Goal: Communication & Community: Answer question/provide support

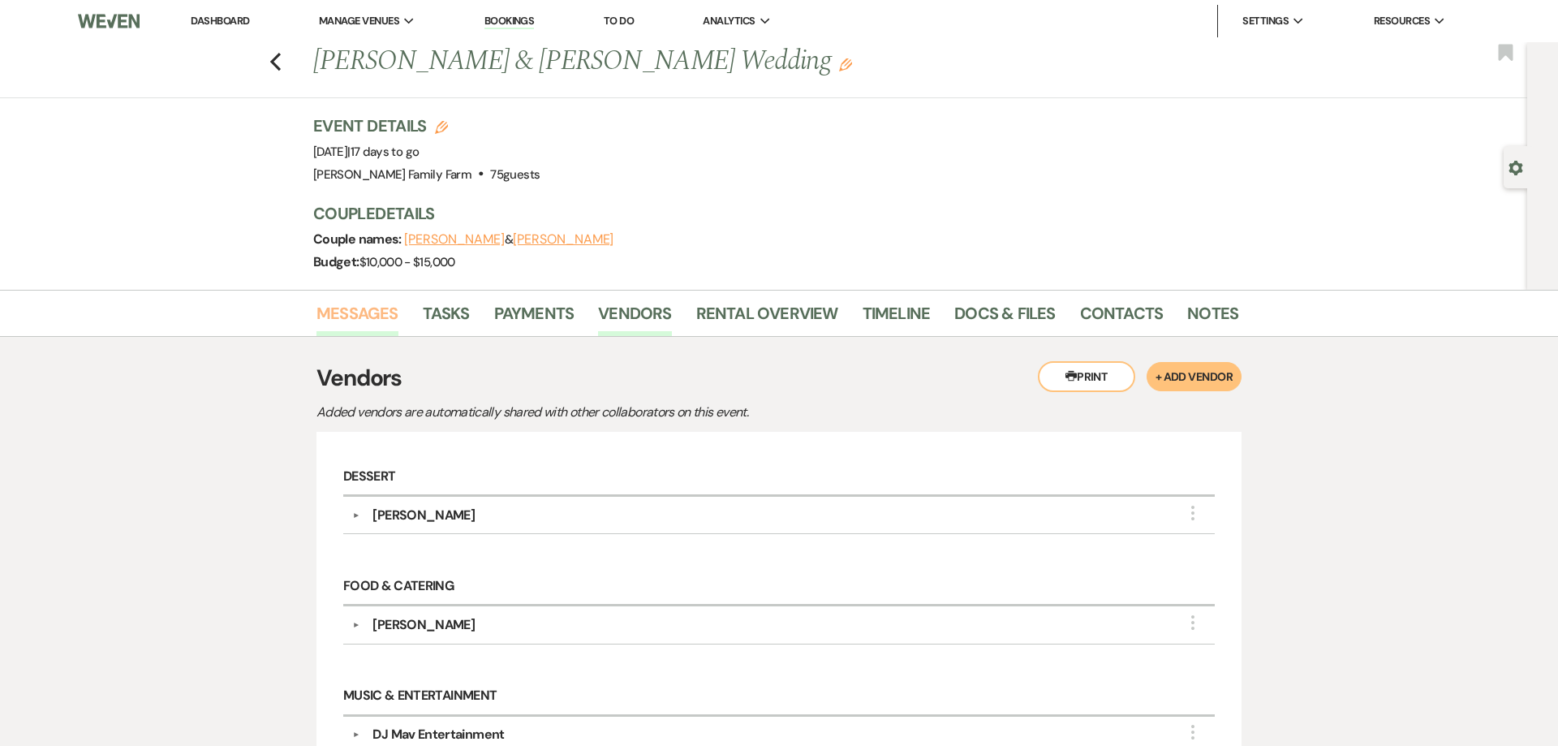
click at [354, 323] on link "Messages" at bounding box center [357, 318] width 82 height 36
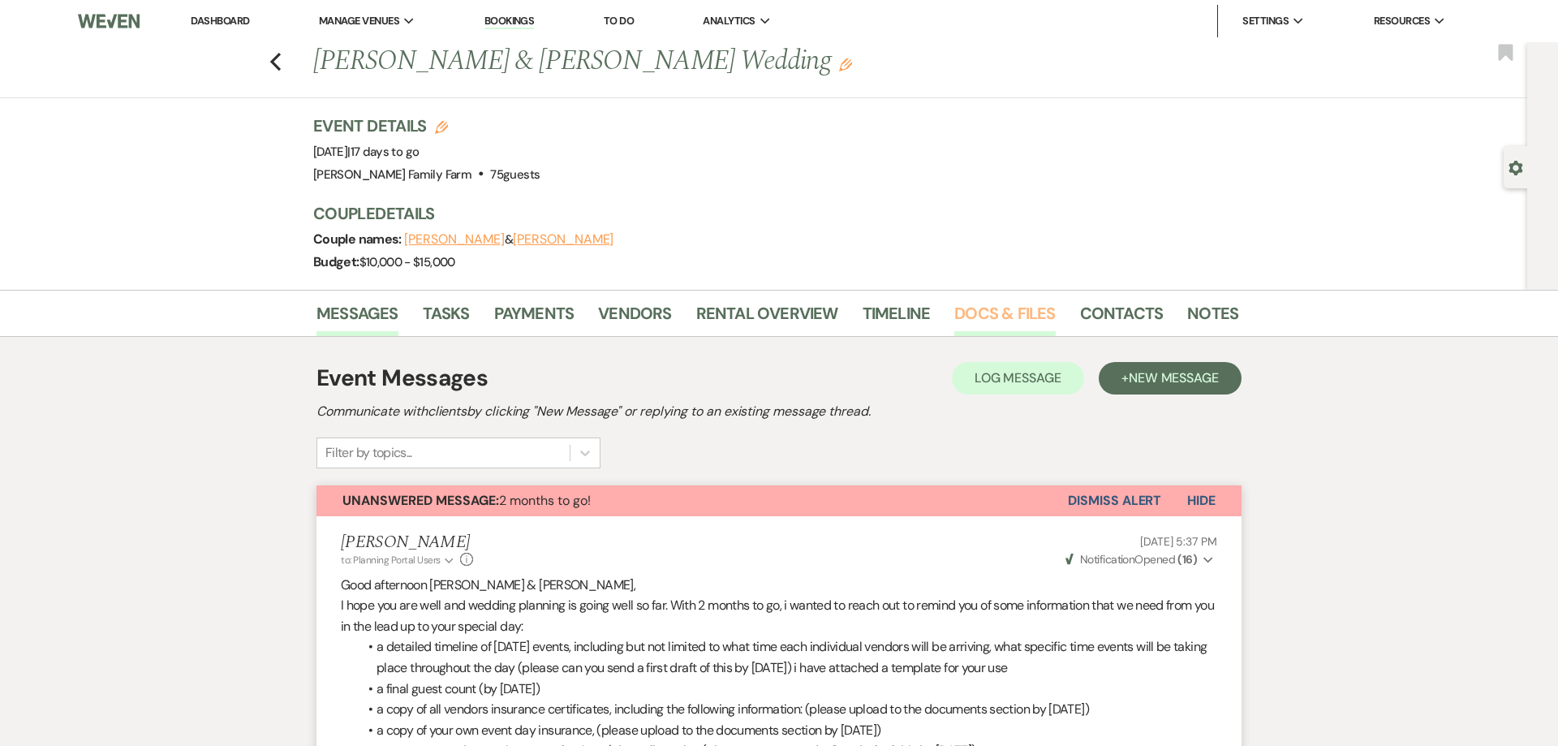
click at [988, 319] on link "Docs & Files" at bounding box center [1004, 318] width 101 height 36
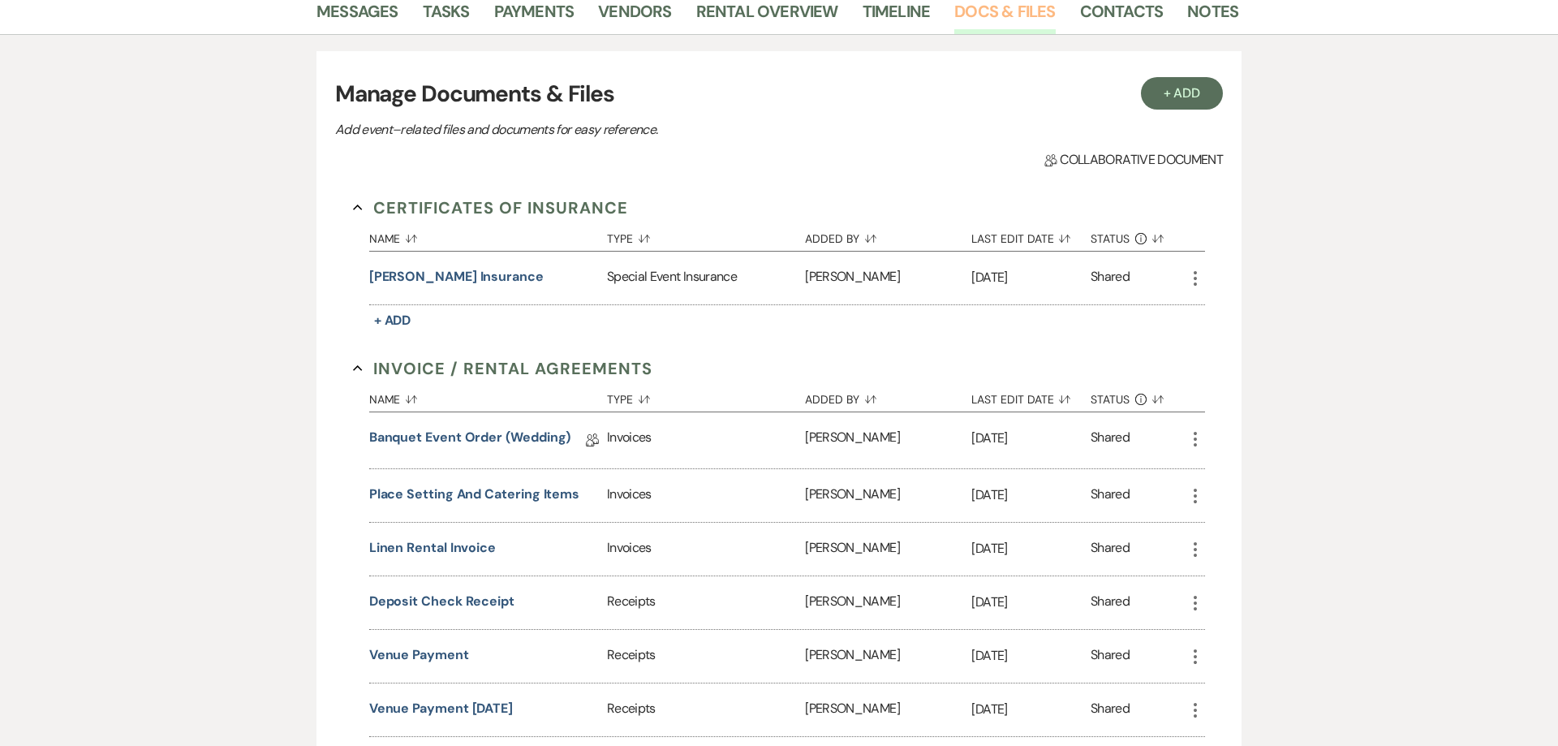
scroll to position [352, 0]
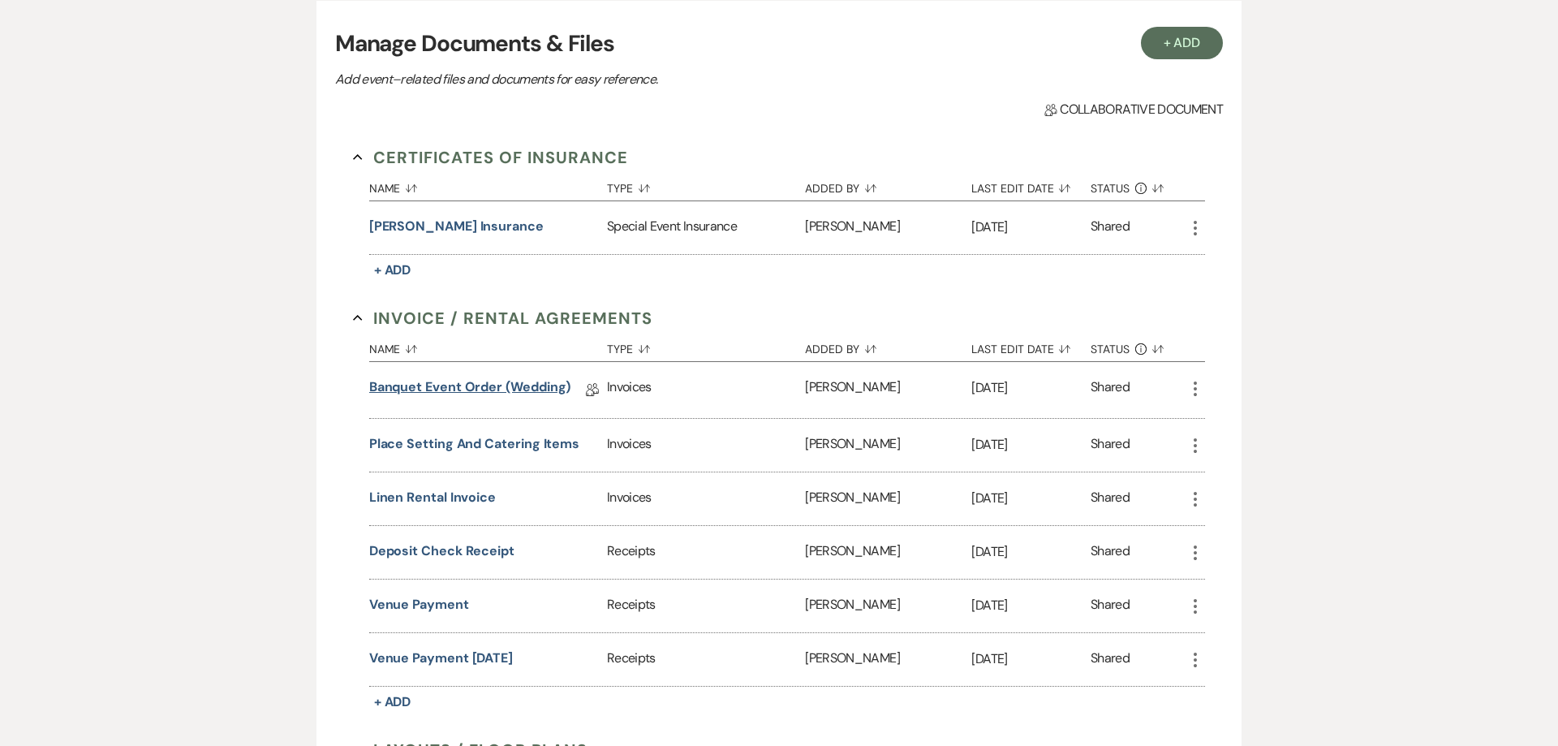
click at [482, 391] on link "Banquet Event Order (wedding)" at bounding box center [470, 389] width 202 height 25
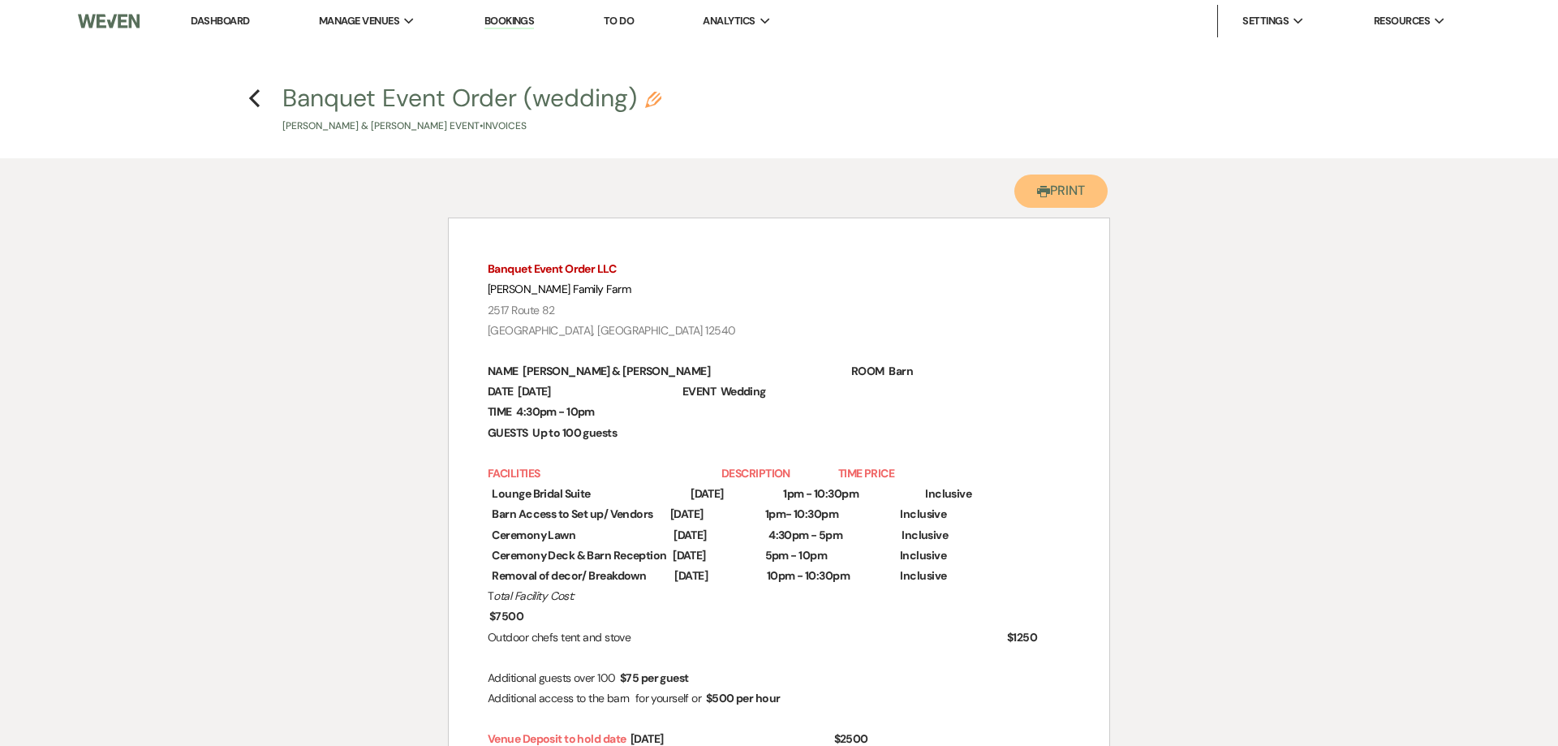
click at [1039, 183] on button "Printer Print" at bounding box center [1060, 190] width 93 height 33
click at [256, 102] on use "button" at bounding box center [254, 98] width 11 height 18
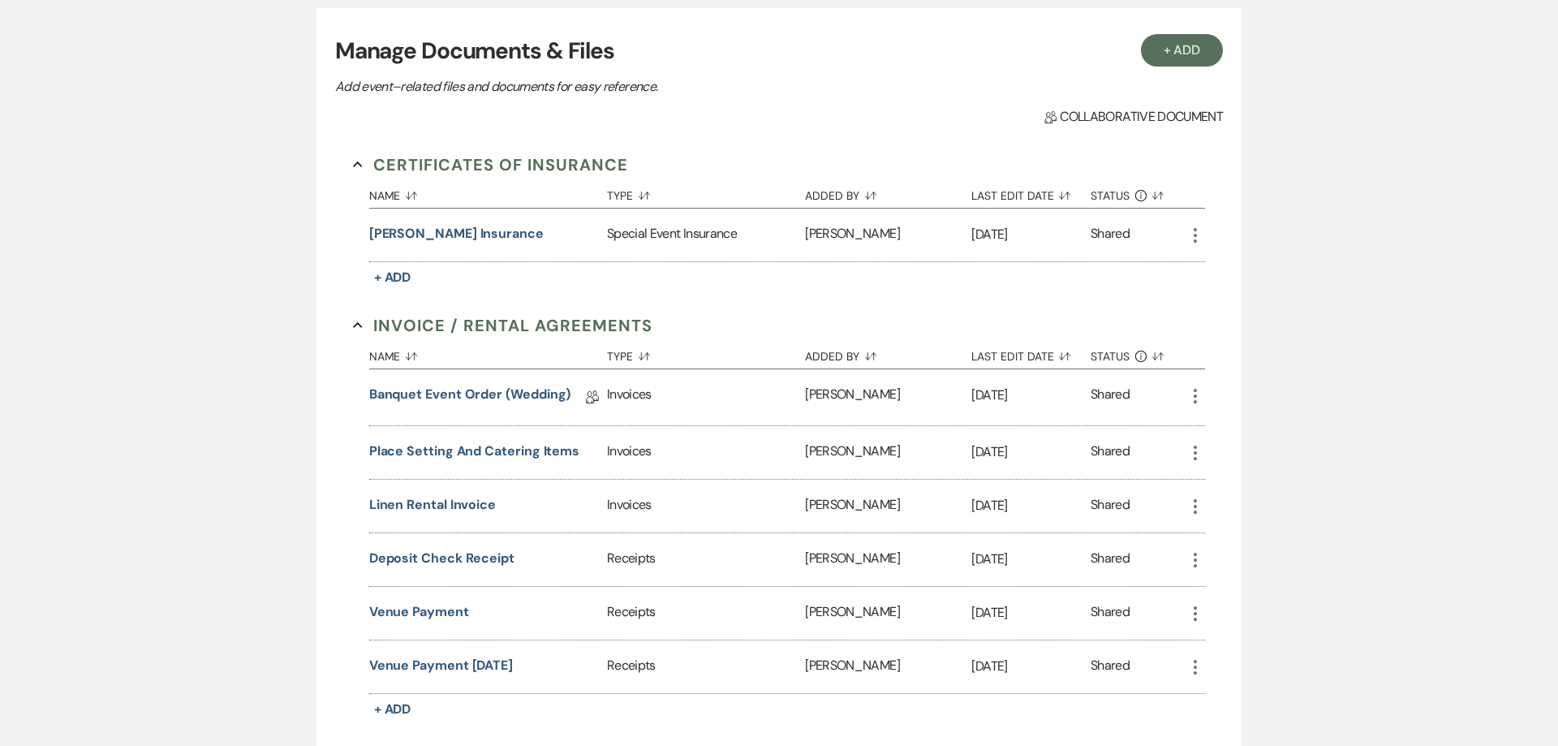
scroll to position [351, 0]
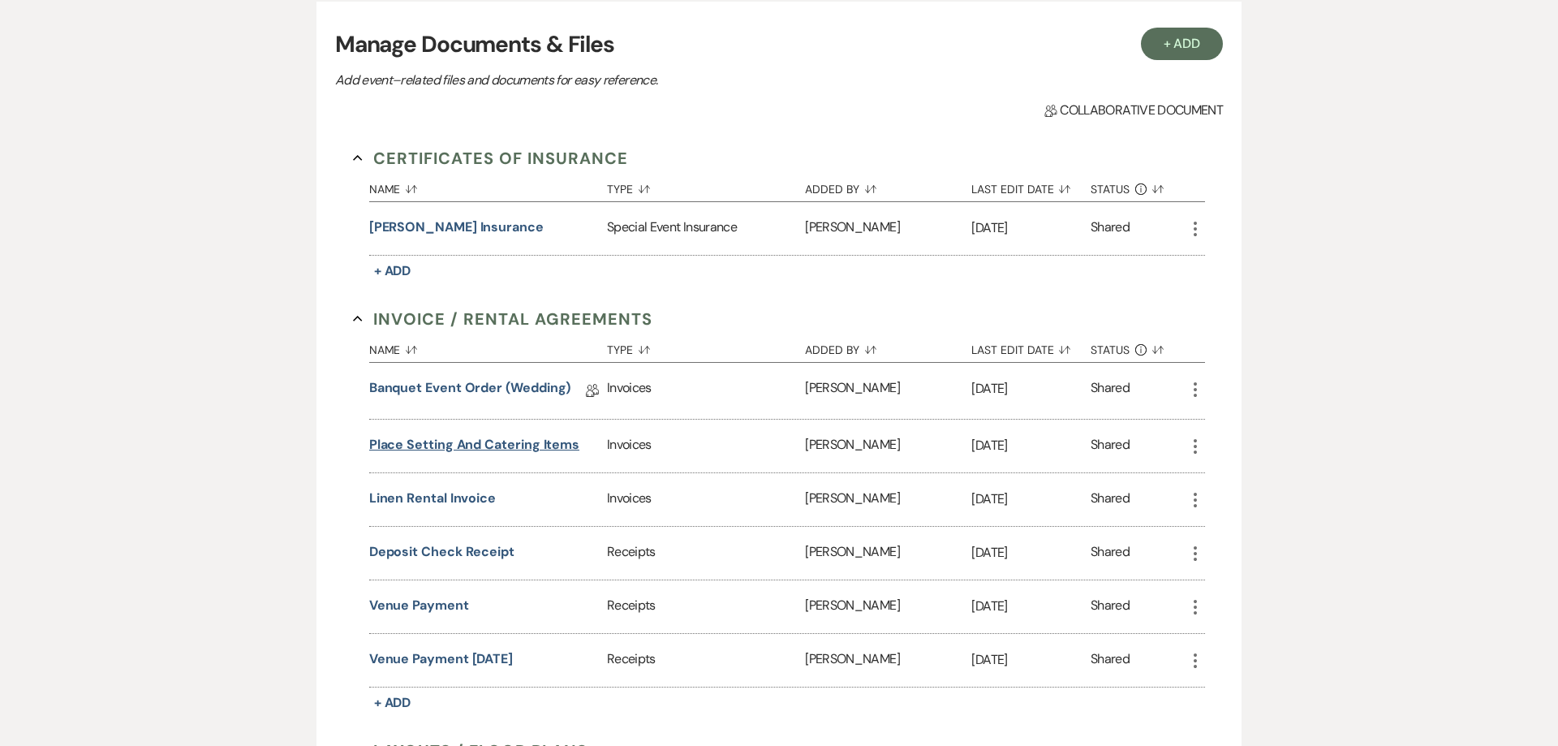
click at [486, 450] on button "Place setting and catering items" at bounding box center [474, 444] width 210 height 19
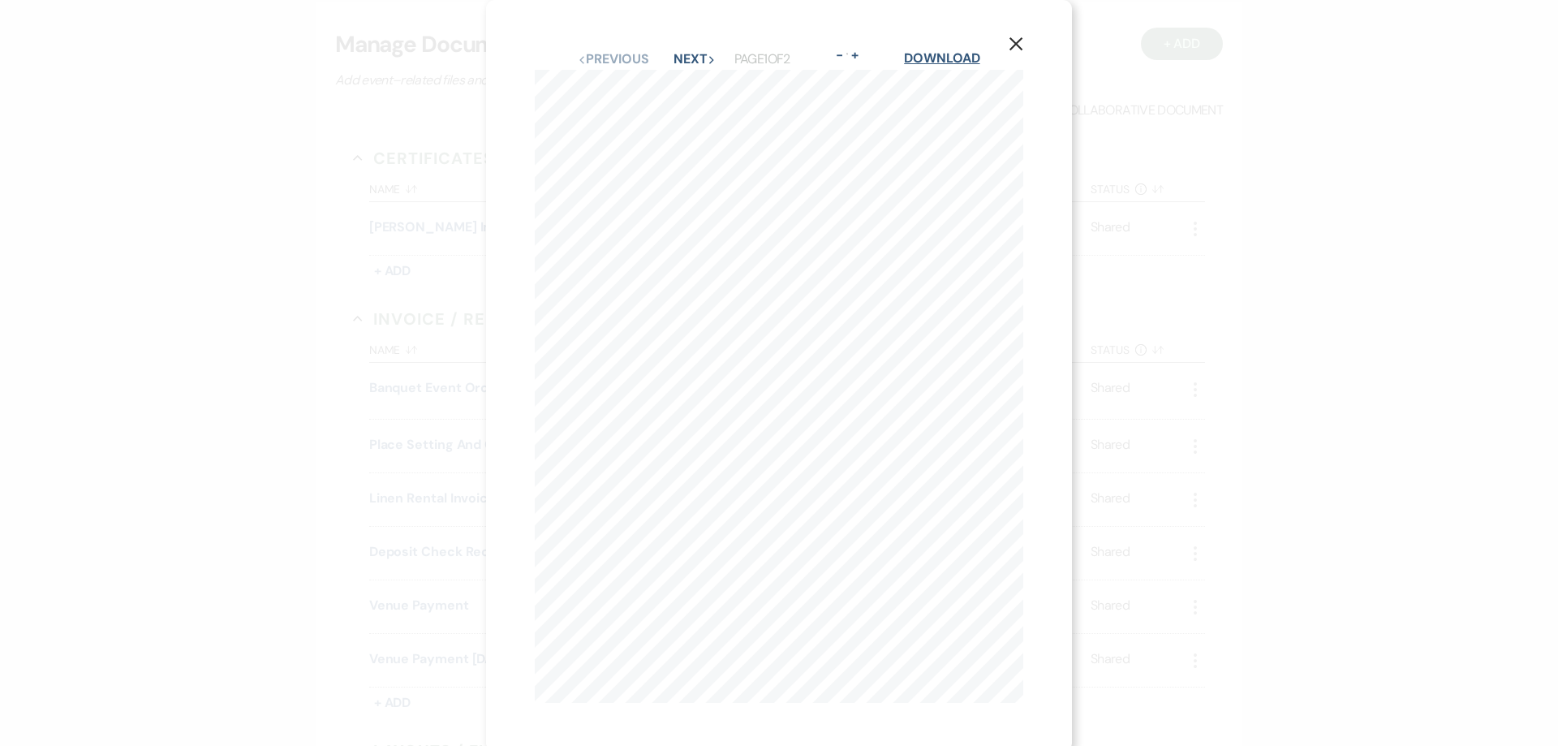
click at [925, 63] on link "Download" at bounding box center [941, 57] width 75 height 17
click at [1020, 45] on icon "X" at bounding box center [1016, 44] width 15 height 15
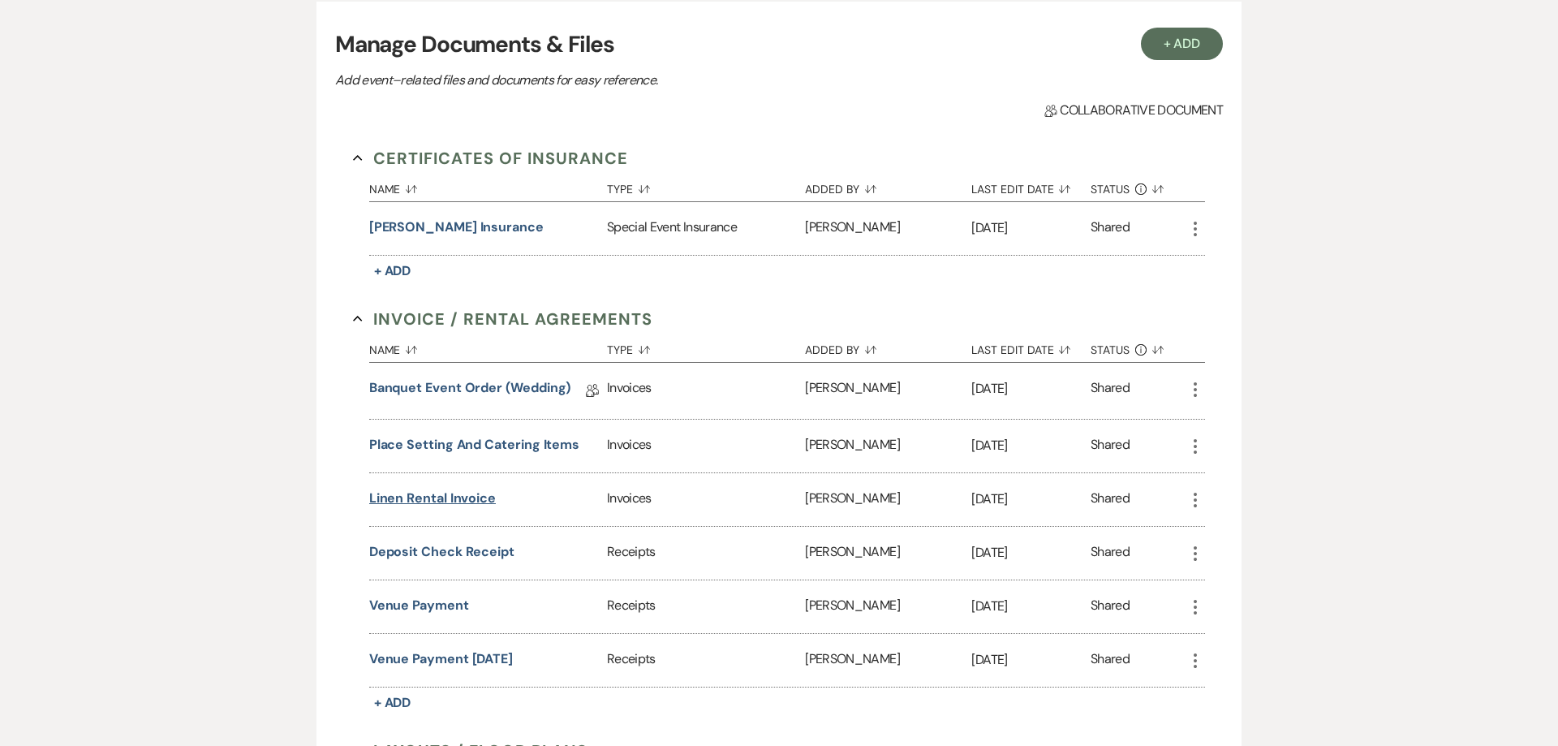
click at [455, 501] on button "Linen rental invoice" at bounding box center [432, 497] width 127 height 19
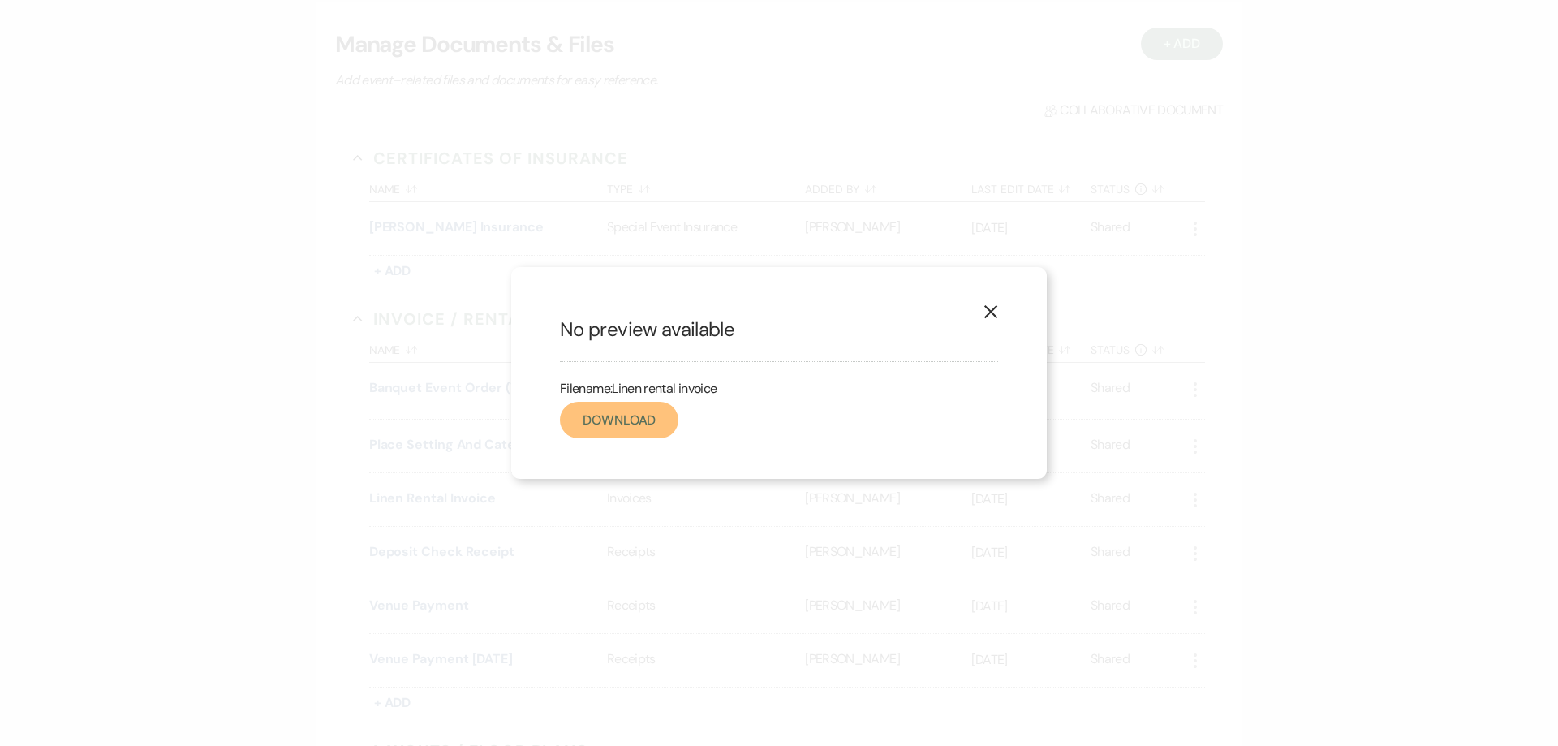
click at [607, 422] on link "Download" at bounding box center [619, 420] width 118 height 37
click at [992, 8] on div "X No preview available Filename: Linen rental invoice Download" at bounding box center [779, 373] width 1558 height 746
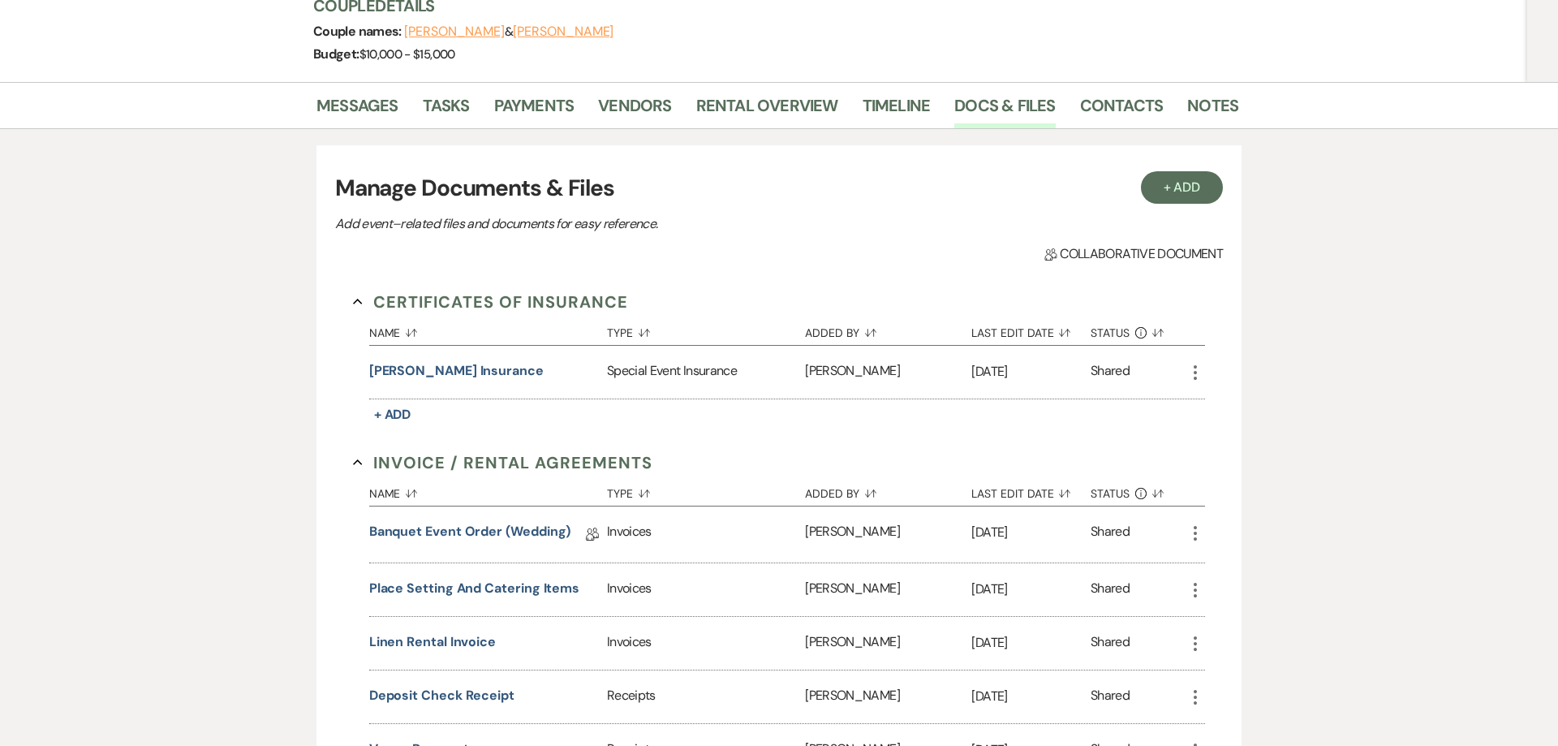
scroll to position [0, 0]
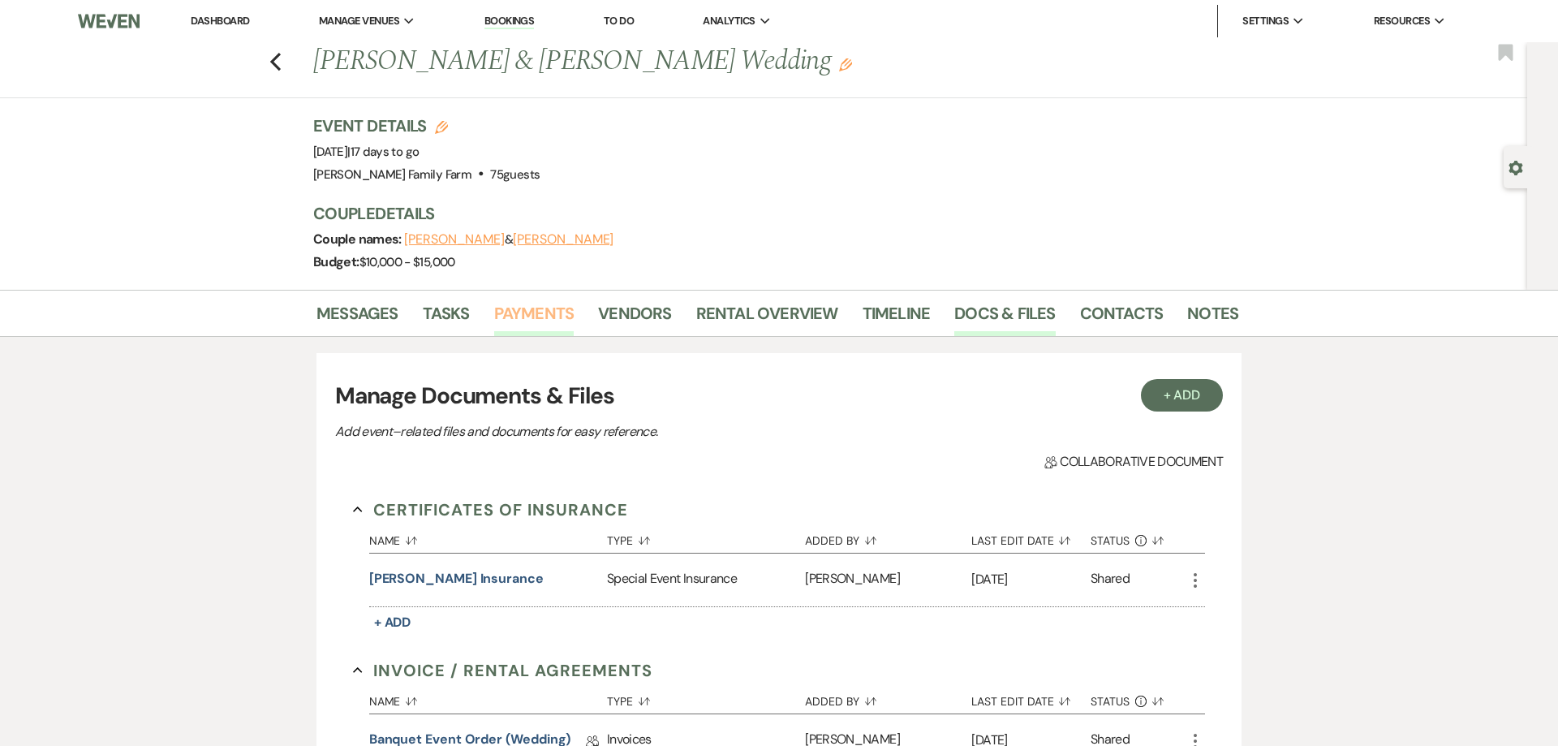
click at [548, 319] on link "Payments" at bounding box center [534, 318] width 80 height 36
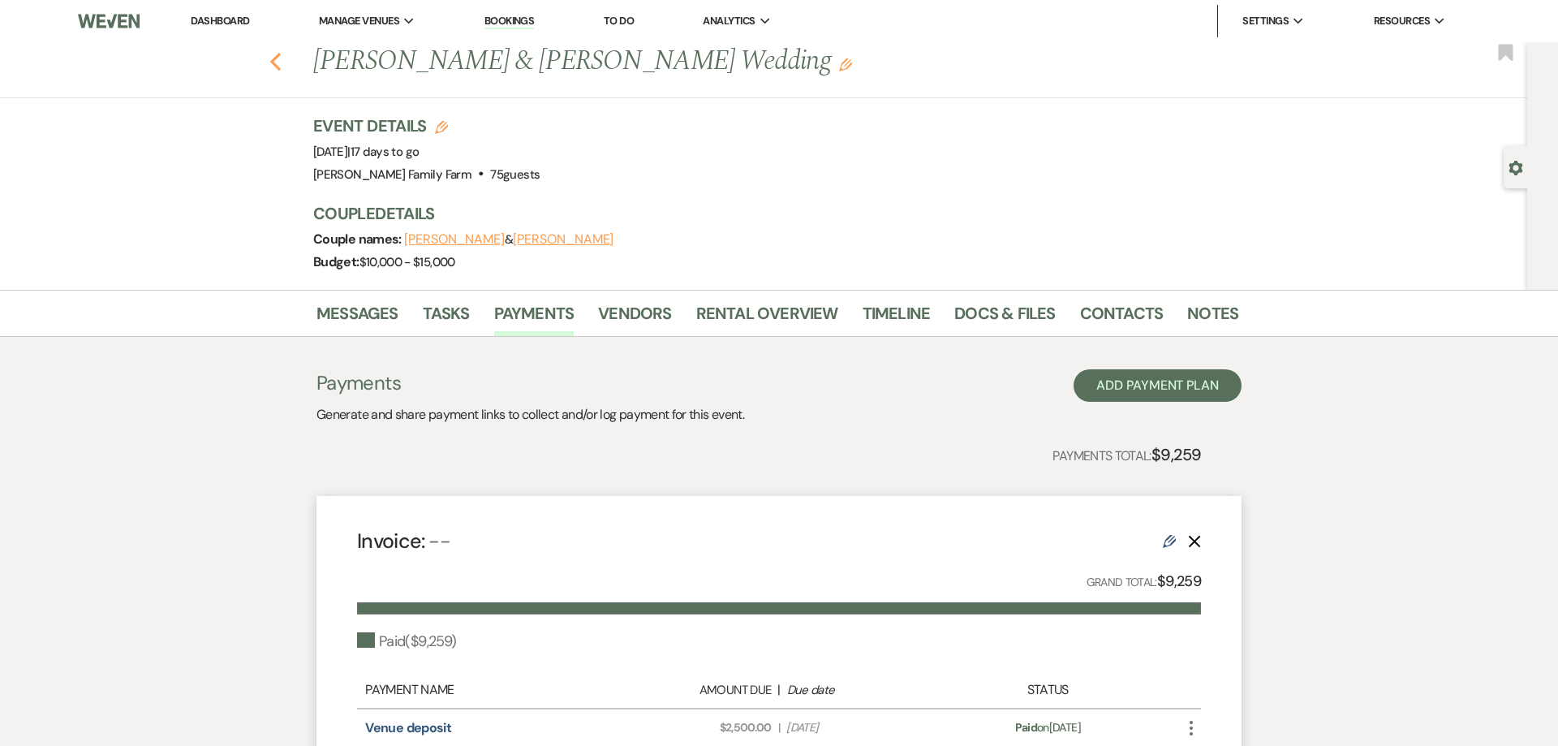
click at [276, 64] on use "button" at bounding box center [275, 62] width 11 height 18
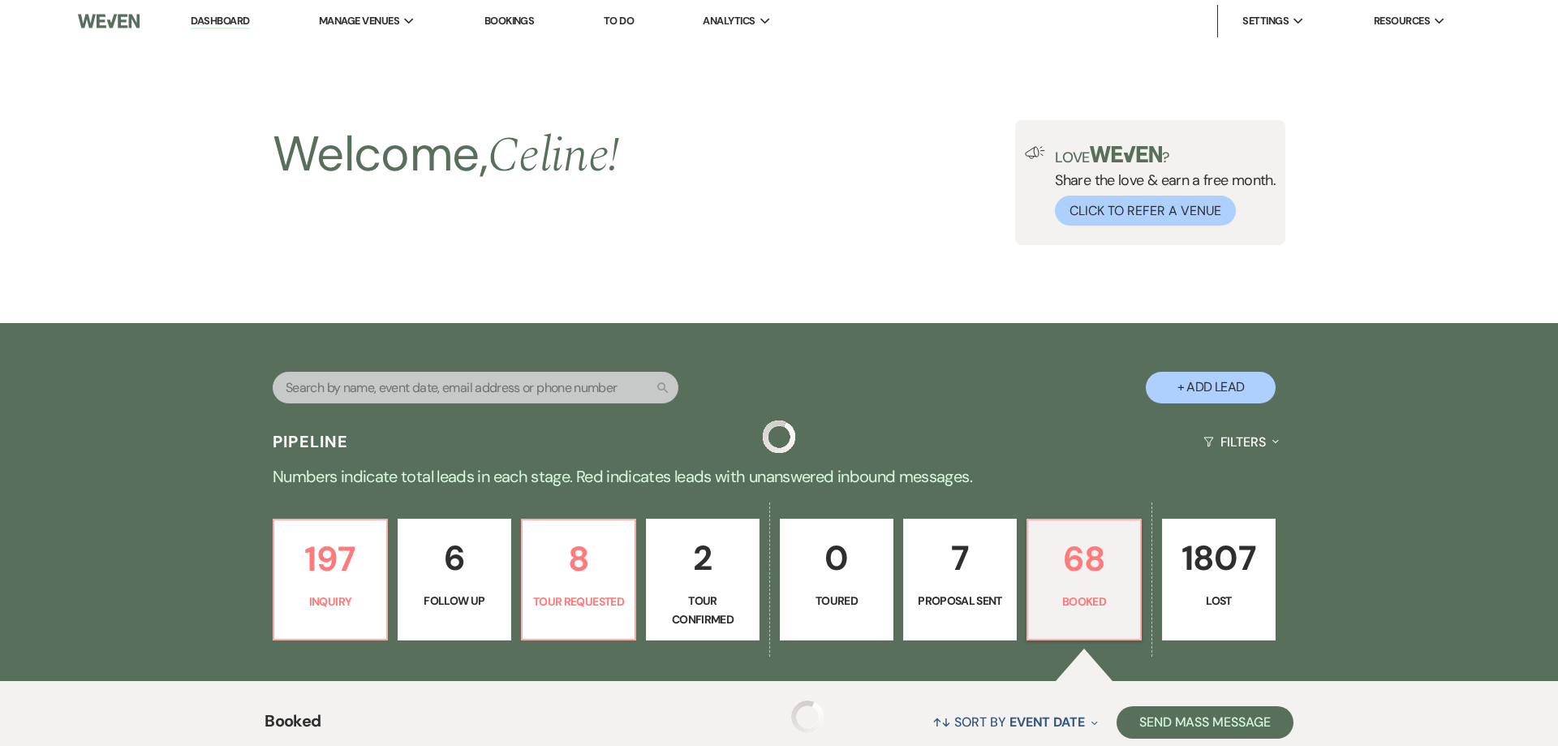
scroll to position [733, 0]
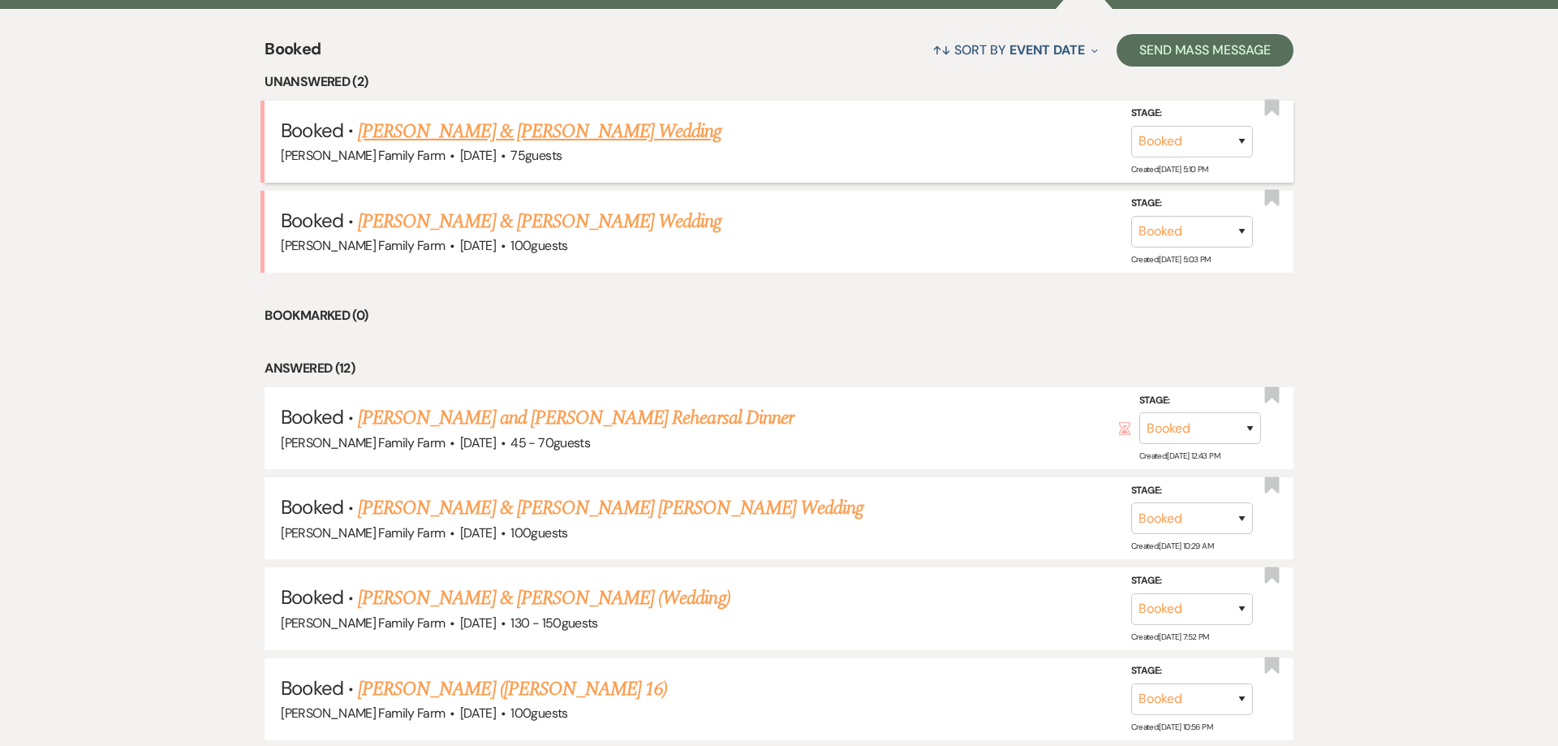
click at [520, 134] on link "[PERSON_NAME] & [PERSON_NAME] Wedding" at bounding box center [539, 132] width 363 height 29
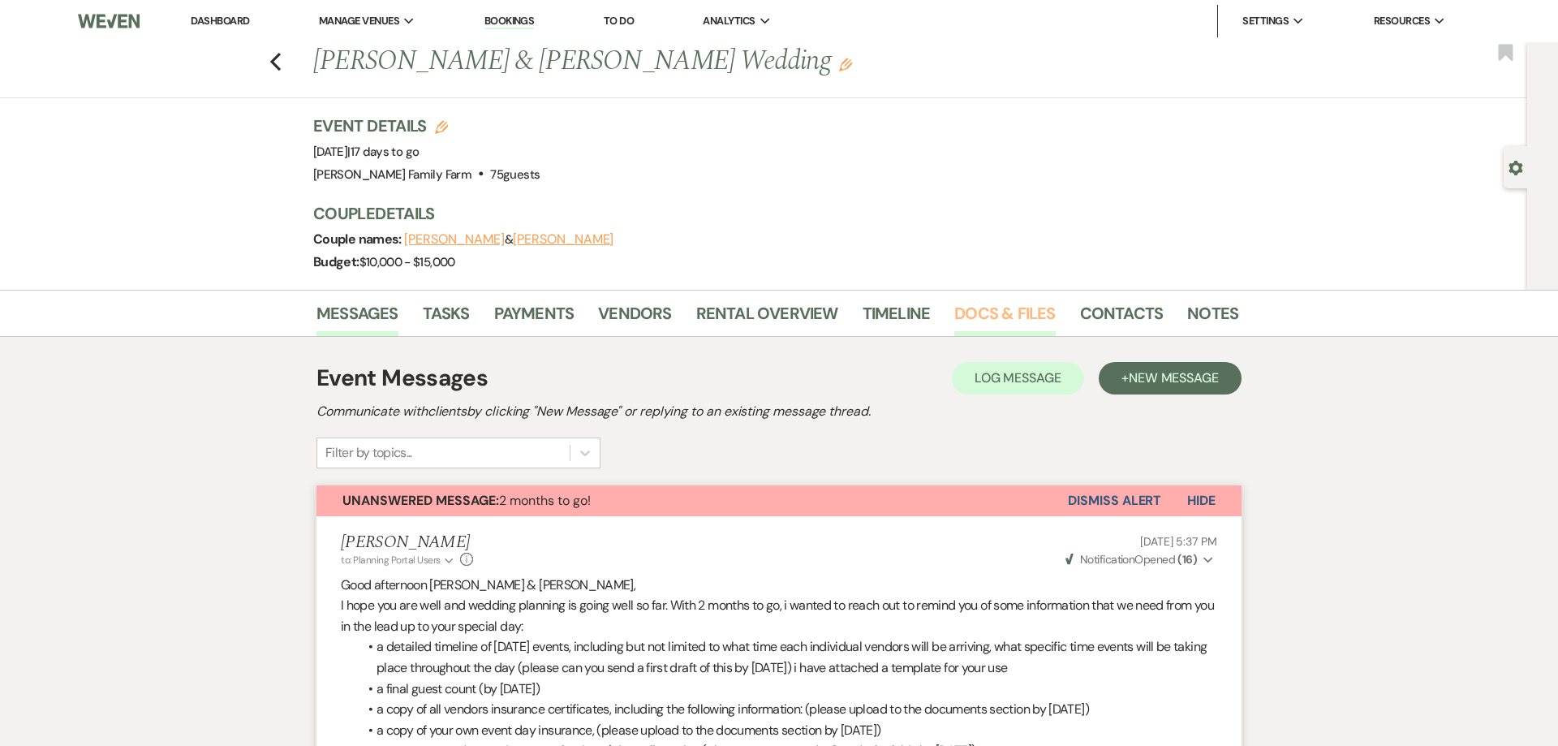
click at [985, 303] on link "Docs & Files" at bounding box center [1004, 318] width 101 height 36
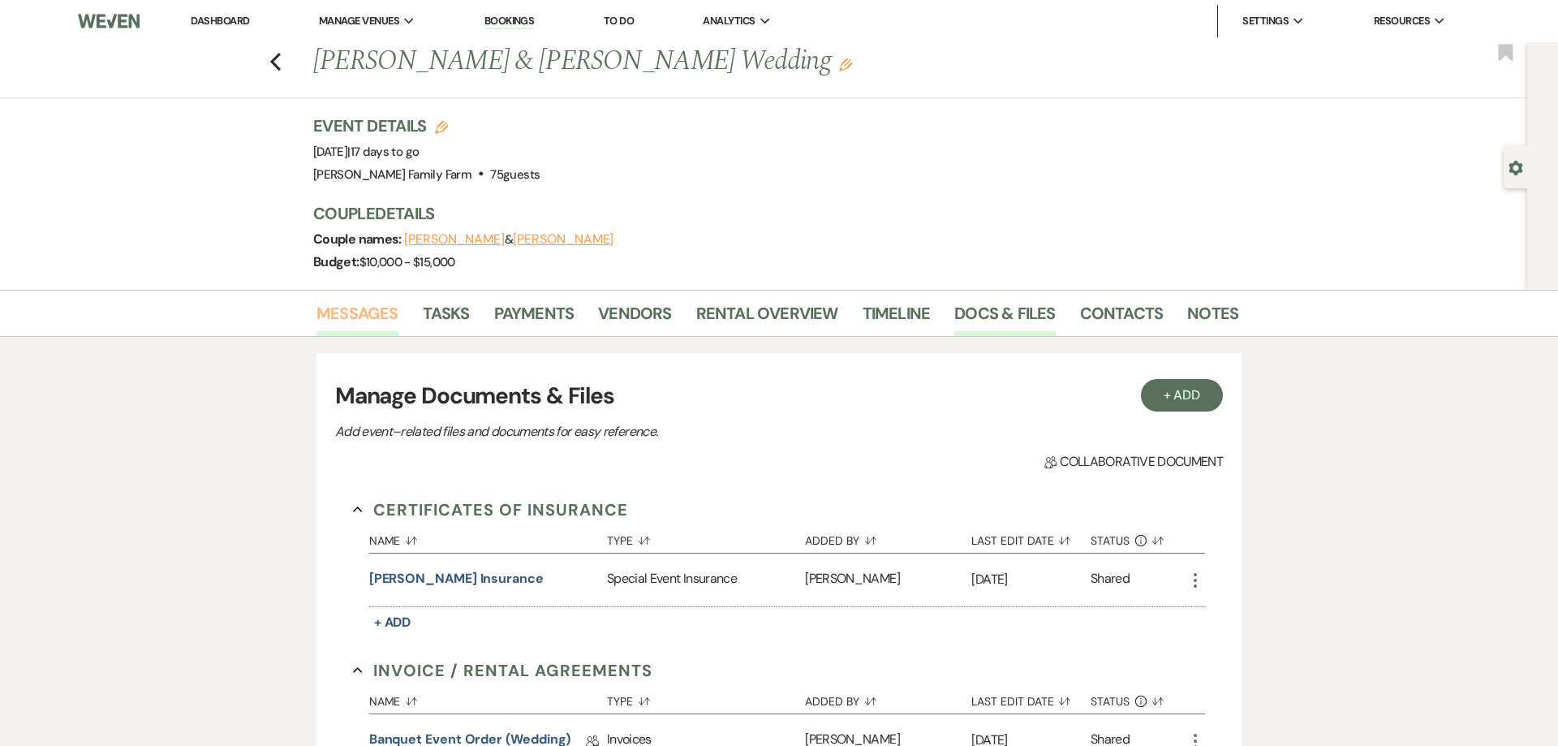
click at [369, 307] on link "Messages" at bounding box center [357, 318] width 82 height 36
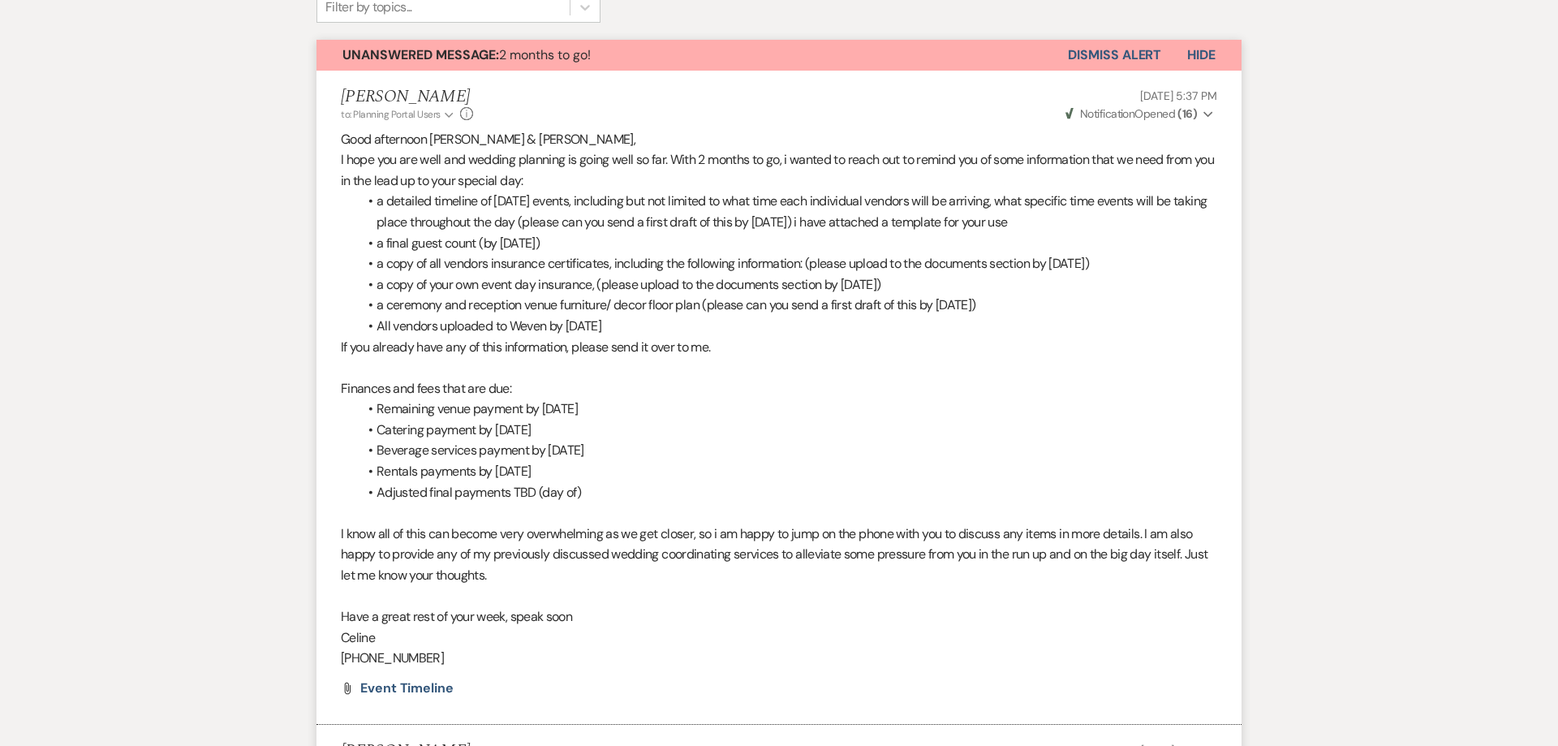
scroll to position [455, 0]
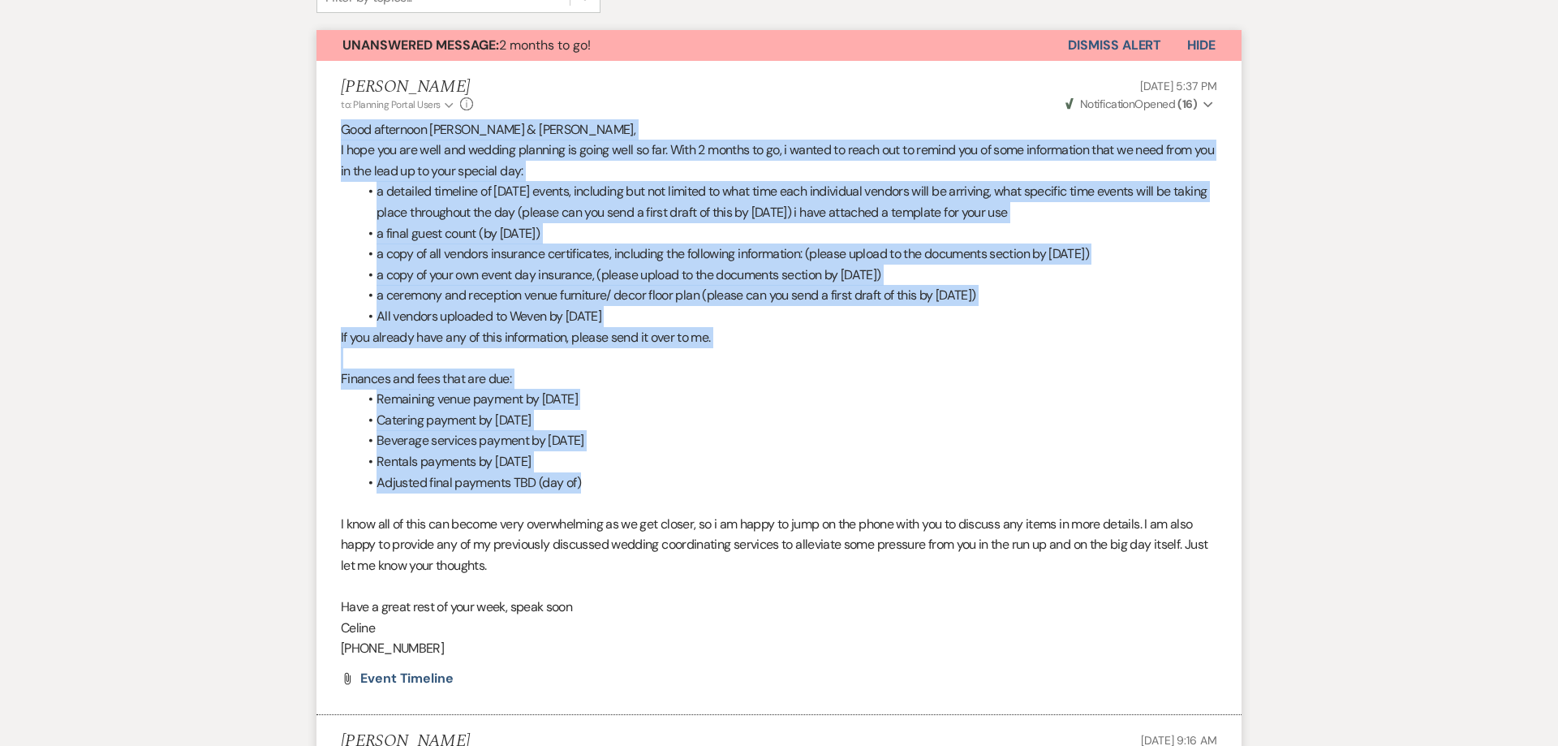
drag, startPoint x: 342, startPoint y: 133, endPoint x: 604, endPoint y: 489, distance: 442.2
click at [604, 489] on div "Good afternoon [PERSON_NAME] & [PERSON_NAME], I hope you are well and wedding p…" at bounding box center [779, 389] width 876 height 540
copy div "Good afternoon [PERSON_NAME] & [PERSON_NAME], I hope you are well and wedding p…"
click at [488, 546] on p "I know all of this can become very overwhelming as we get closer, so i am happy…" at bounding box center [779, 545] width 876 height 62
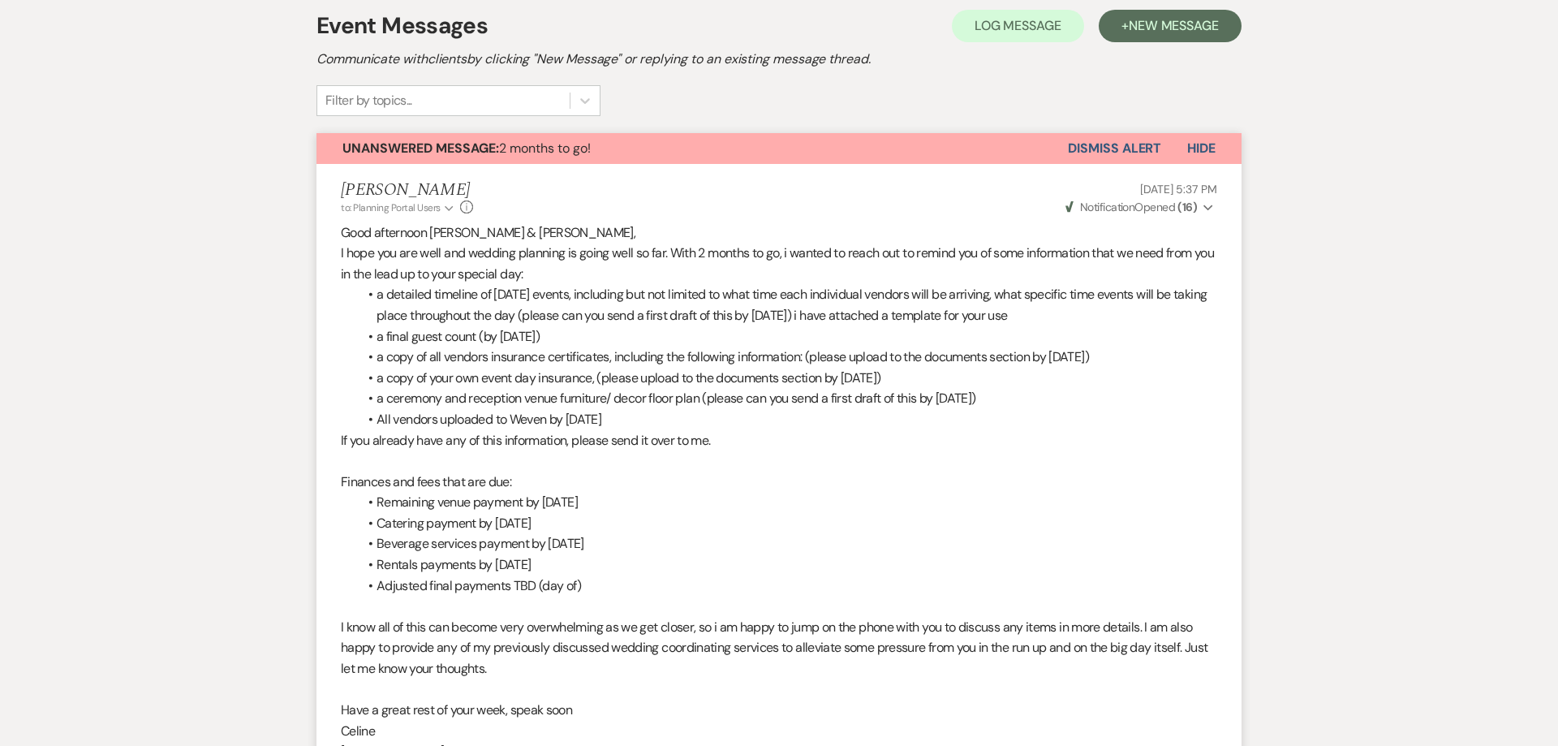
scroll to position [0, 0]
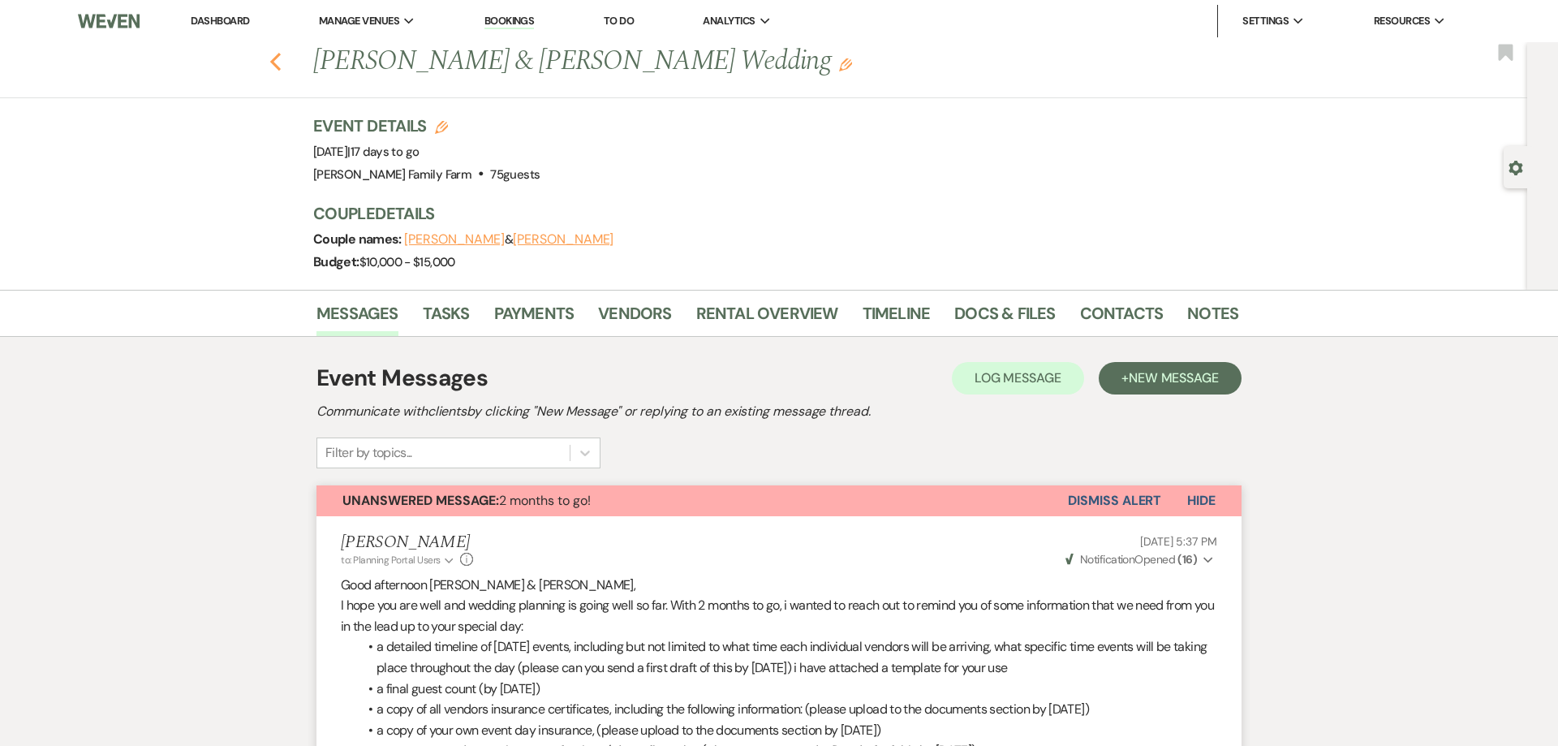
click at [279, 64] on icon "Previous" at bounding box center [275, 61] width 12 height 19
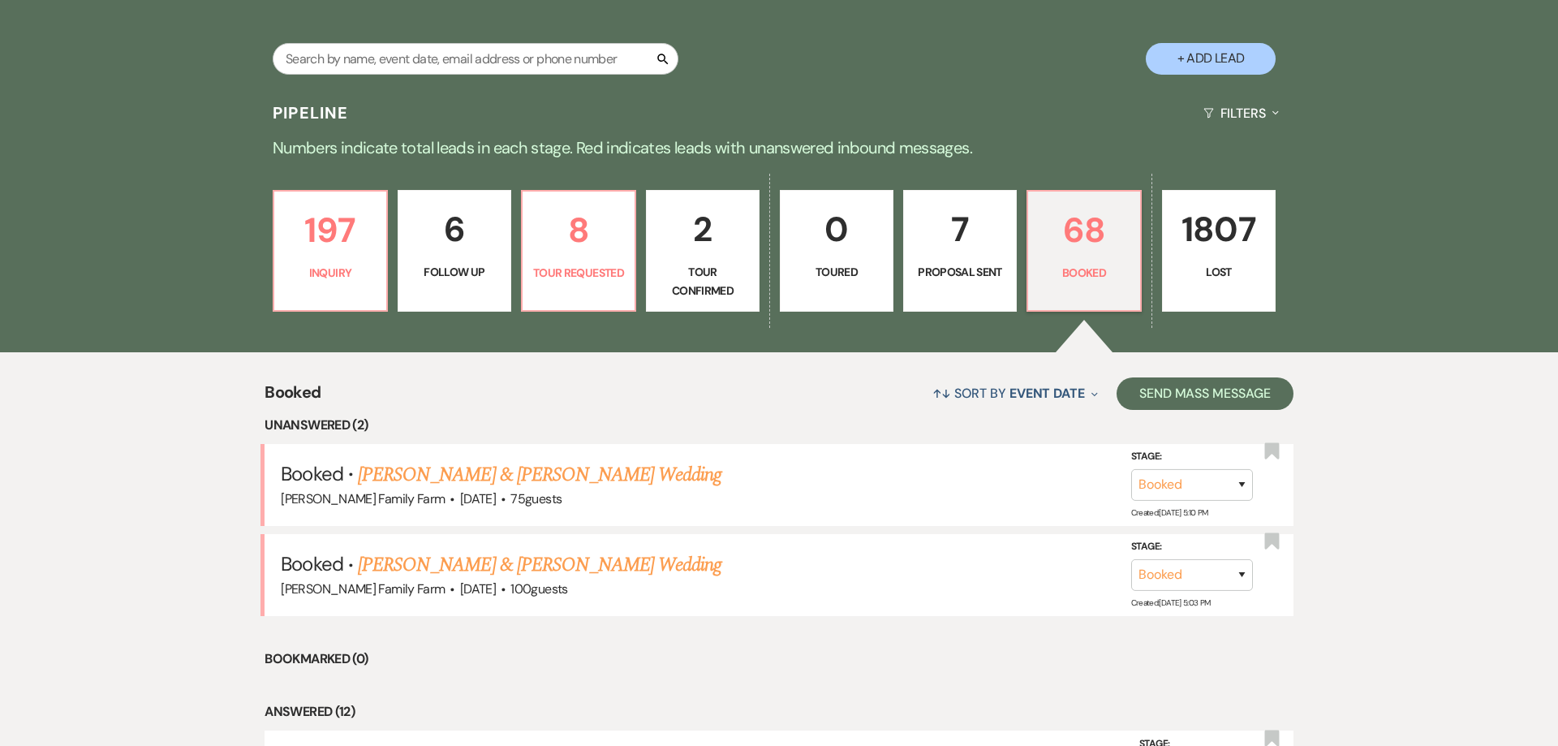
scroll to position [320, 0]
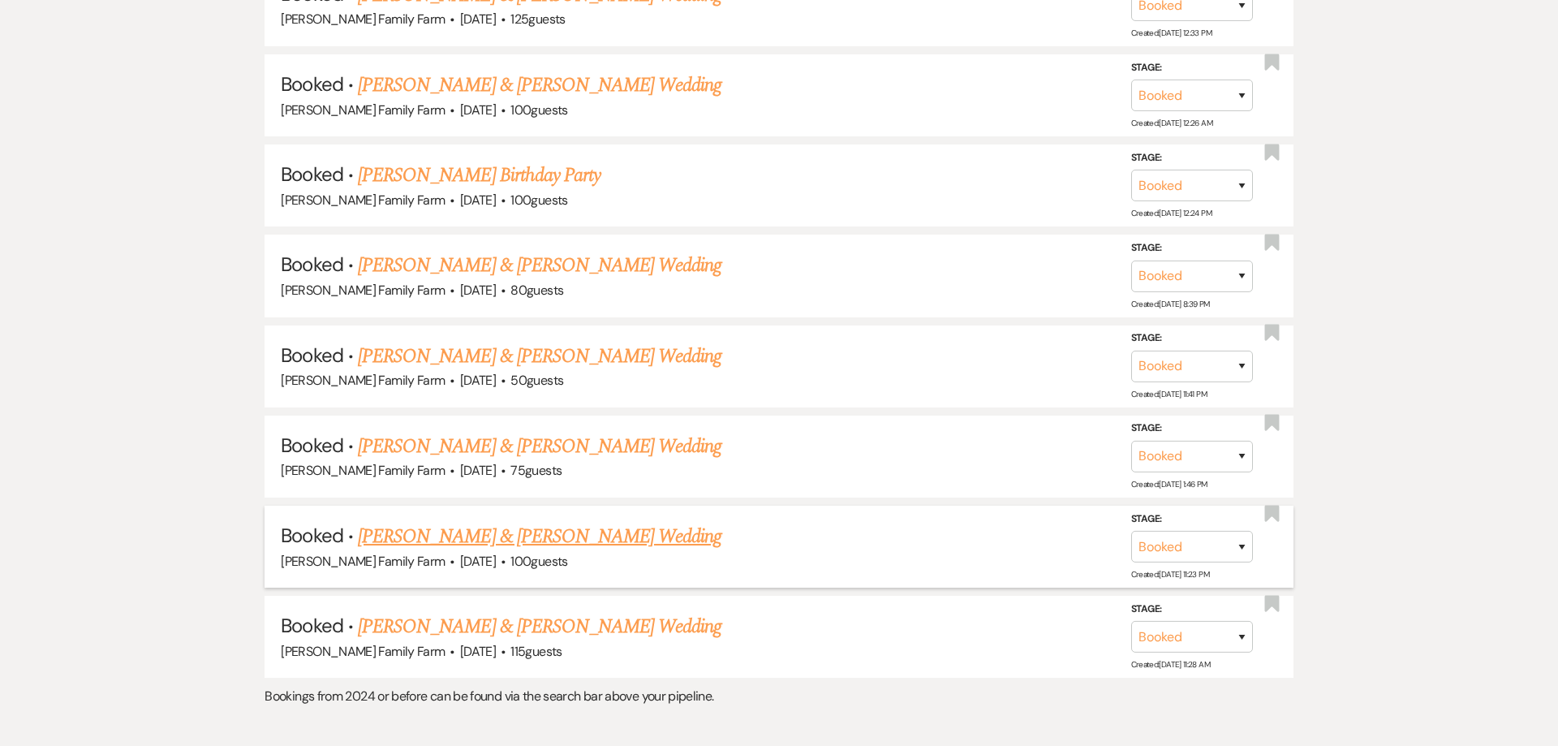
scroll to position [4402, 0]
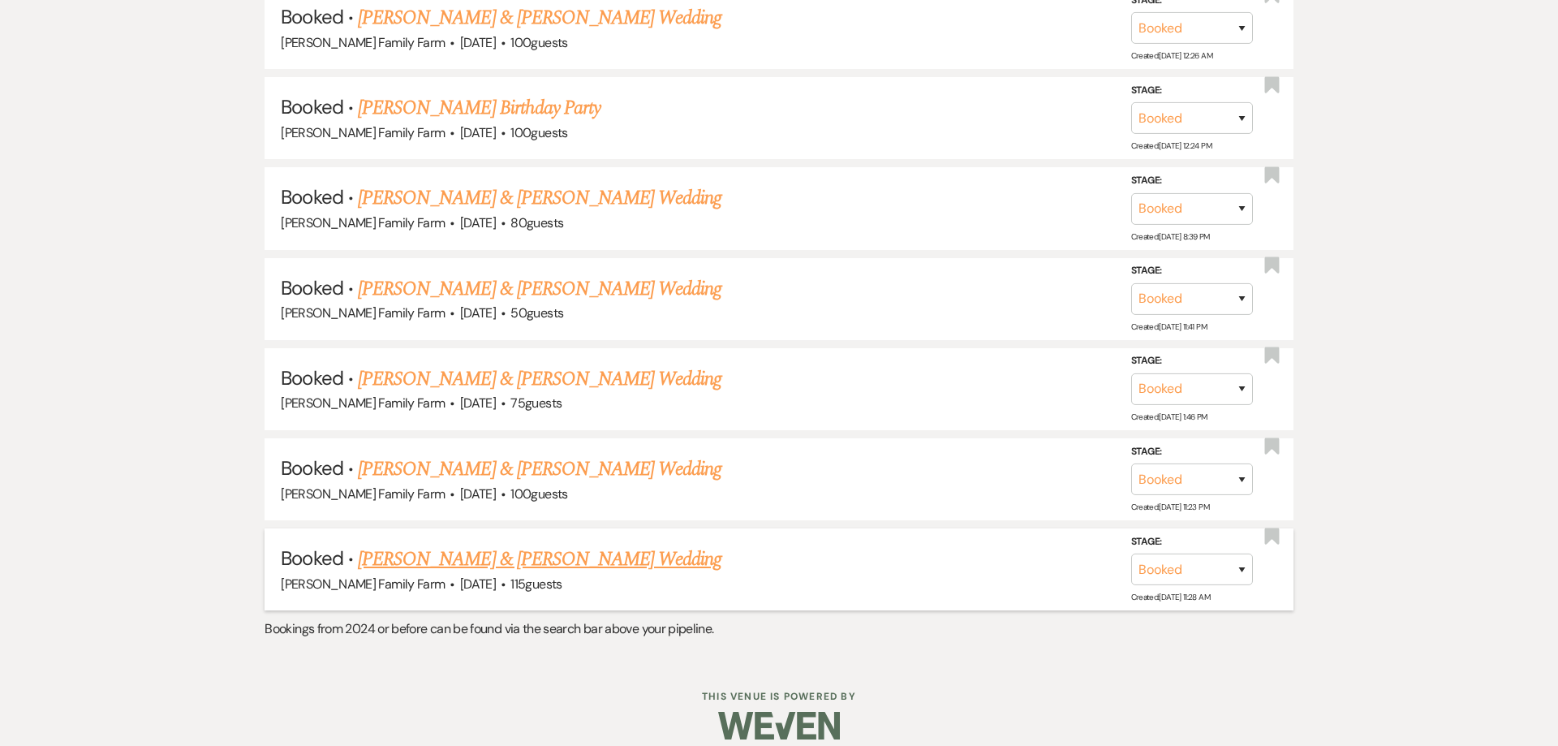
click at [497, 546] on link "[PERSON_NAME] & [PERSON_NAME] Wedding" at bounding box center [539, 558] width 363 height 29
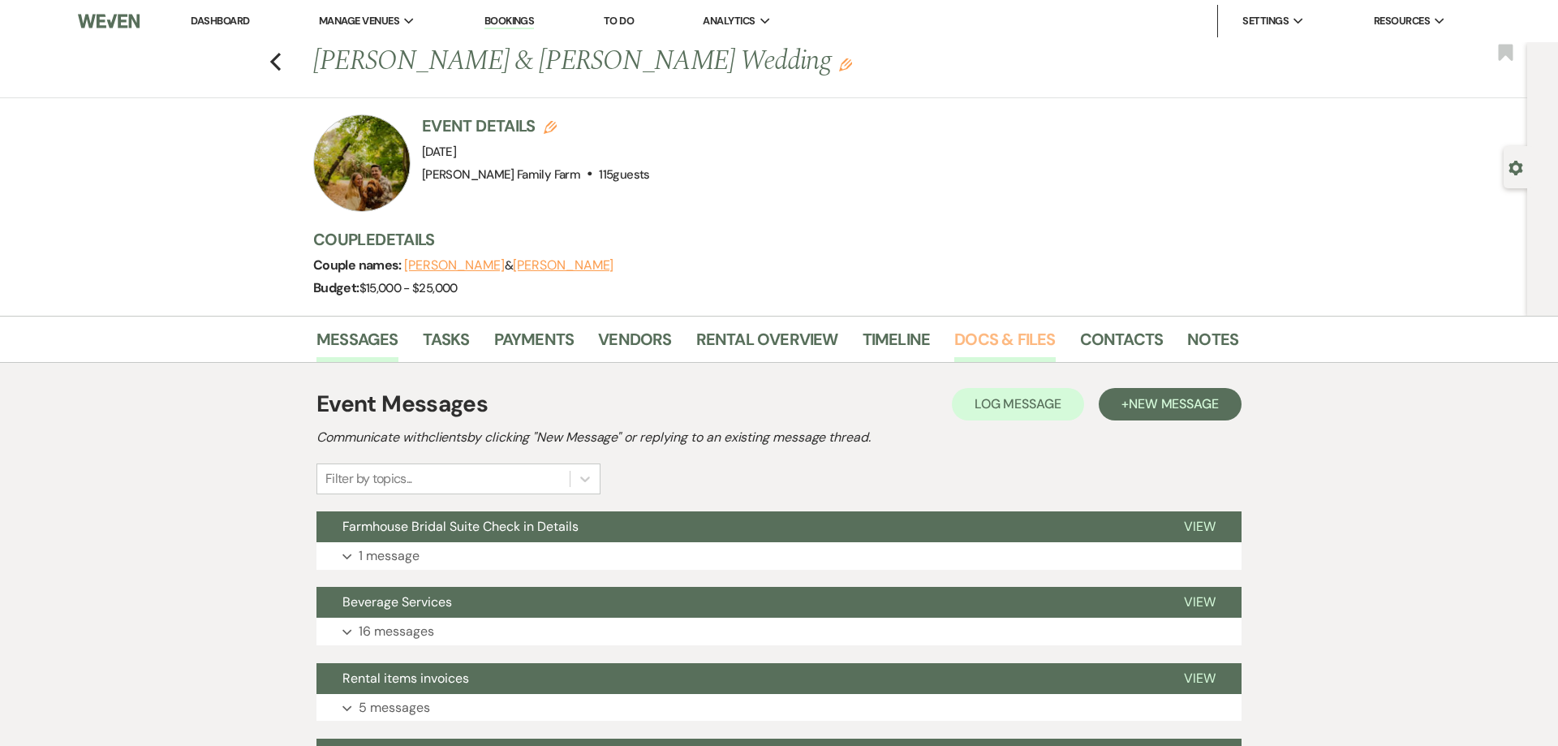
click at [1016, 338] on link "Docs & Files" at bounding box center [1004, 344] width 101 height 36
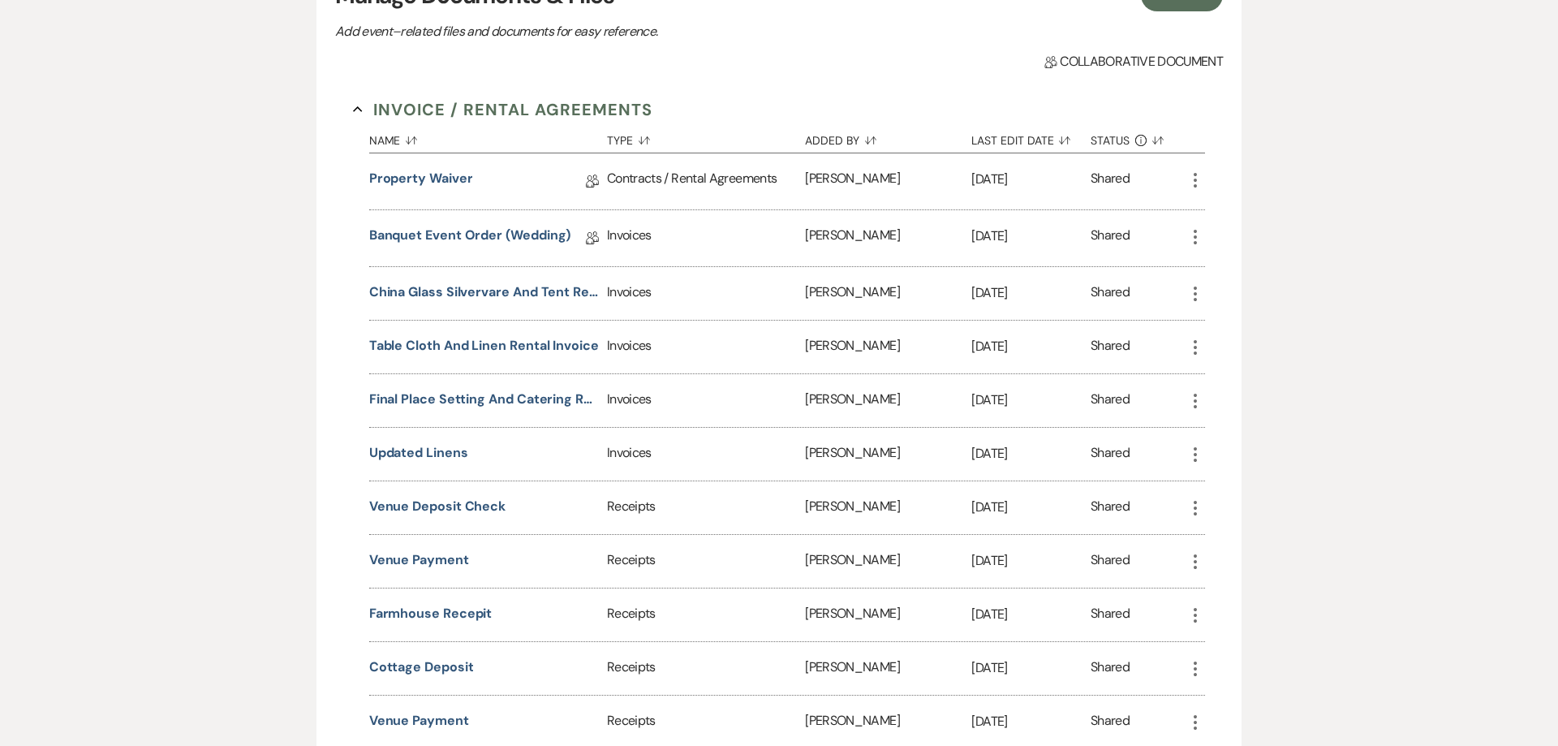
scroll to position [415, 0]
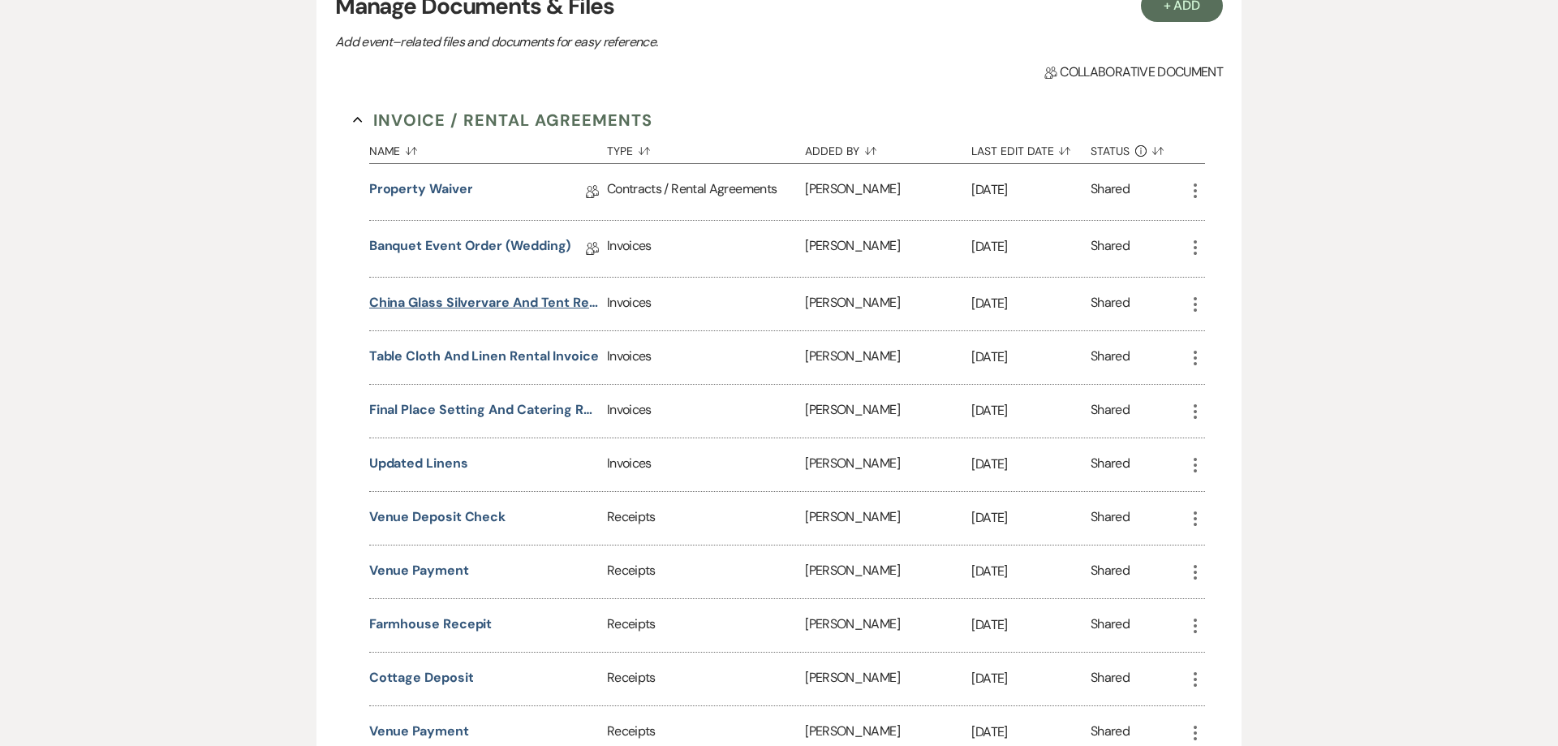
click at [411, 308] on button "China glass silvervare and tent rental invoices" at bounding box center [484, 303] width 231 height 19
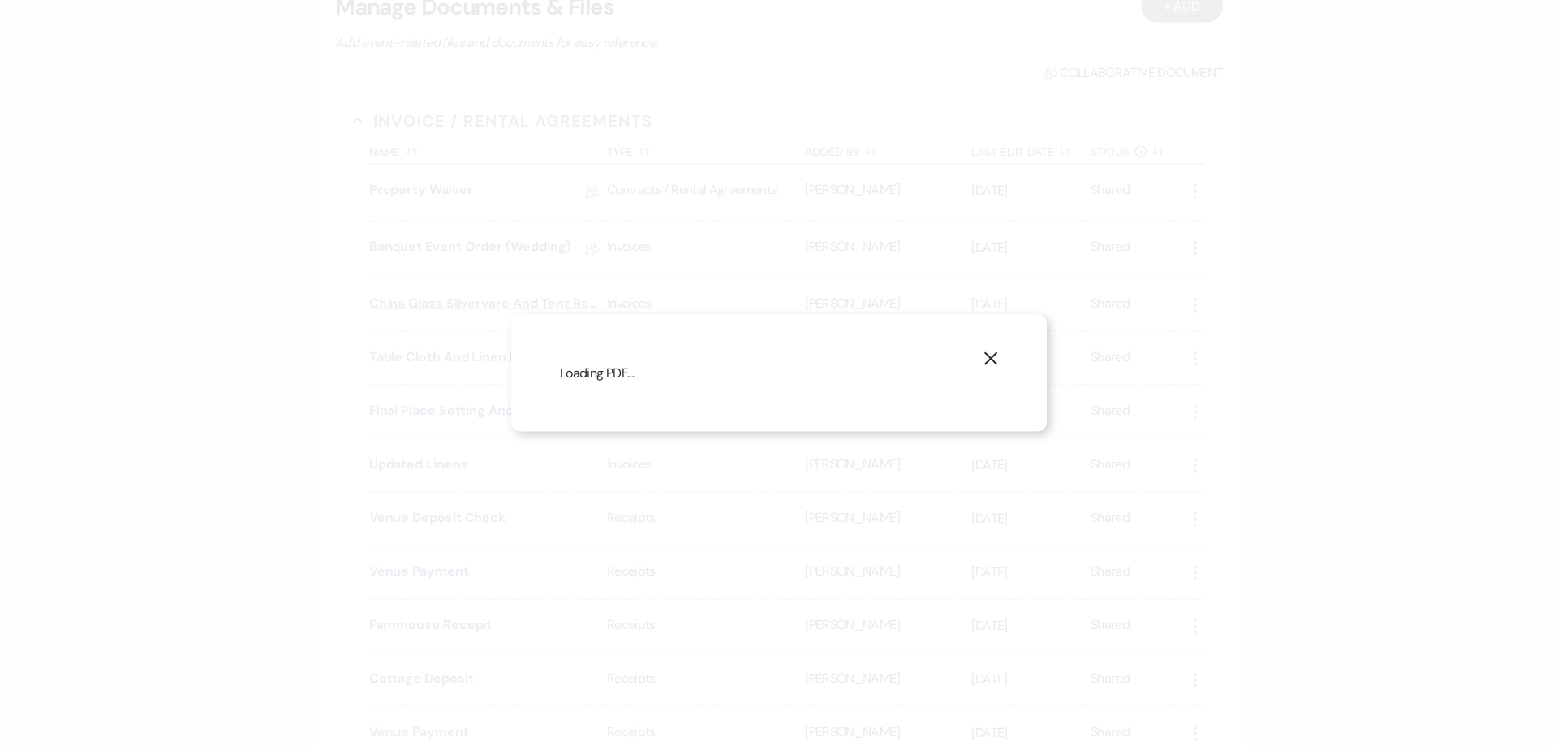
scroll to position [974, 0]
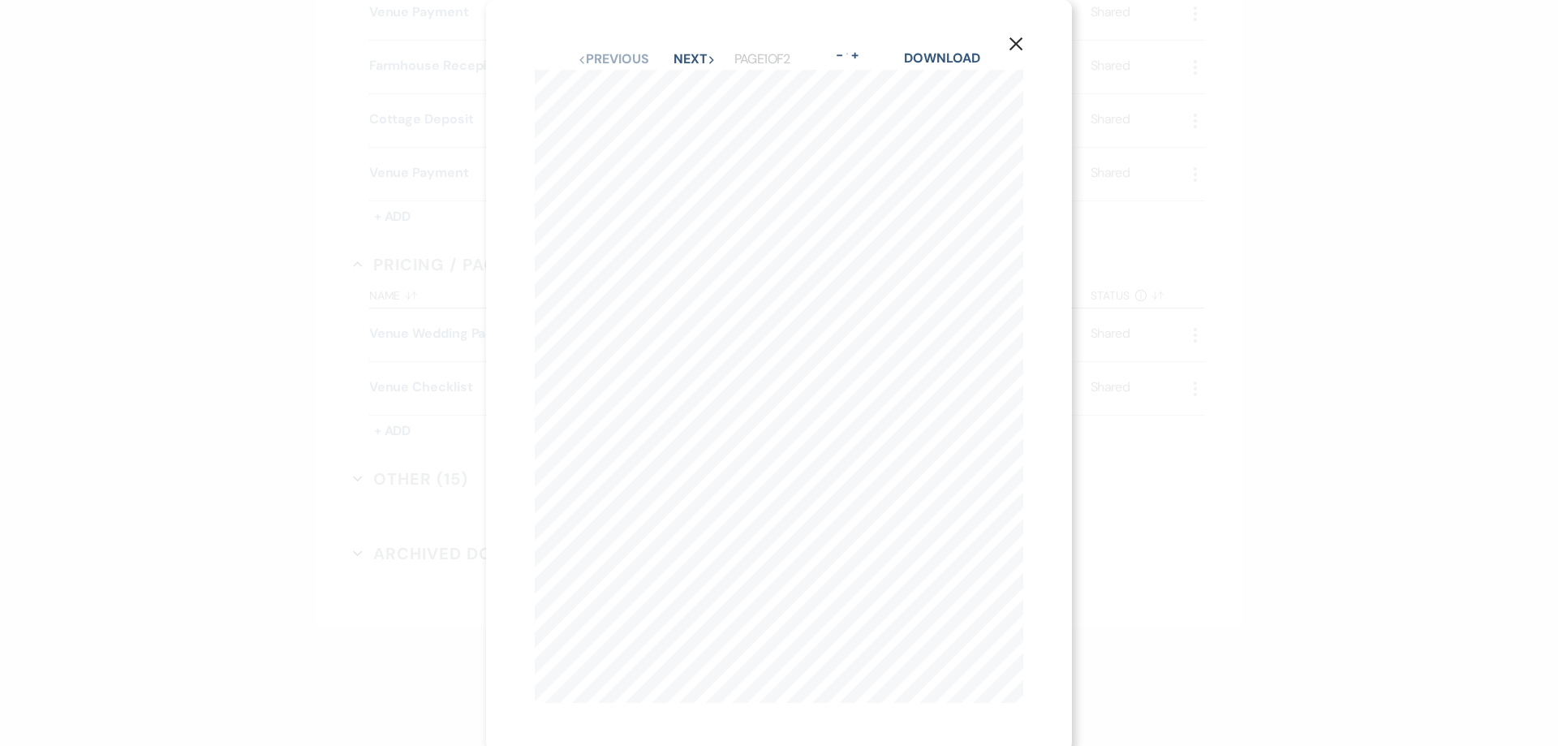
click at [1013, 38] on icon "X" at bounding box center [1016, 44] width 15 height 15
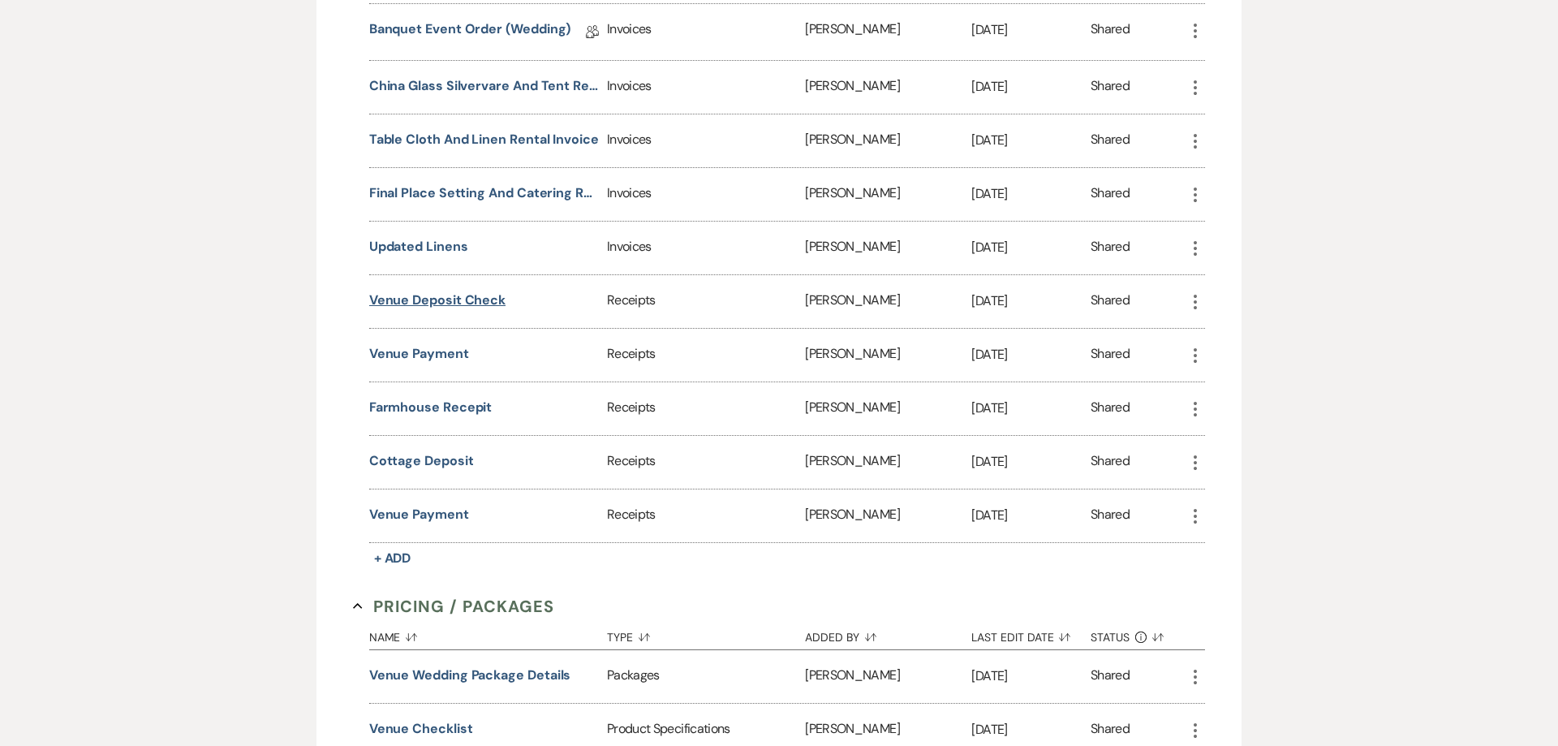
scroll to position [621, 0]
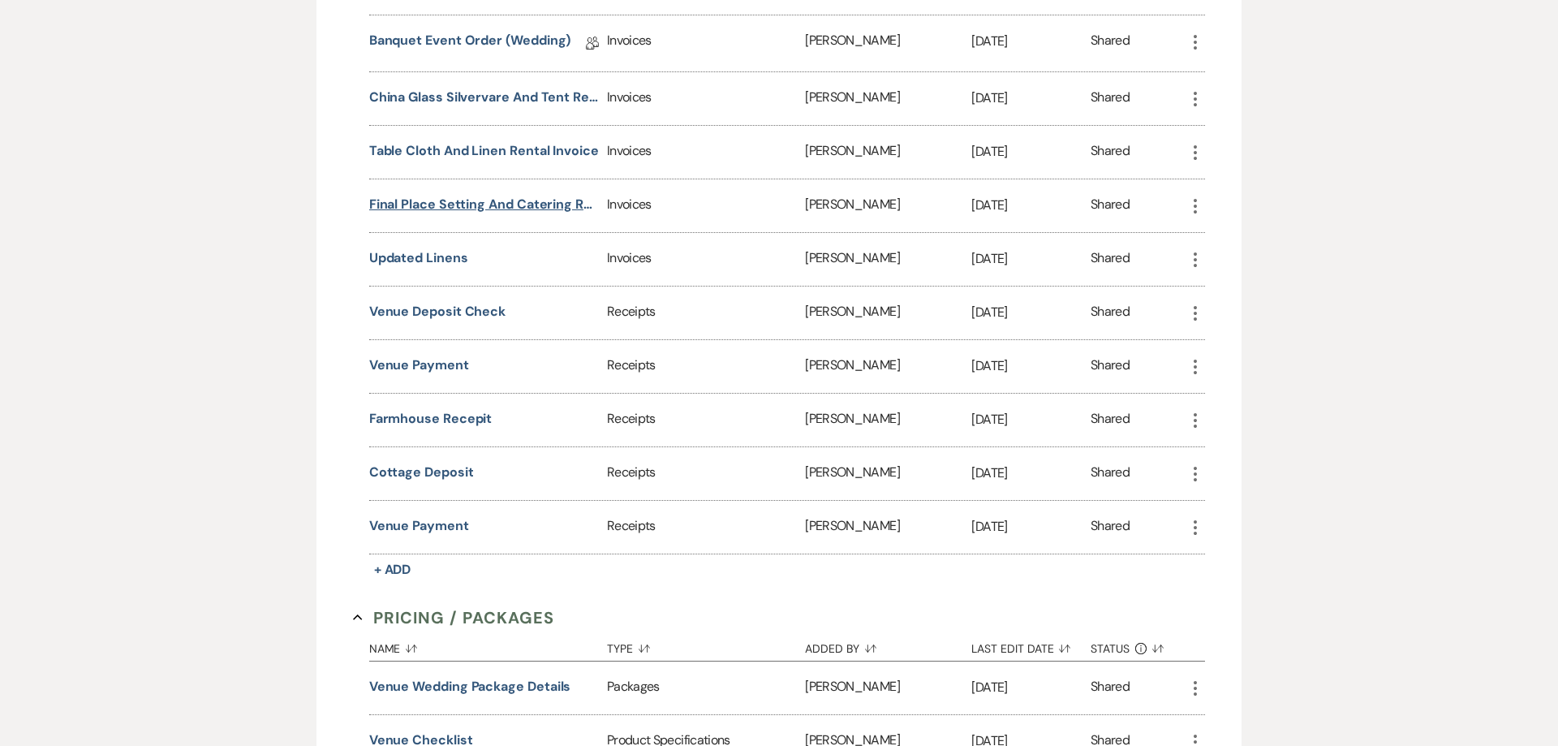
click at [426, 205] on button "Final Place setting and catering rental items" at bounding box center [484, 204] width 231 height 19
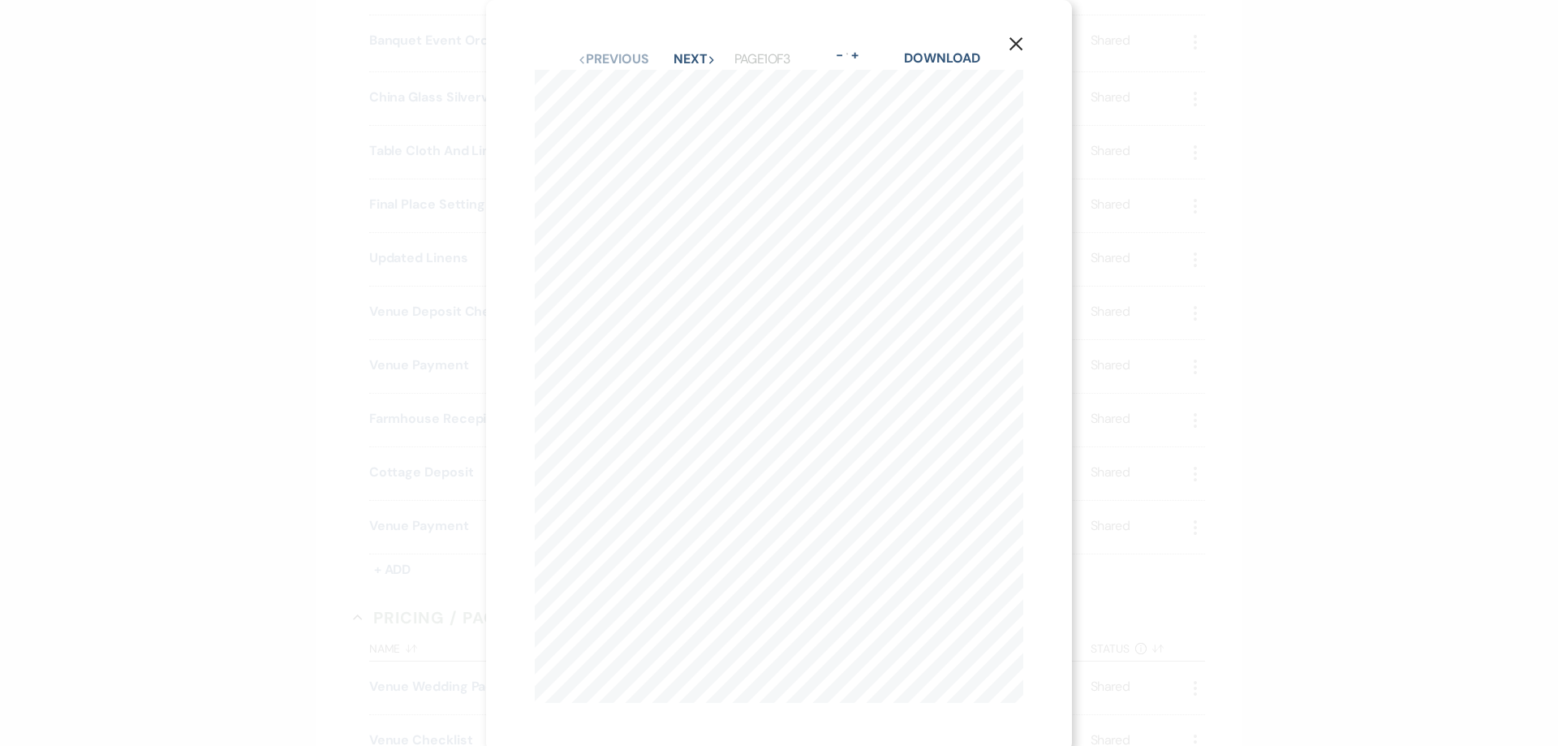
click at [1017, 48] on icon "X" at bounding box center [1016, 44] width 15 height 15
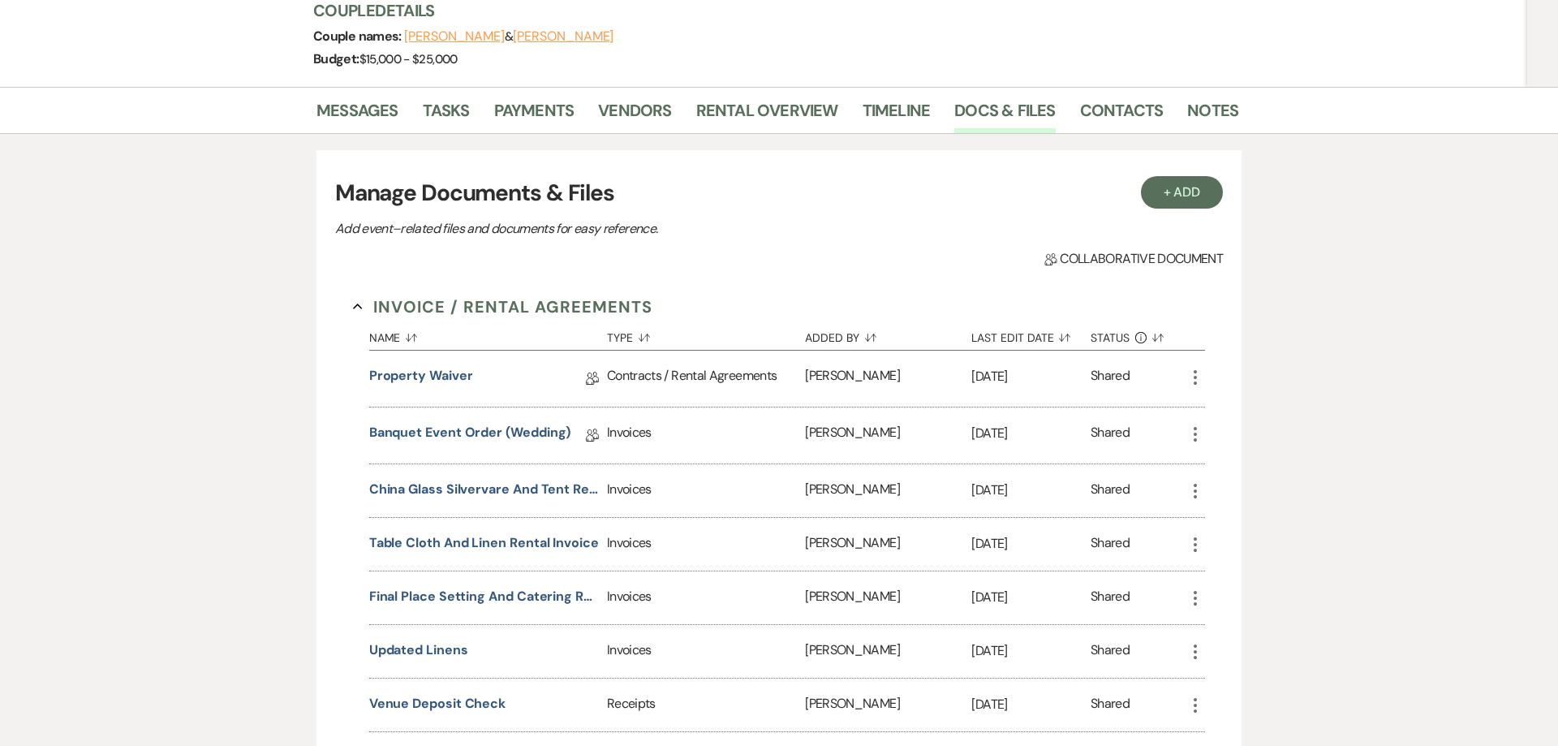
scroll to position [0, 0]
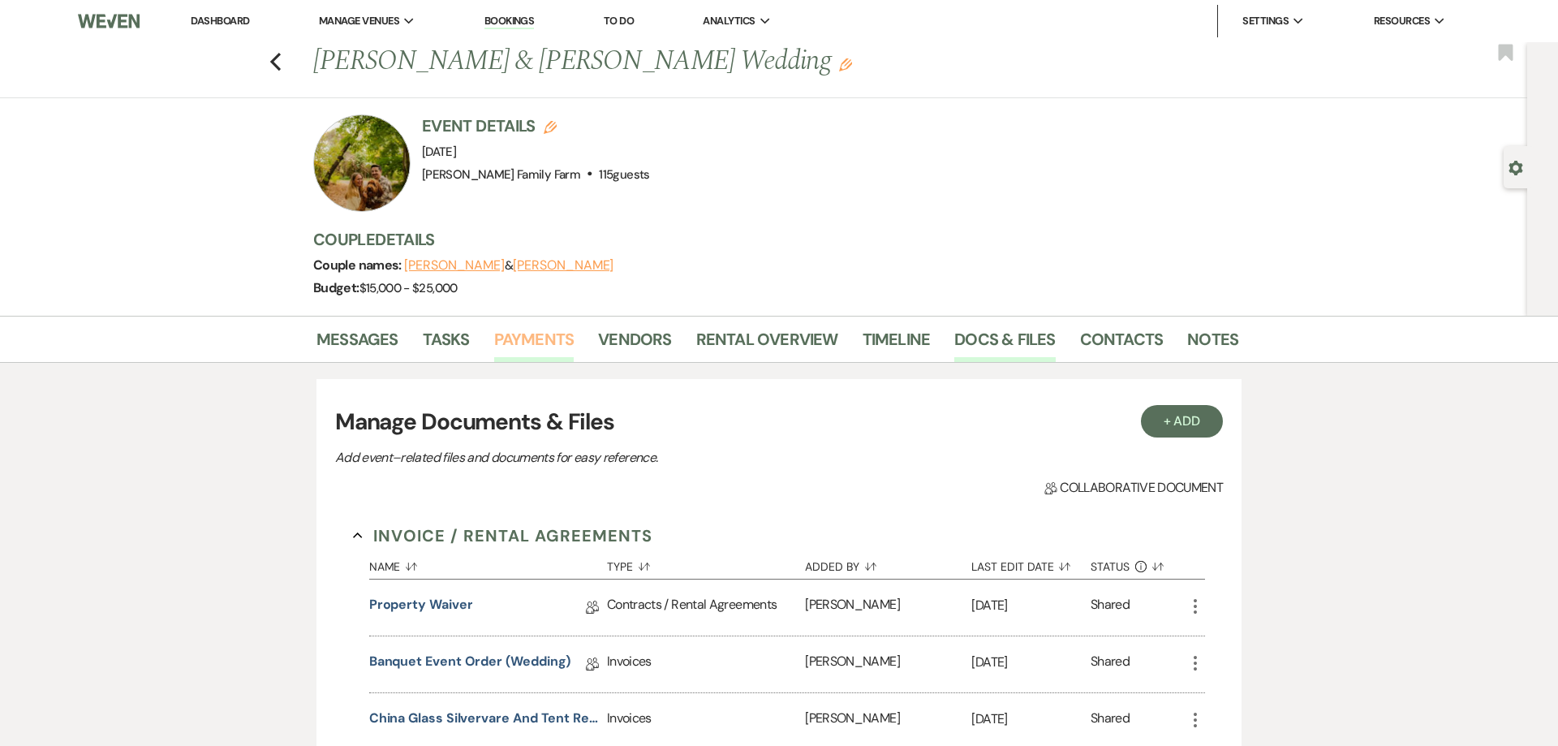
click at [531, 343] on link "Payments" at bounding box center [534, 344] width 80 height 36
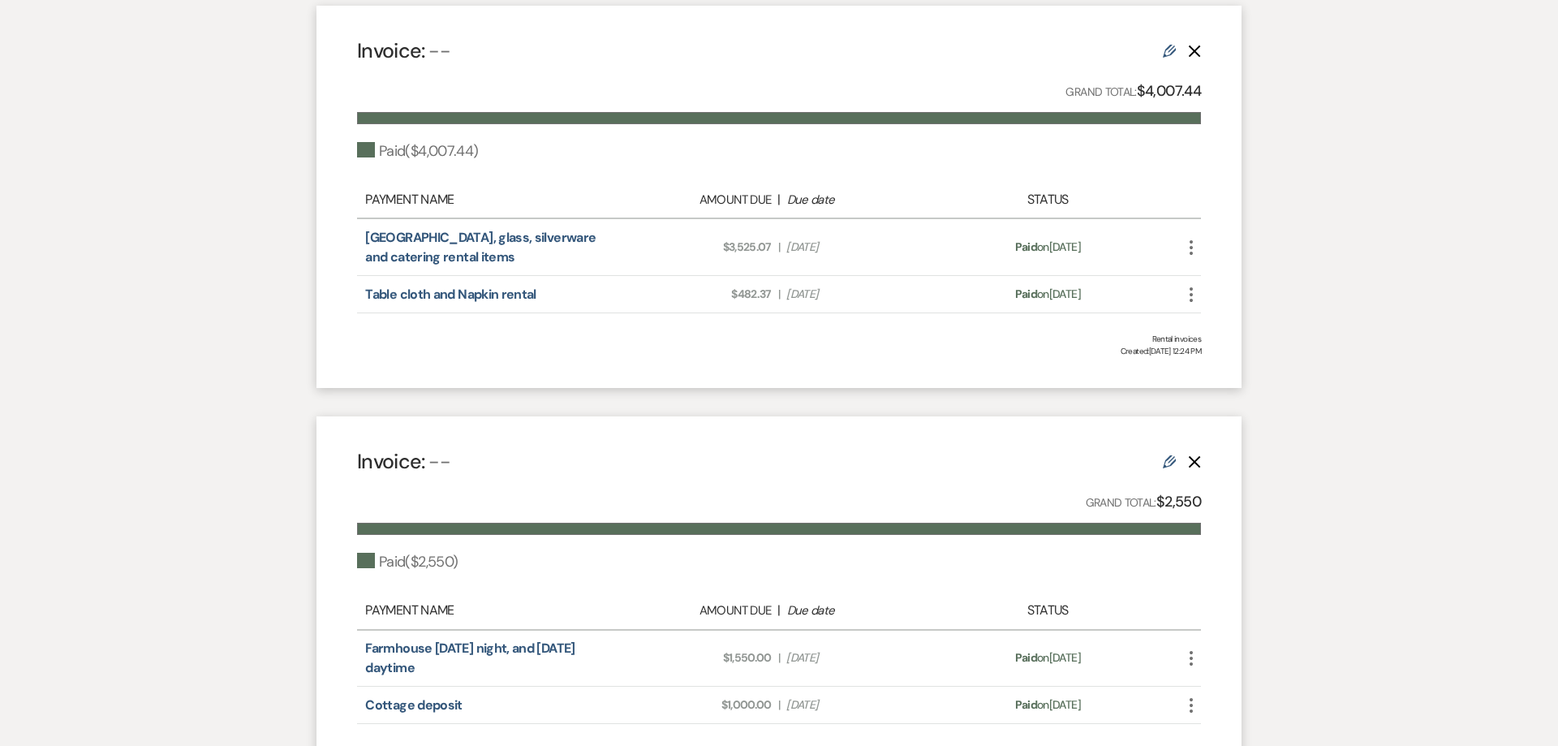
scroll to position [518, 0]
click at [1351, 302] on div "Messages Tasks Payments Vendors Rental Overview Timeline Docs & Files Contacts …" at bounding box center [779, 557] width 1558 height 1518
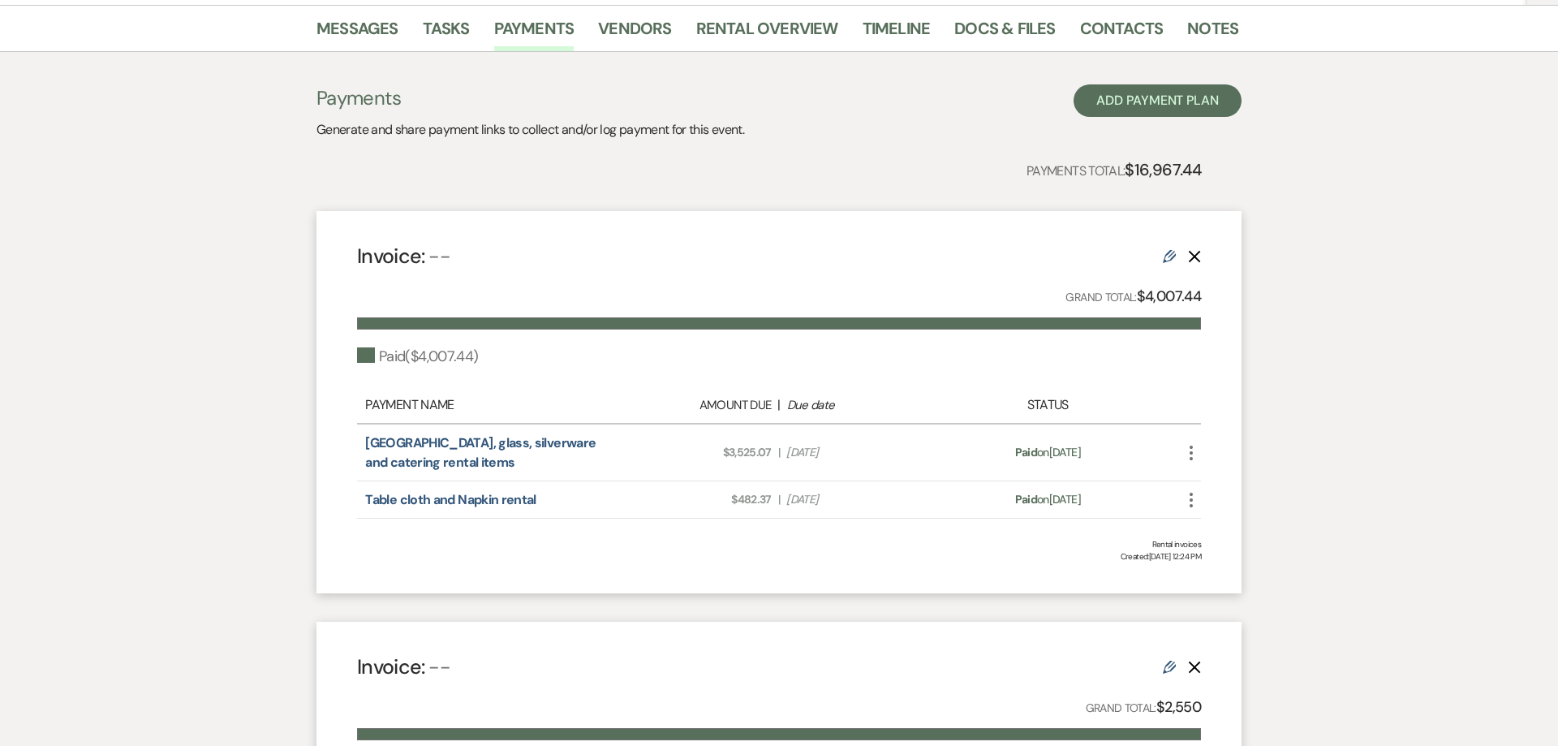
scroll to position [331, 0]
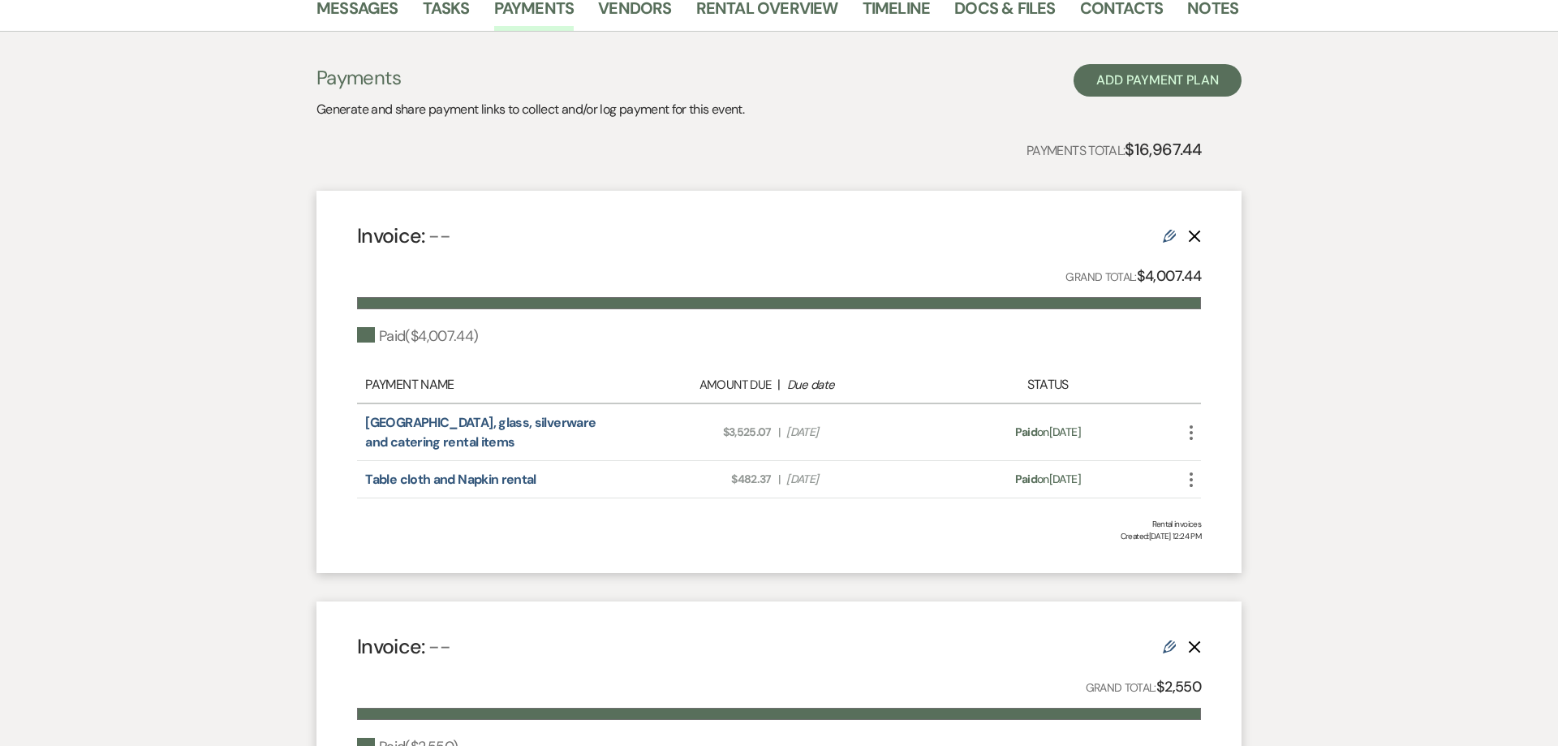
click at [191, 447] on div "Messages Tasks Payments Vendors Rental Overview Timeline Docs & Files Contacts …" at bounding box center [779, 744] width 1558 height 1518
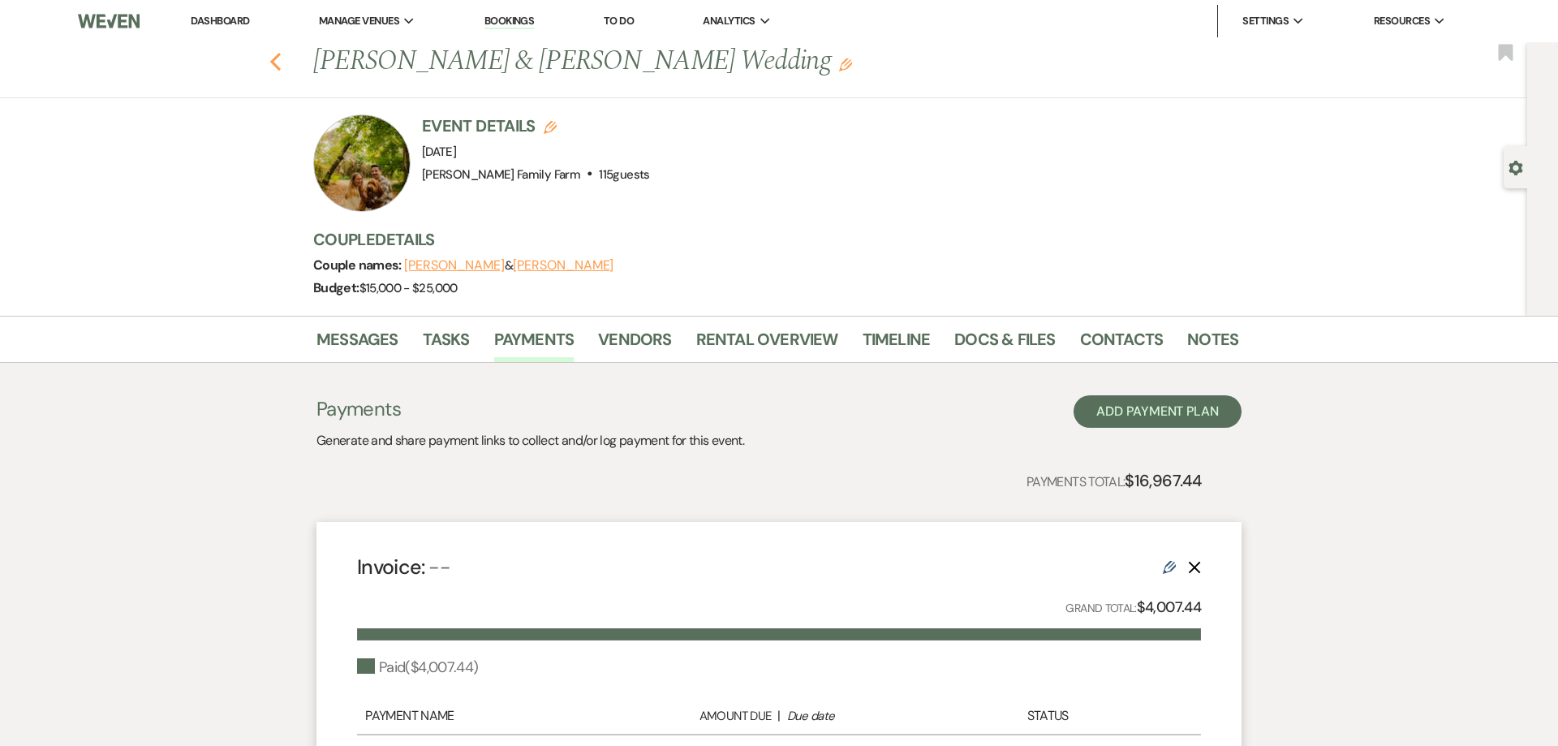
click at [280, 66] on icon "Previous" at bounding box center [275, 61] width 12 height 19
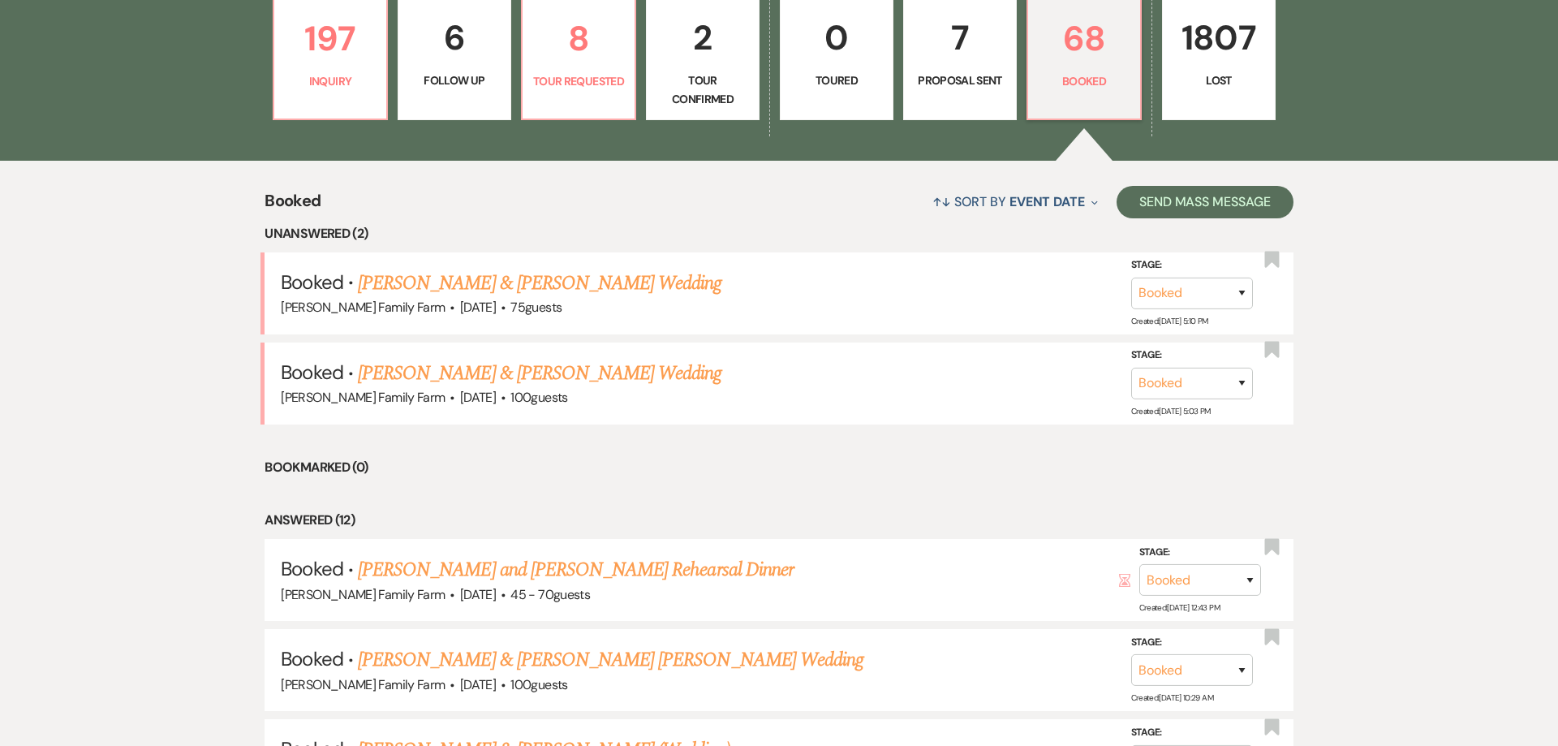
scroll to position [595, 0]
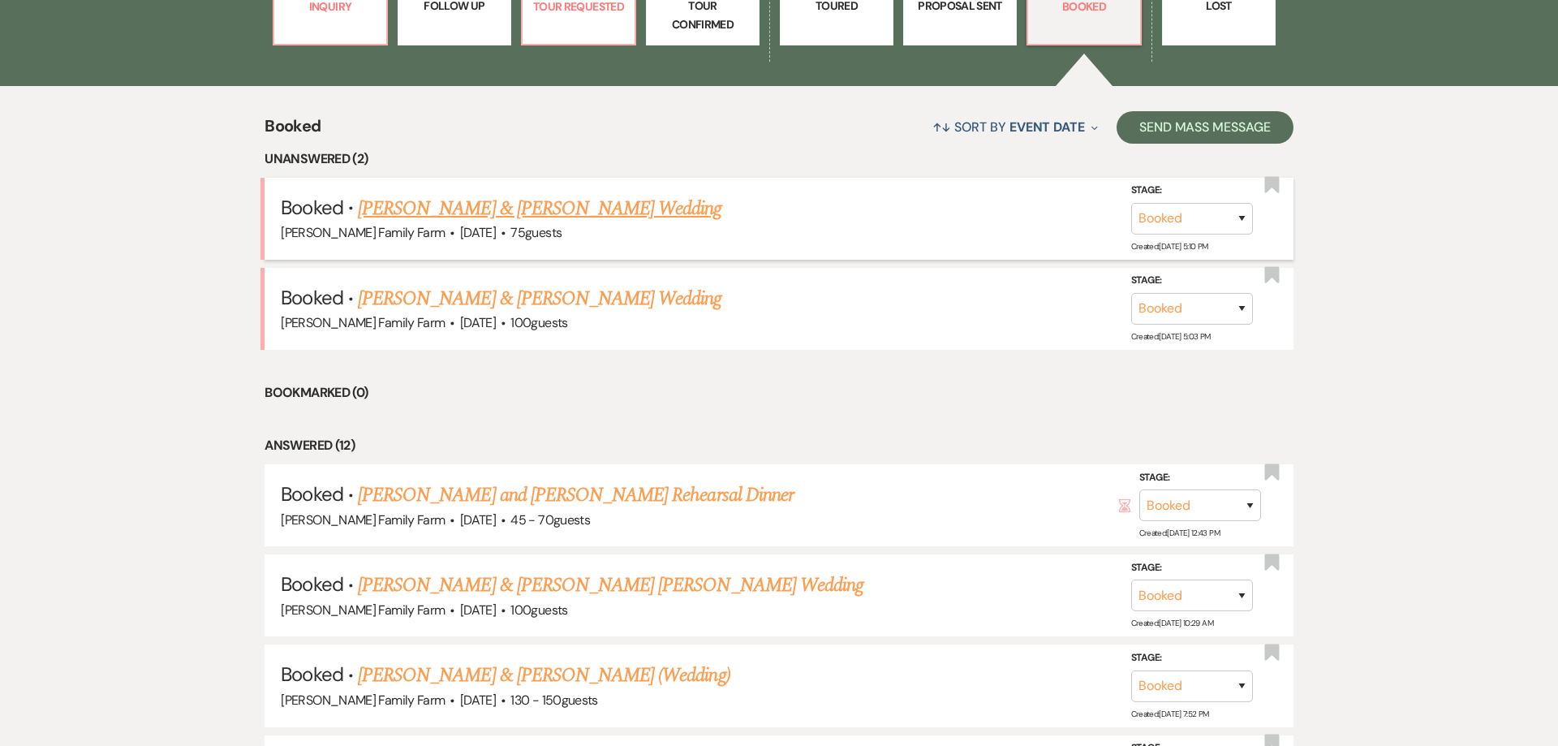
click at [484, 216] on link "[PERSON_NAME] & [PERSON_NAME] Wedding" at bounding box center [539, 208] width 363 height 29
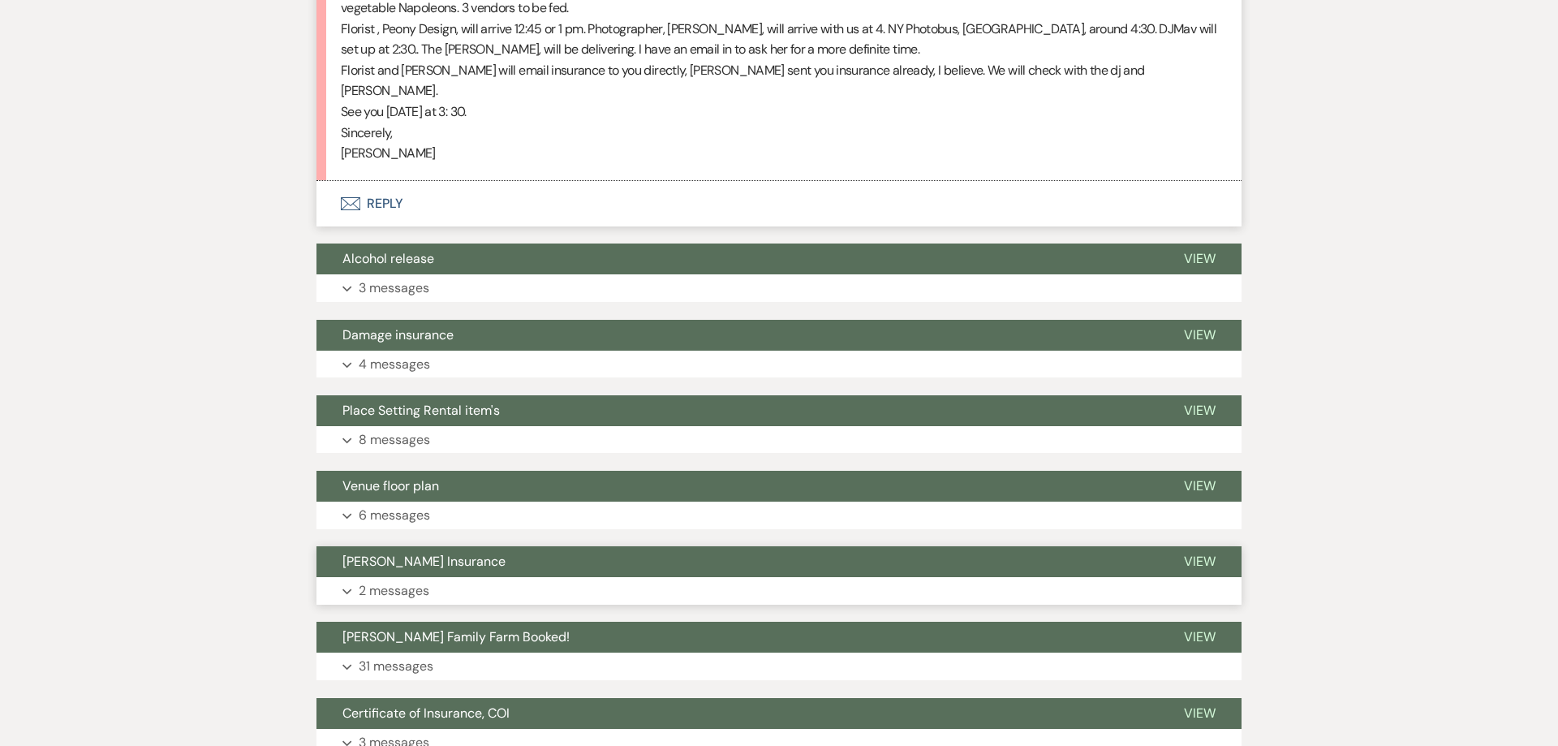
scroll to position [3076, 0]
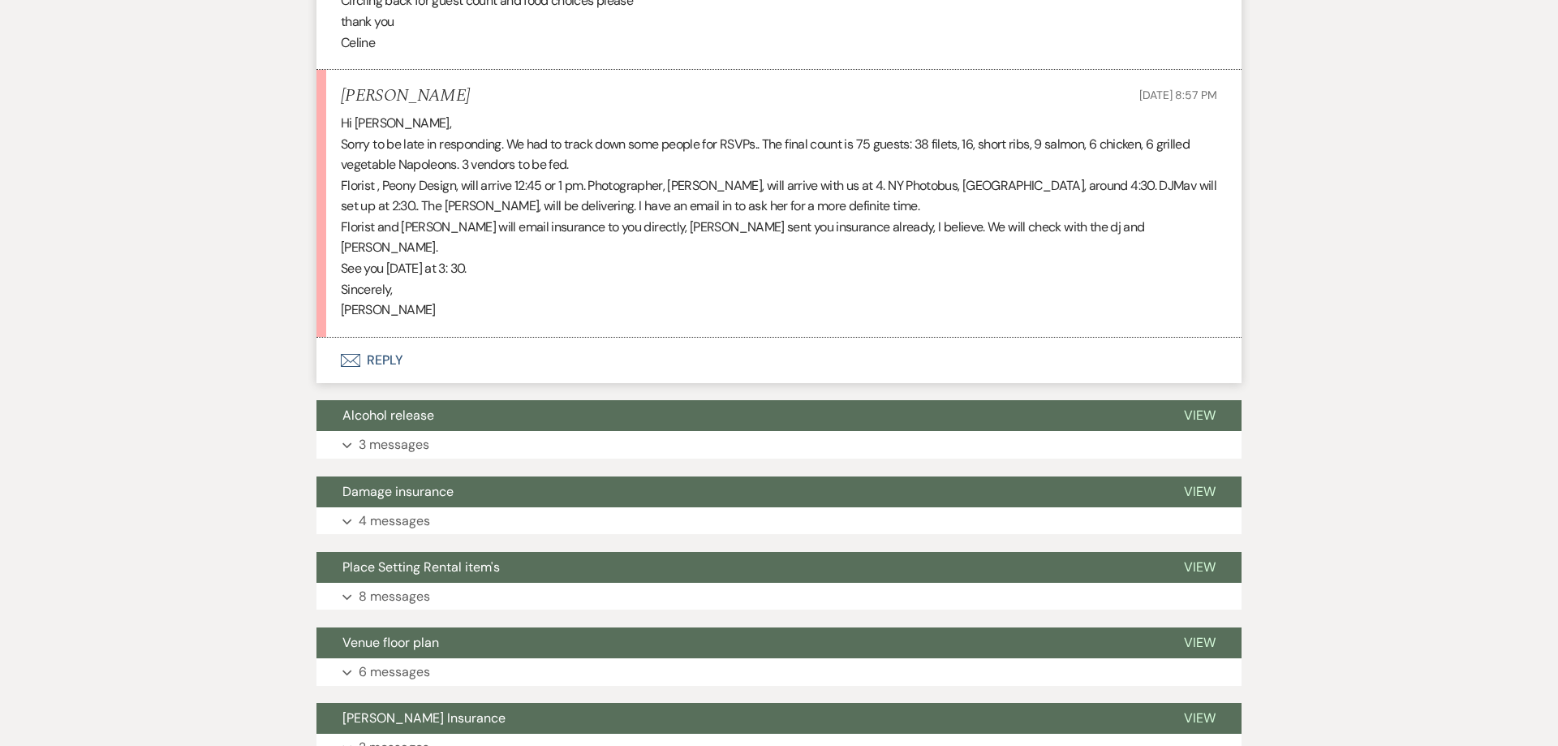
click at [384, 347] on button "Envelope Reply" at bounding box center [778, 360] width 925 height 45
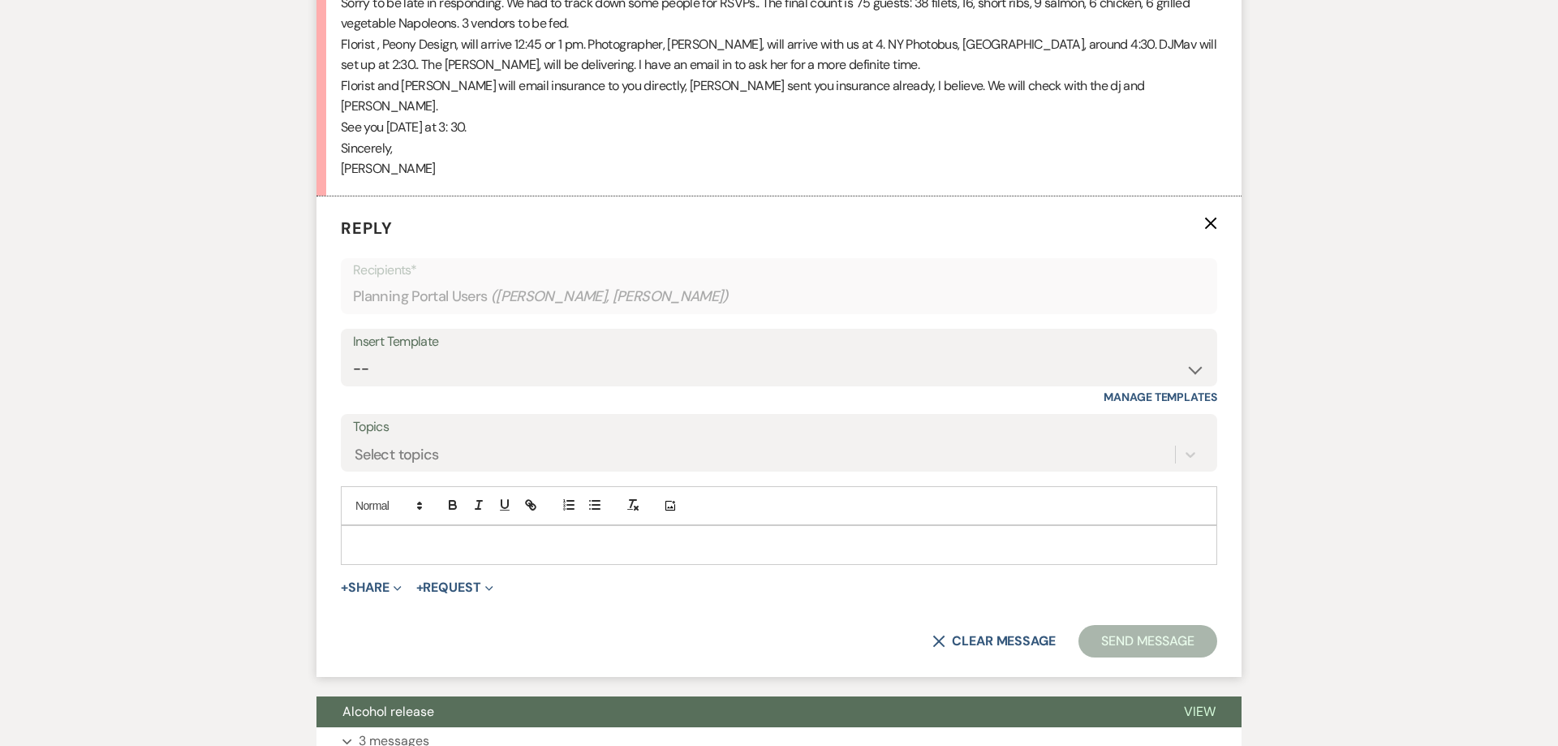
click at [411, 534] on div at bounding box center [779, 544] width 875 height 37
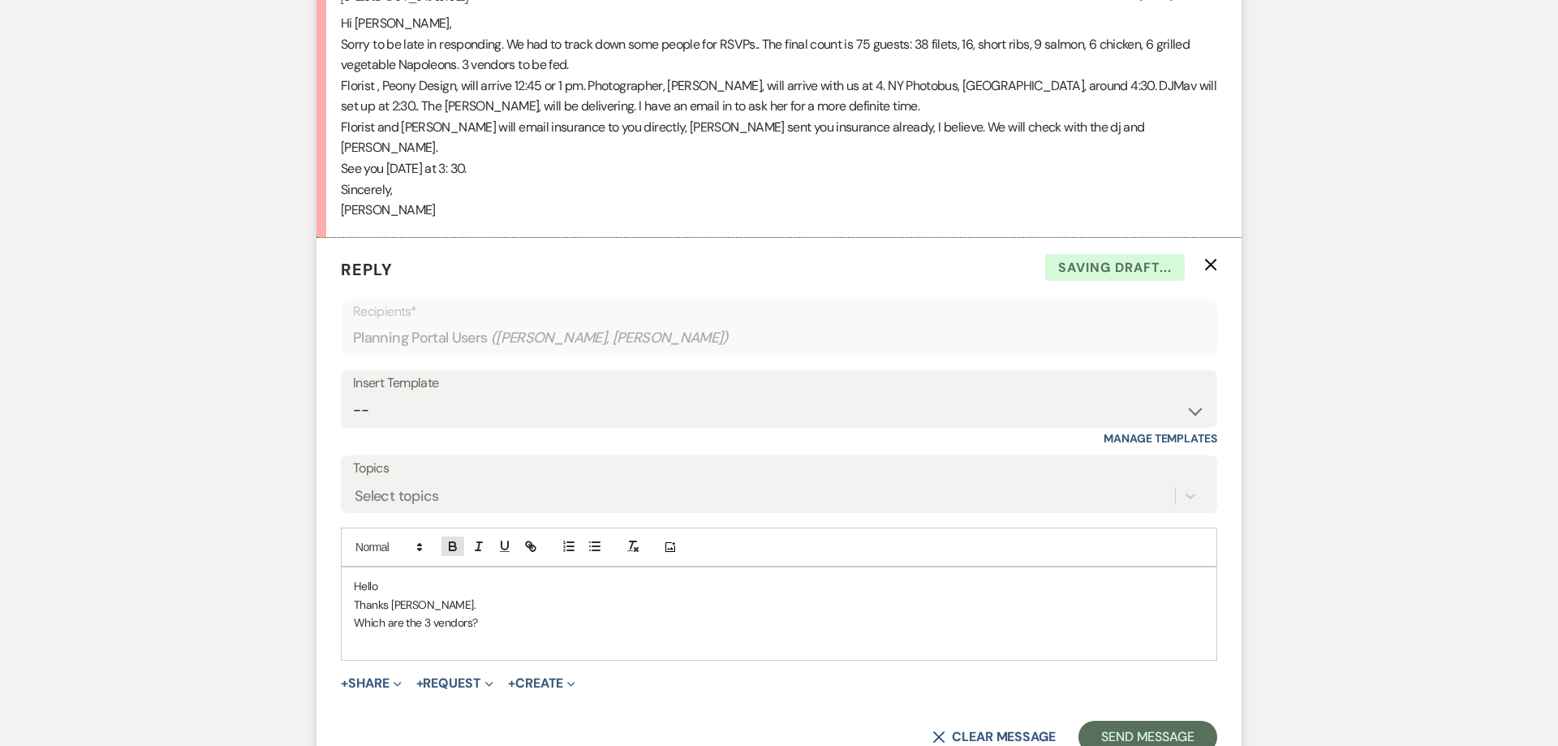
scroll to position [3156, 0]
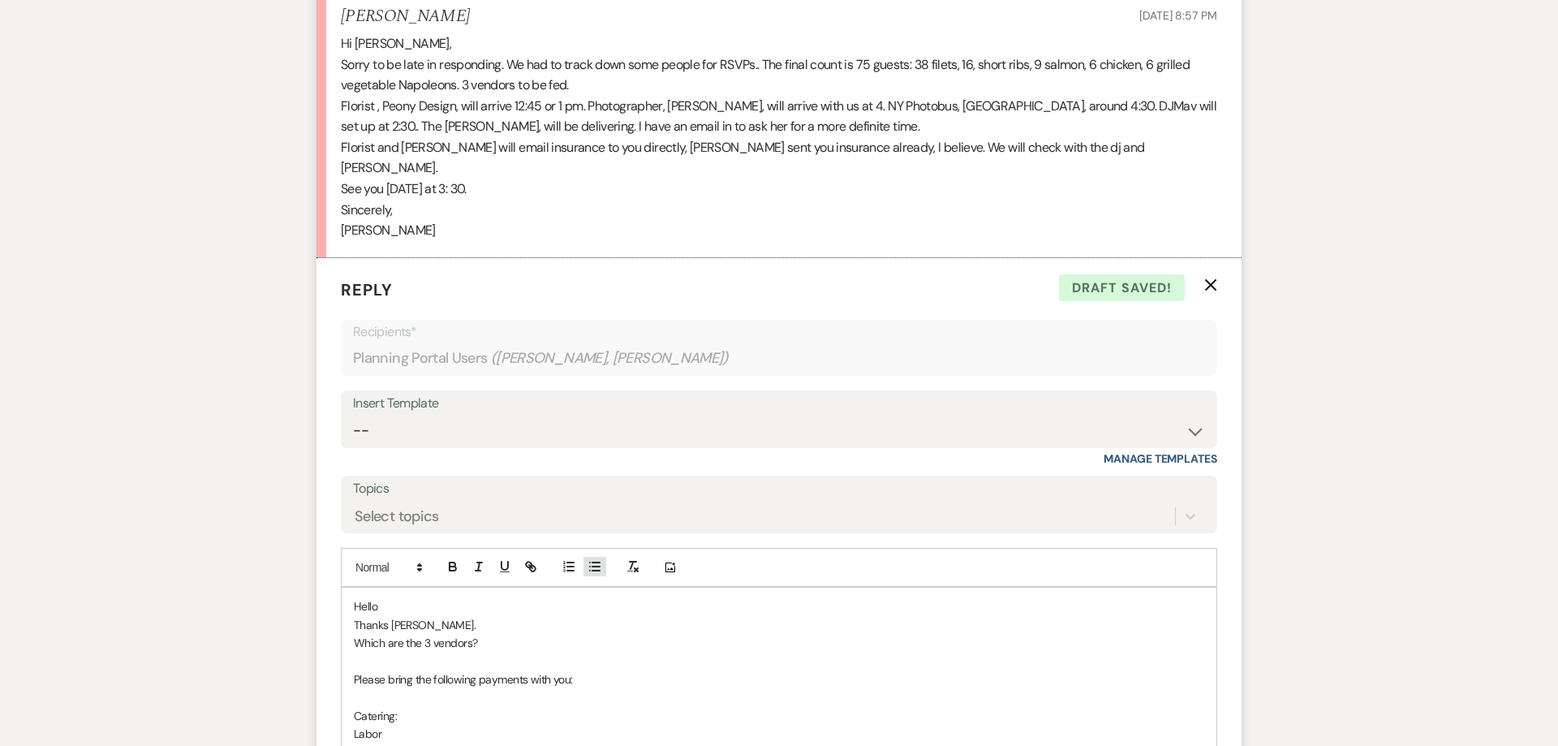
click at [589, 559] on icon "button" at bounding box center [594, 566] width 15 height 15
click at [600, 559] on icon "button" at bounding box center [594, 566] width 15 height 15
click at [354, 707] on p "Labor" at bounding box center [779, 716] width 850 height 18
click at [594, 559] on icon "button" at bounding box center [594, 566] width 15 height 15
click at [445, 707] on li "Labor" at bounding box center [787, 716] width 834 height 18
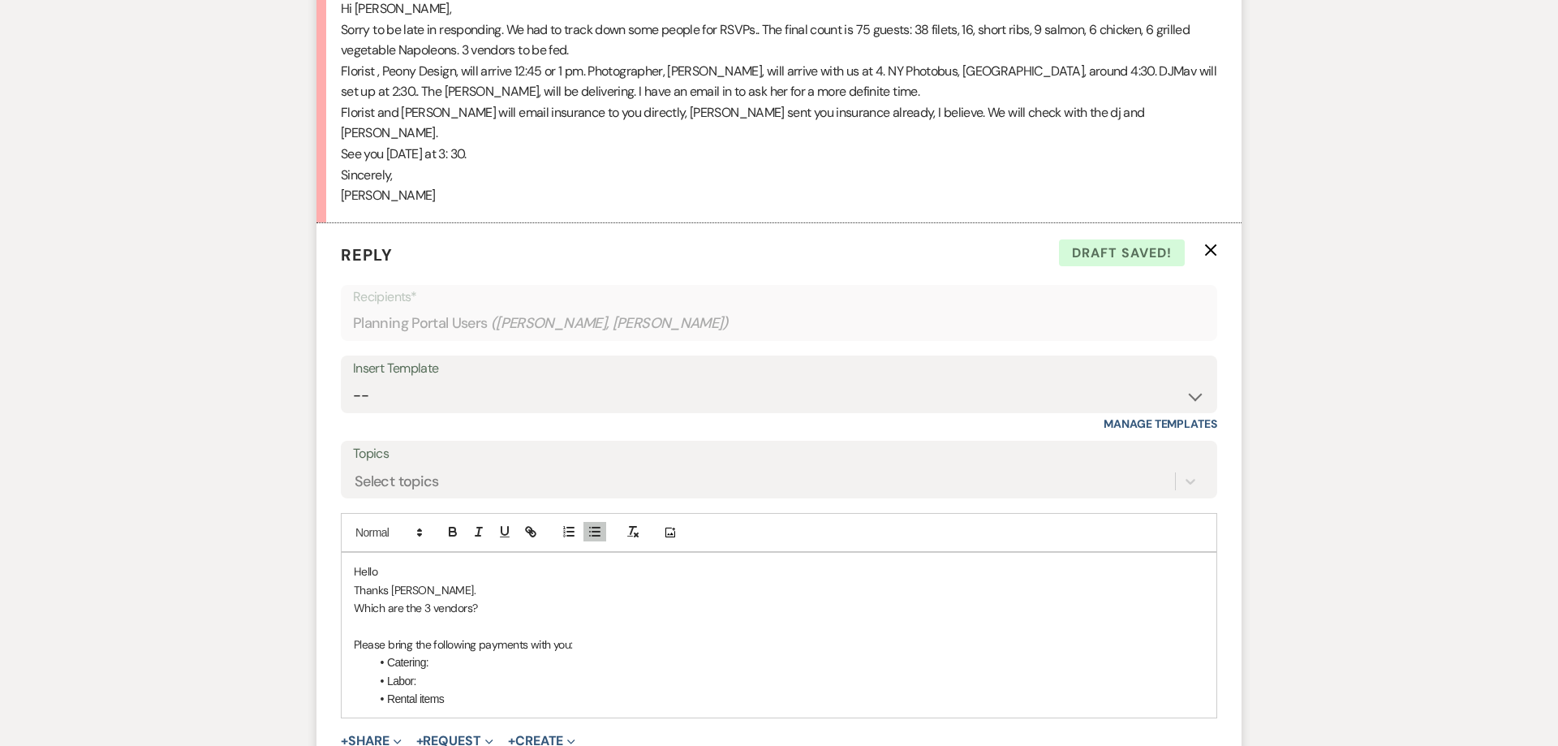
scroll to position [3218, 0]
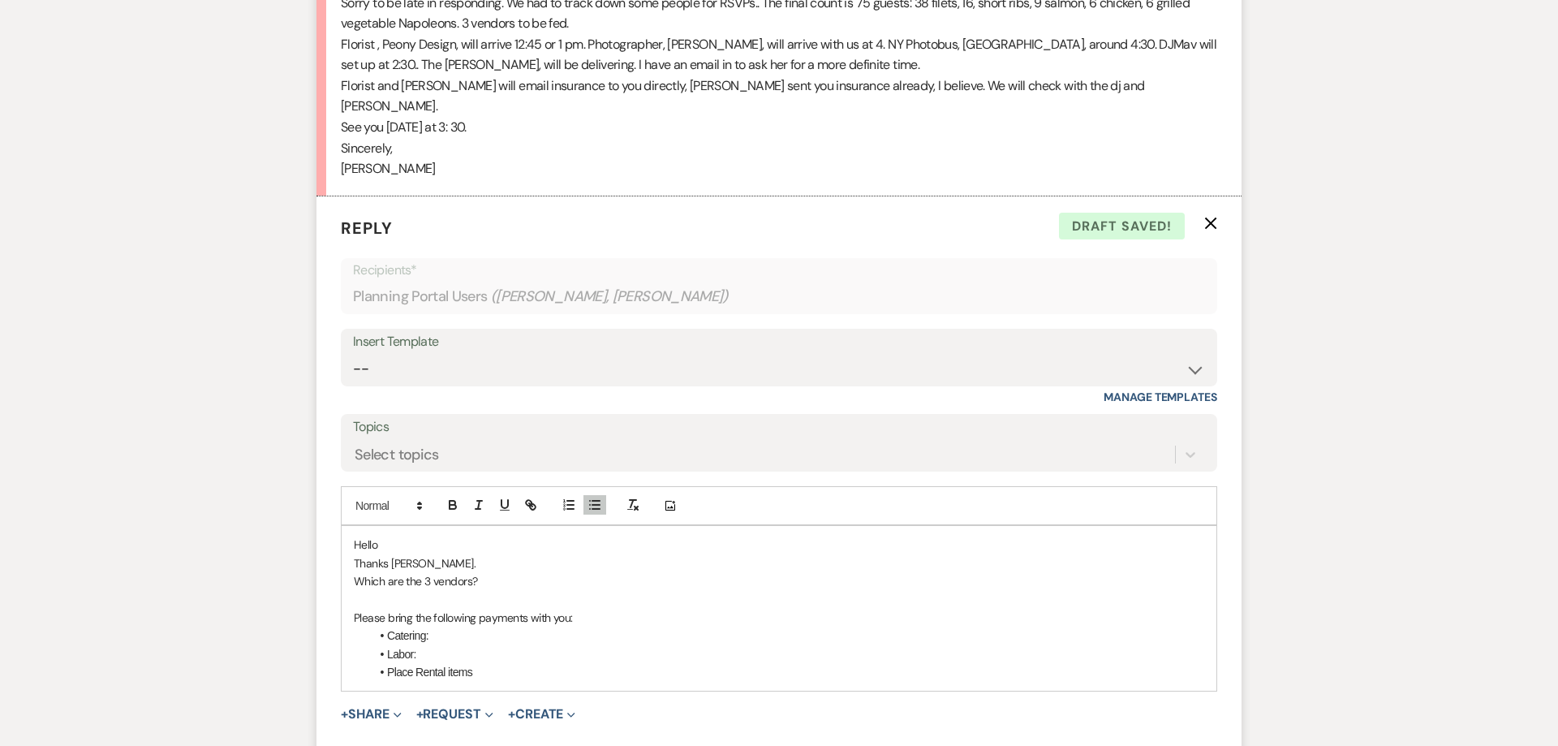
click at [501, 663] on li "Place Rental items" at bounding box center [787, 672] width 834 height 18
click at [481, 663] on li "Place Rental items" at bounding box center [787, 672] width 834 height 18
click at [445, 699] on li "Bar" at bounding box center [787, 708] width 834 height 18
click at [431, 663] on li "Place Rental items:" at bounding box center [787, 672] width 834 height 18
click at [428, 681] on li "Linens" at bounding box center [787, 690] width 834 height 18
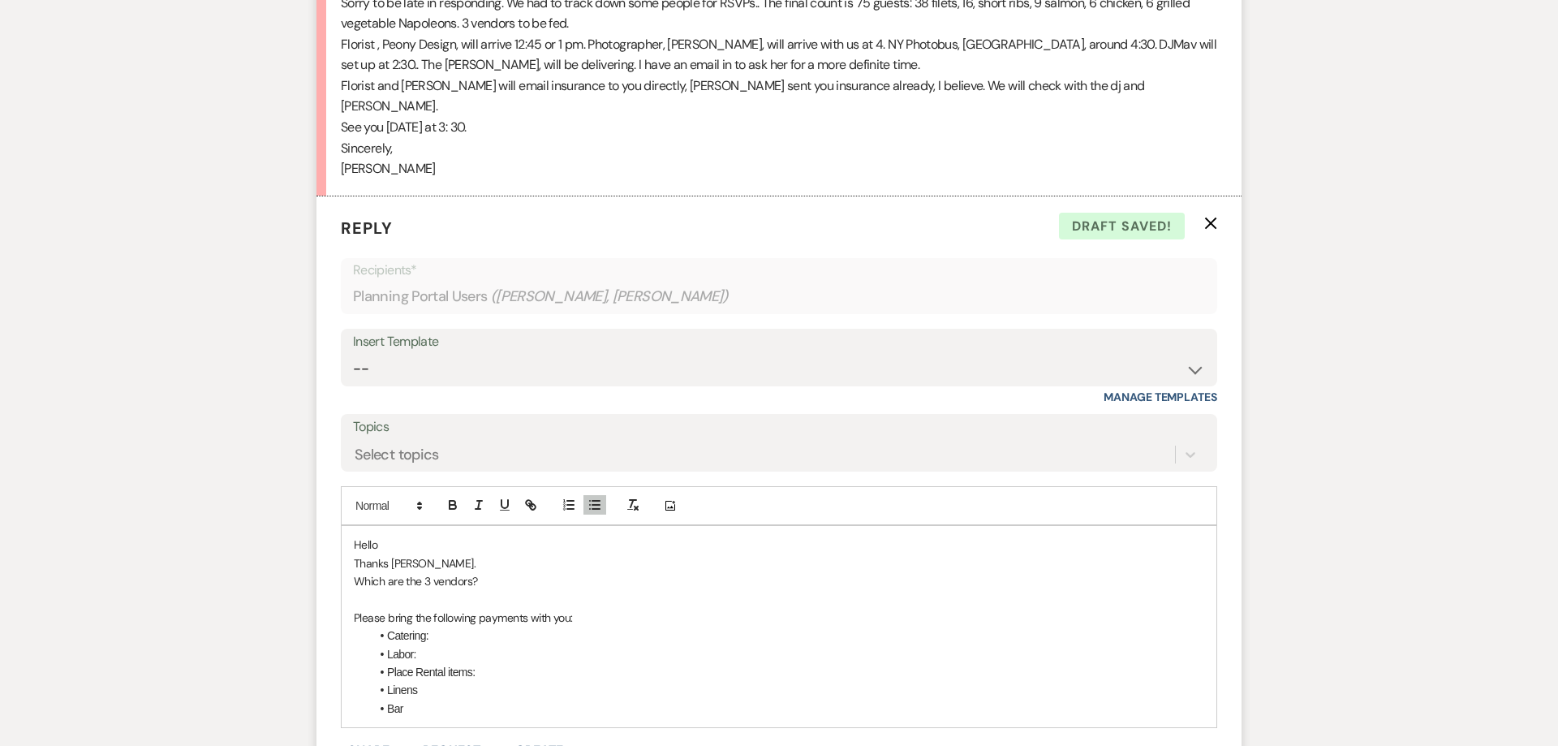
click at [582, 609] on p "Please bring the following payments with you:" at bounding box center [779, 618] width 850 height 18
click at [529, 609] on p "Please bring the following payments with you and i will distribute to the appro…" at bounding box center [779, 618] width 850 height 18
click at [589, 609] on p "Please bring the following payments ( due on 9/2-)with you and i will distribut…" at bounding box center [779, 618] width 850 height 18
click at [649, 609] on p "Please bring the following payments ( due on 9/20-)with you and i will distribu…" at bounding box center [779, 618] width 850 height 18
click at [445, 681] on li "Linens" at bounding box center [787, 690] width 834 height 18
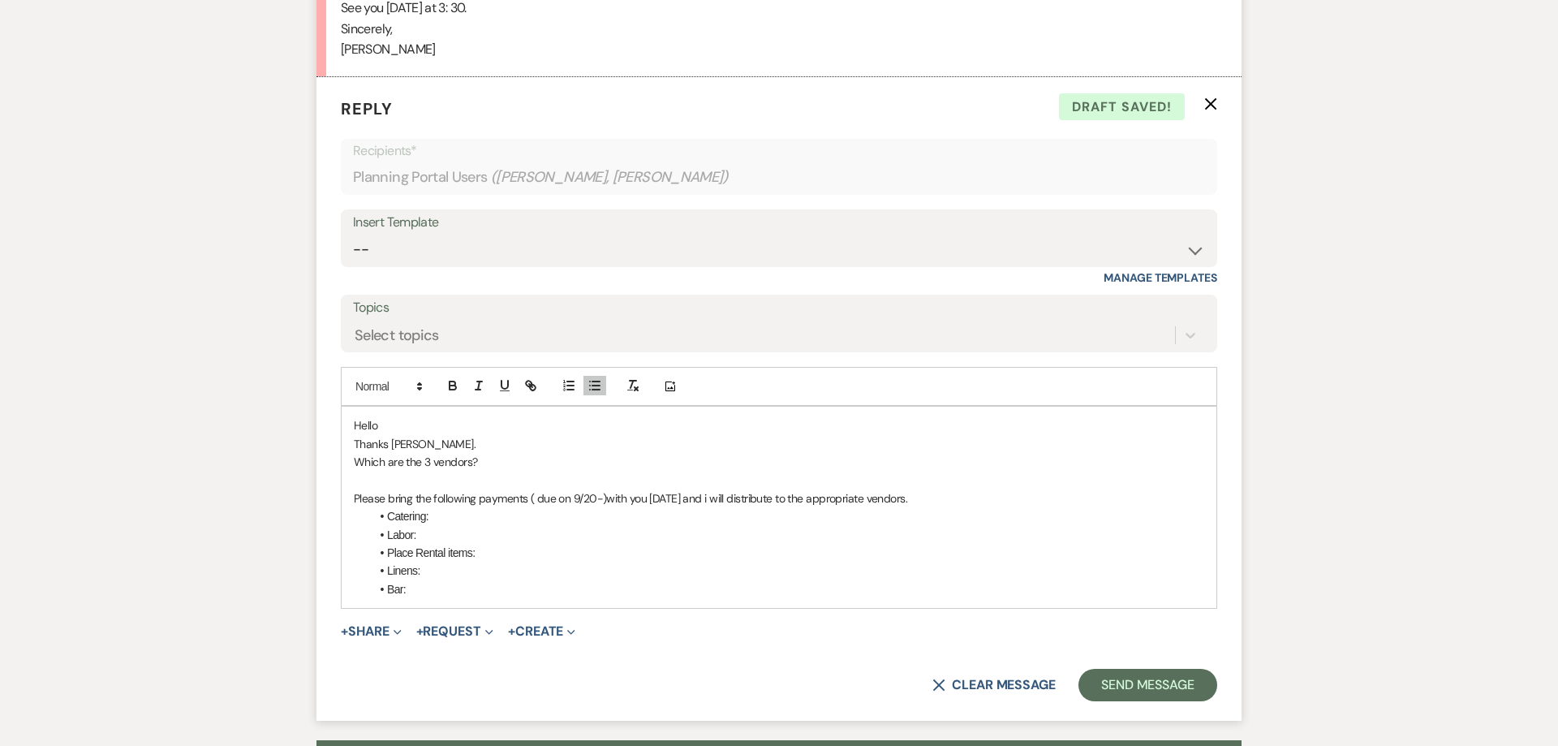
scroll to position [3342, 0]
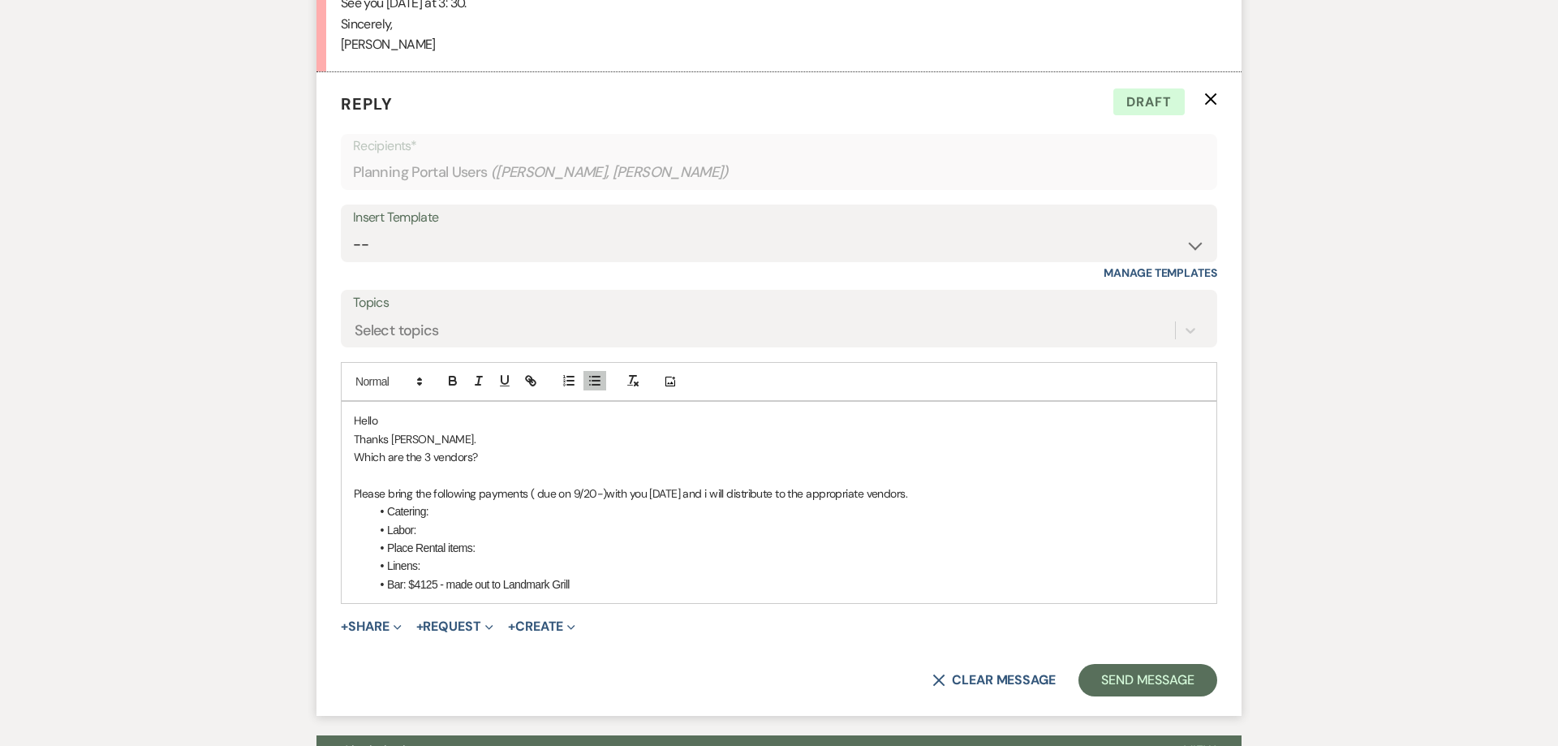
click at [447, 557] on li "Linens:" at bounding box center [787, 566] width 834 height 18
click at [481, 539] on li "Place Rental items:" at bounding box center [787, 548] width 834 height 18
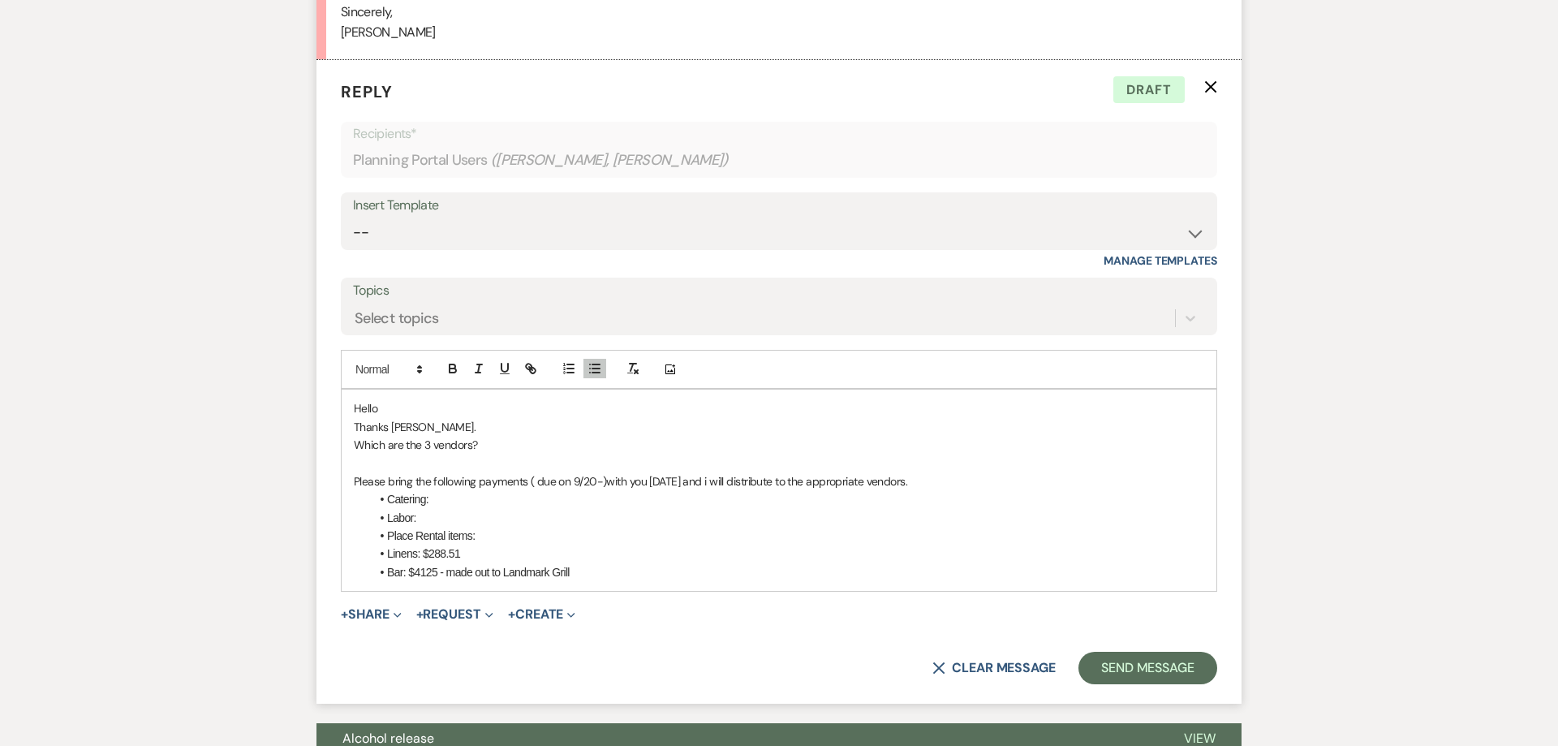
scroll to position [3363, 0]
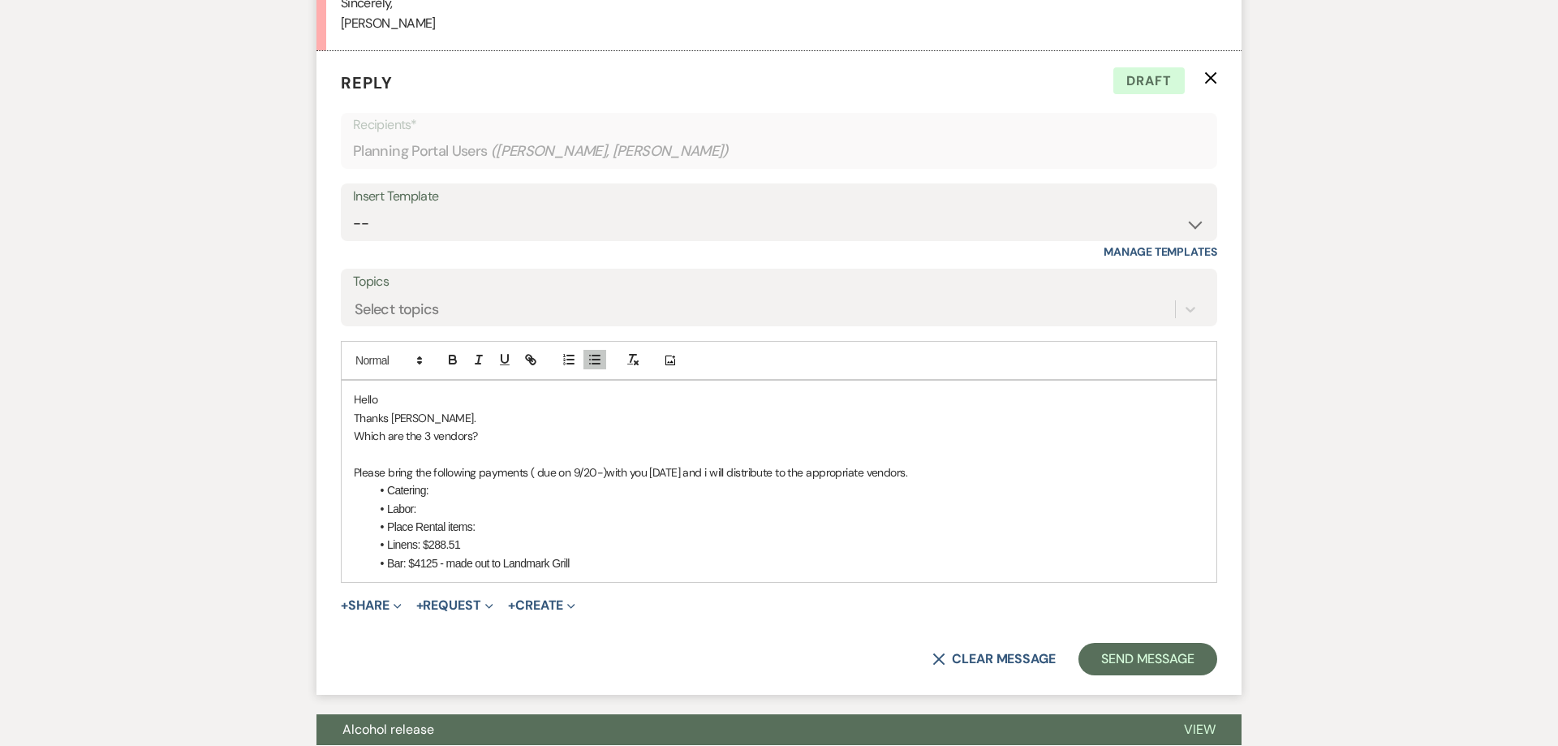
click at [457, 481] on li "Catering:" at bounding box center [787, 490] width 834 height 18
click at [455, 500] on li "Labor:" at bounding box center [787, 509] width 834 height 18
click at [422, 445] on p at bounding box center [779, 454] width 850 height 18
click at [479, 427] on p "Which are the 3 vendors?" at bounding box center [779, 436] width 850 height 18
click at [423, 409] on p "Thanks [PERSON_NAME]." at bounding box center [779, 418] width 850 height 18
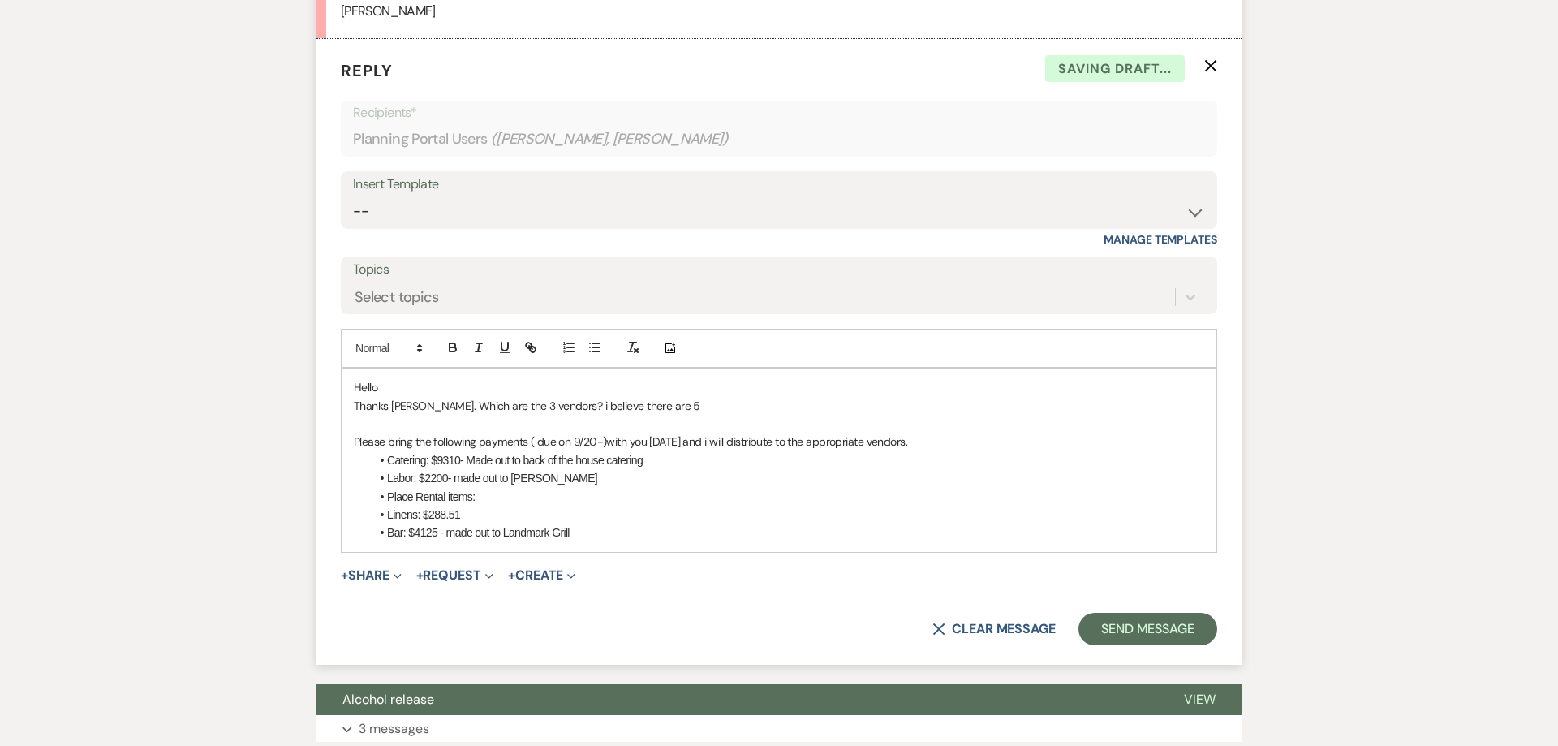
scroll to position [3383, 0]
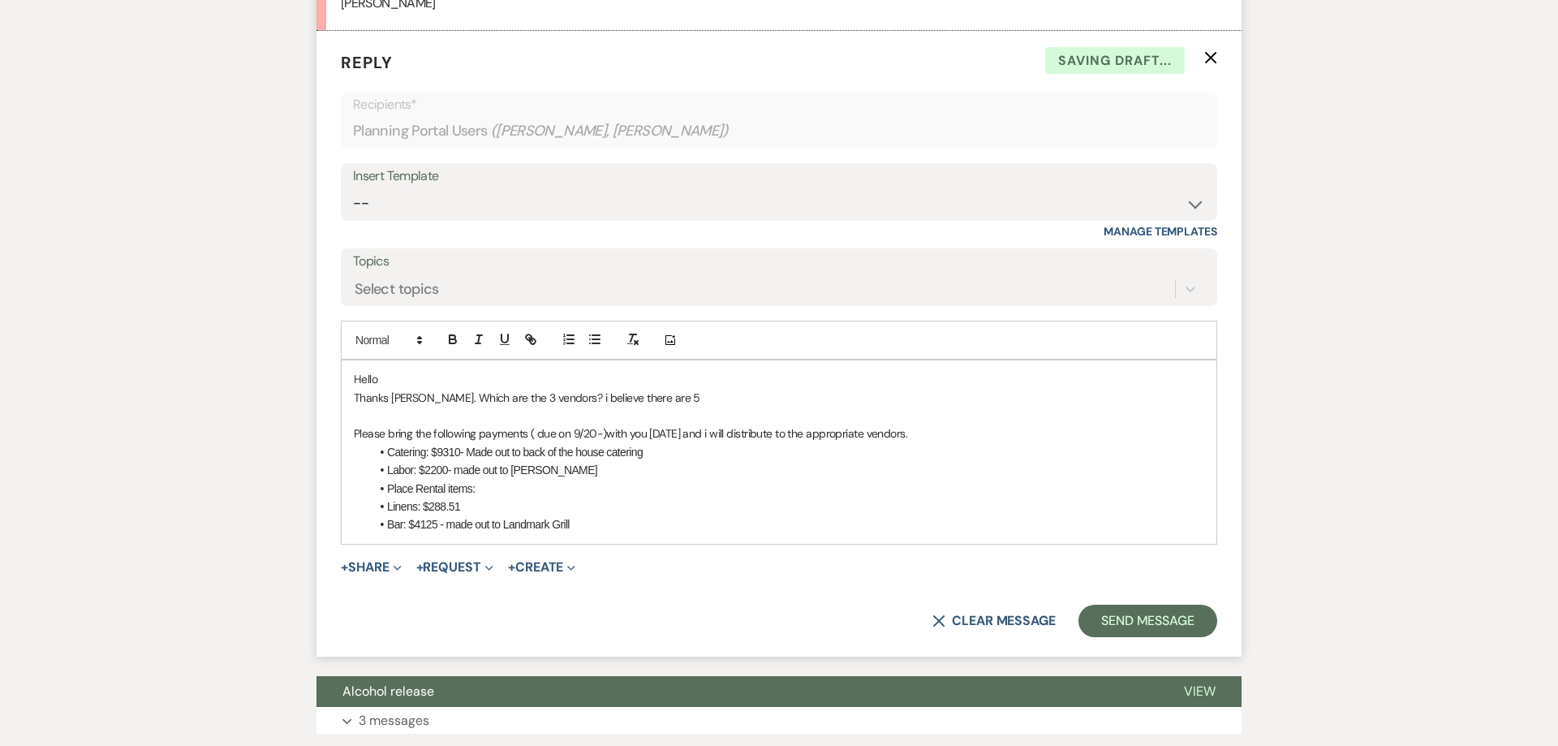
click at [540, 389] on p "Thanks [PERSON_NAME]. Which are the 3 vendors? i believe there are 5" at bounding box center [779, 398] width 850 height 18
click at [410, 389] on p "Thanks [PERSON_NAME]. Which are the 3 vendors? I believe there are 5" at bounding box center [779, 398] width 850 height 18
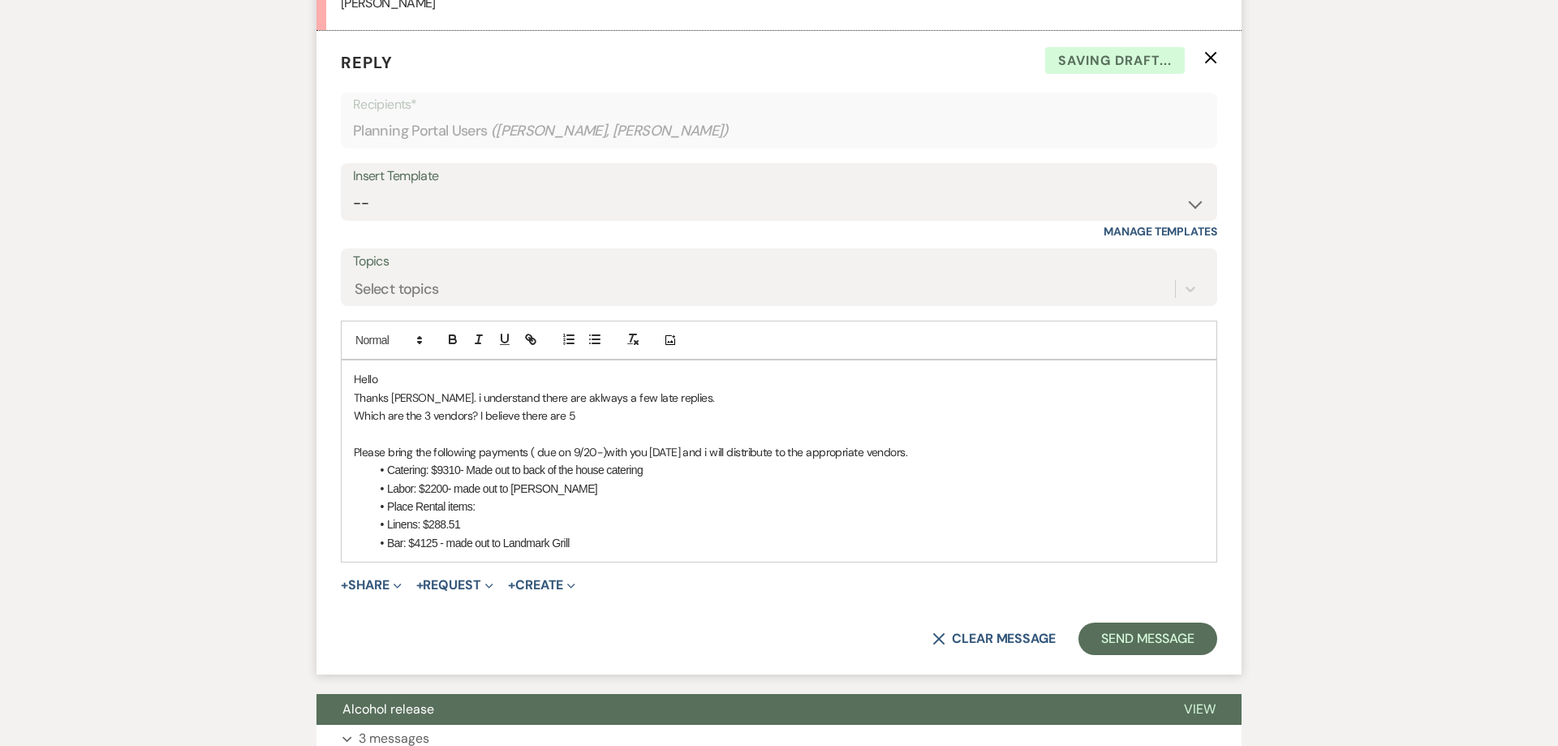
click at [414, 389] on p "Thanks [PERSON_NAME]. i understand there are aklways a few late replies." at bounding box center [779, 398] width 850 height 18
click at [540, 389] on p "Thanks [PERSON_NAME]. I understand there are aklways a few late replies." at bounding box center [779, 398] width 850 height 18
click at [602, 406] on p "Which are the 3 vendors? I believe there are 5" at bounding box center [779, 415] width 850 height 18
click at [535, 443] on p "Please bring the following payments ( due on 9/20-)with you [DATE] and i will d…" at bounding box center [779, 452] width 850 height 18
click at [601, 443] on p "Please bring the following payments (due on 9/20-)with you [DATE] and i will di…" at bounding box center [779, 452] width 850 height 18
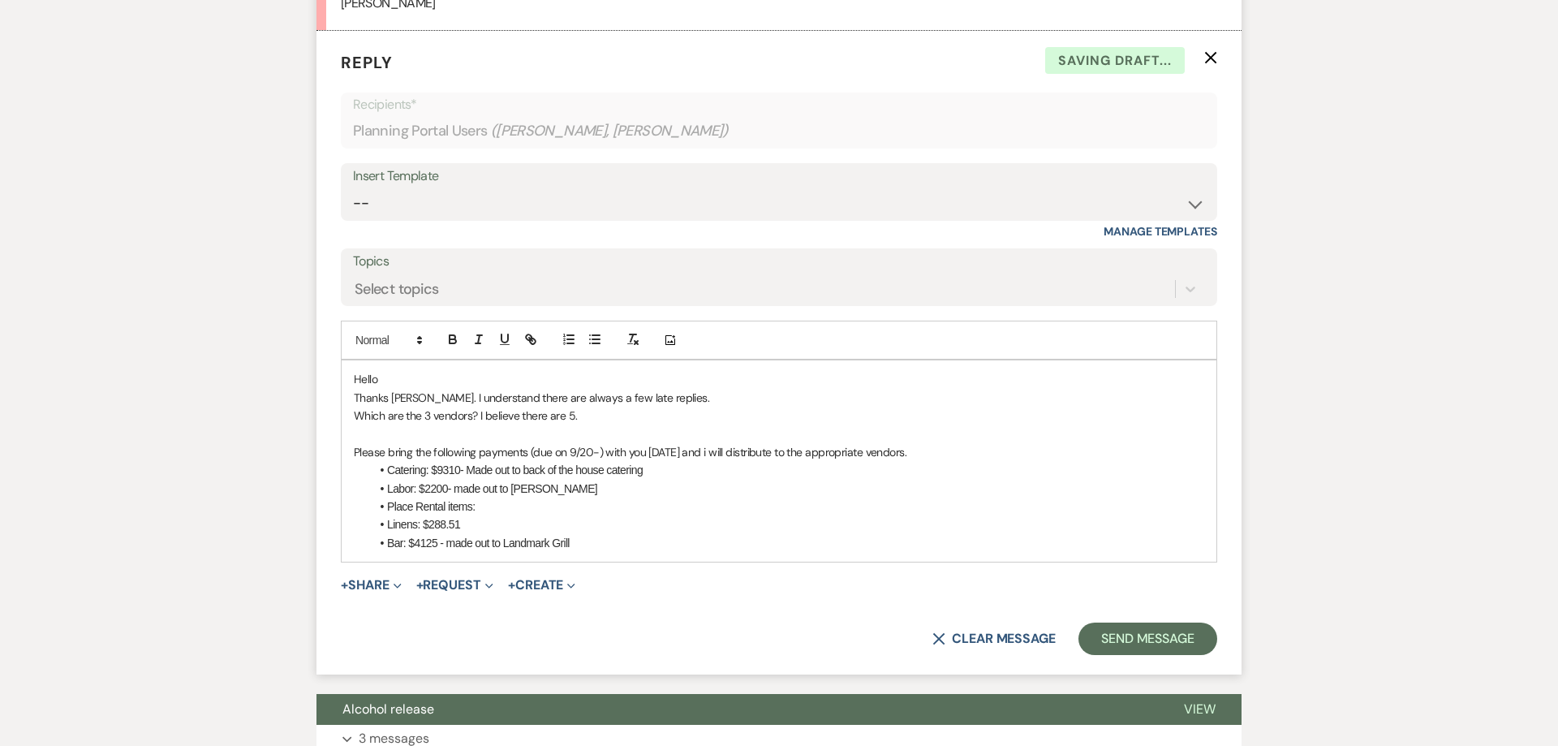
click at [980, 443] on p "Please bring the following payments (due on 9/20-) with you [DATE] and i will d…" at bounding box center [779, 452] width 850 height 18
click at [484, 497] on li "Place Rental items:" at bounding box center [787, 506] width 834 height 18
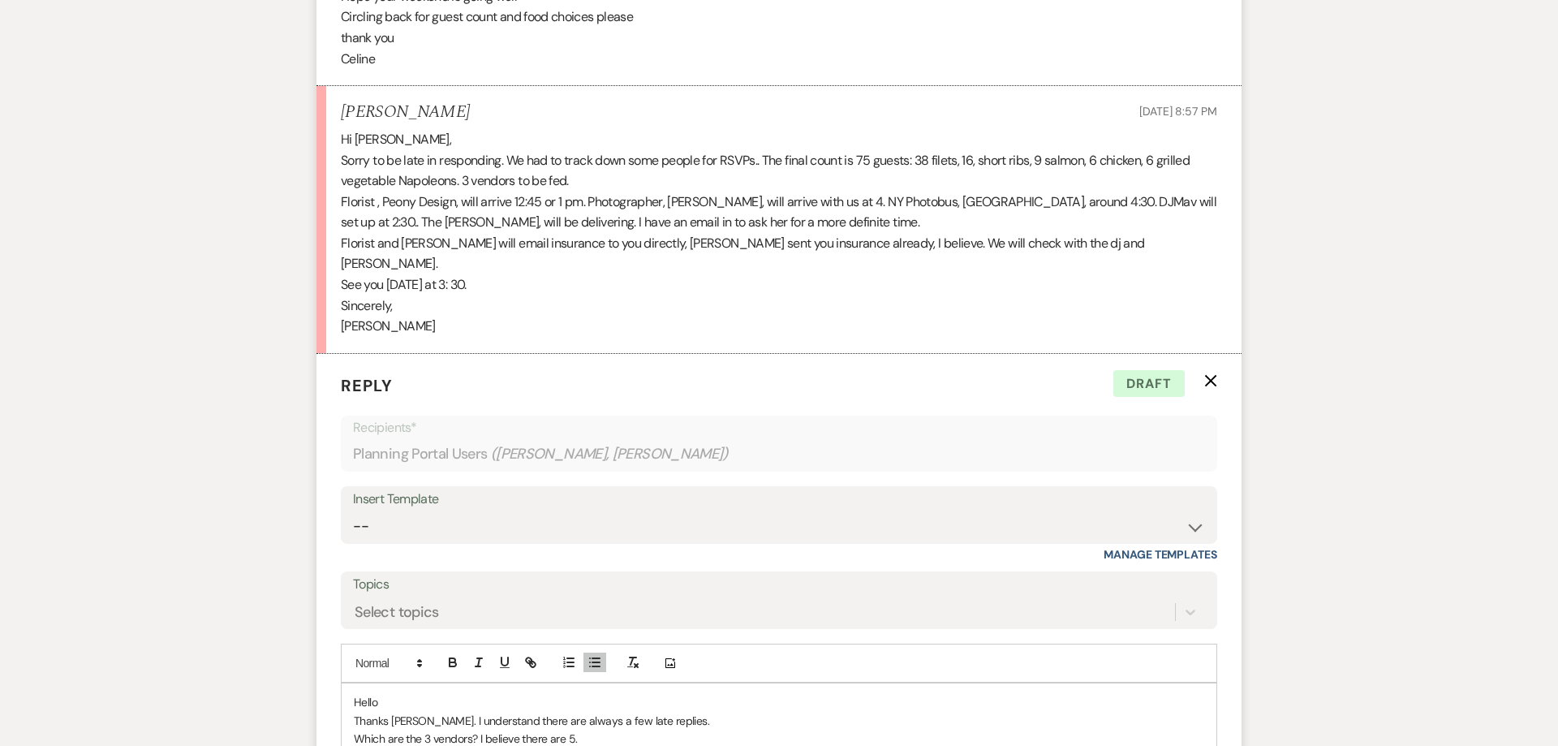
scroll to position [3218, 0]
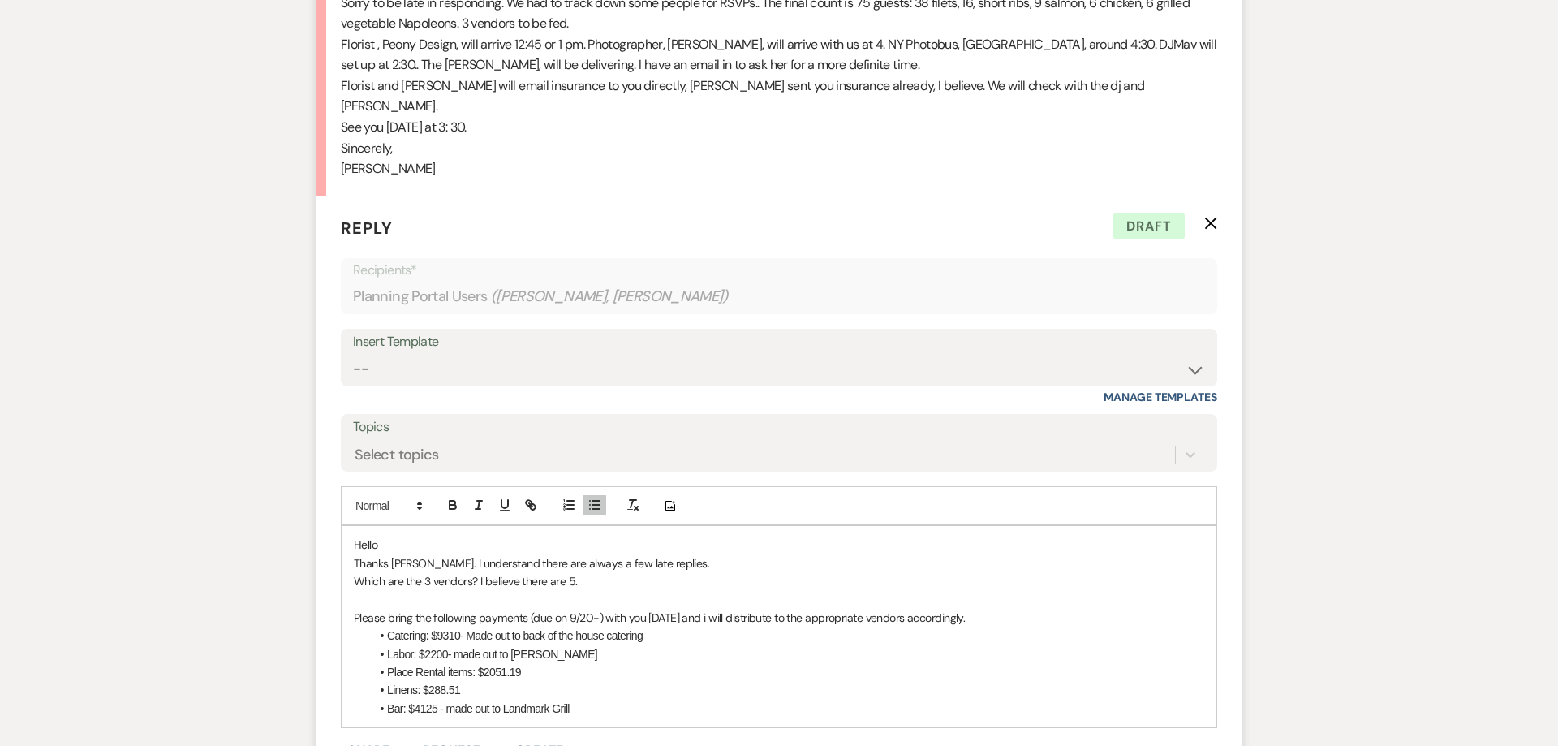
click at [703, 554] on p "Thanks [PERSON_NAME]. I understand there are always a few late replies." at bounding box center [779, 563] width 850 height 18
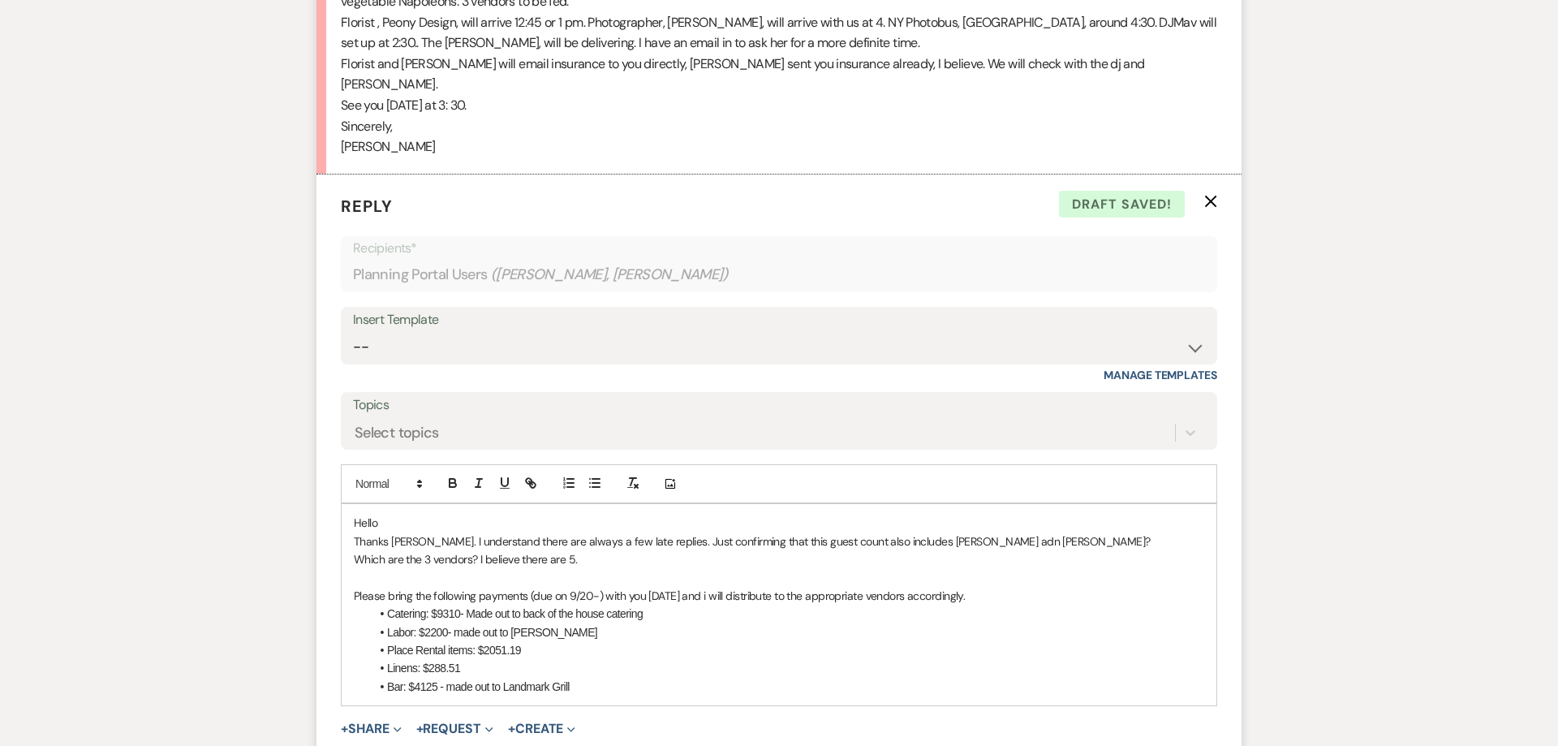
scroll to position [3249, 0]
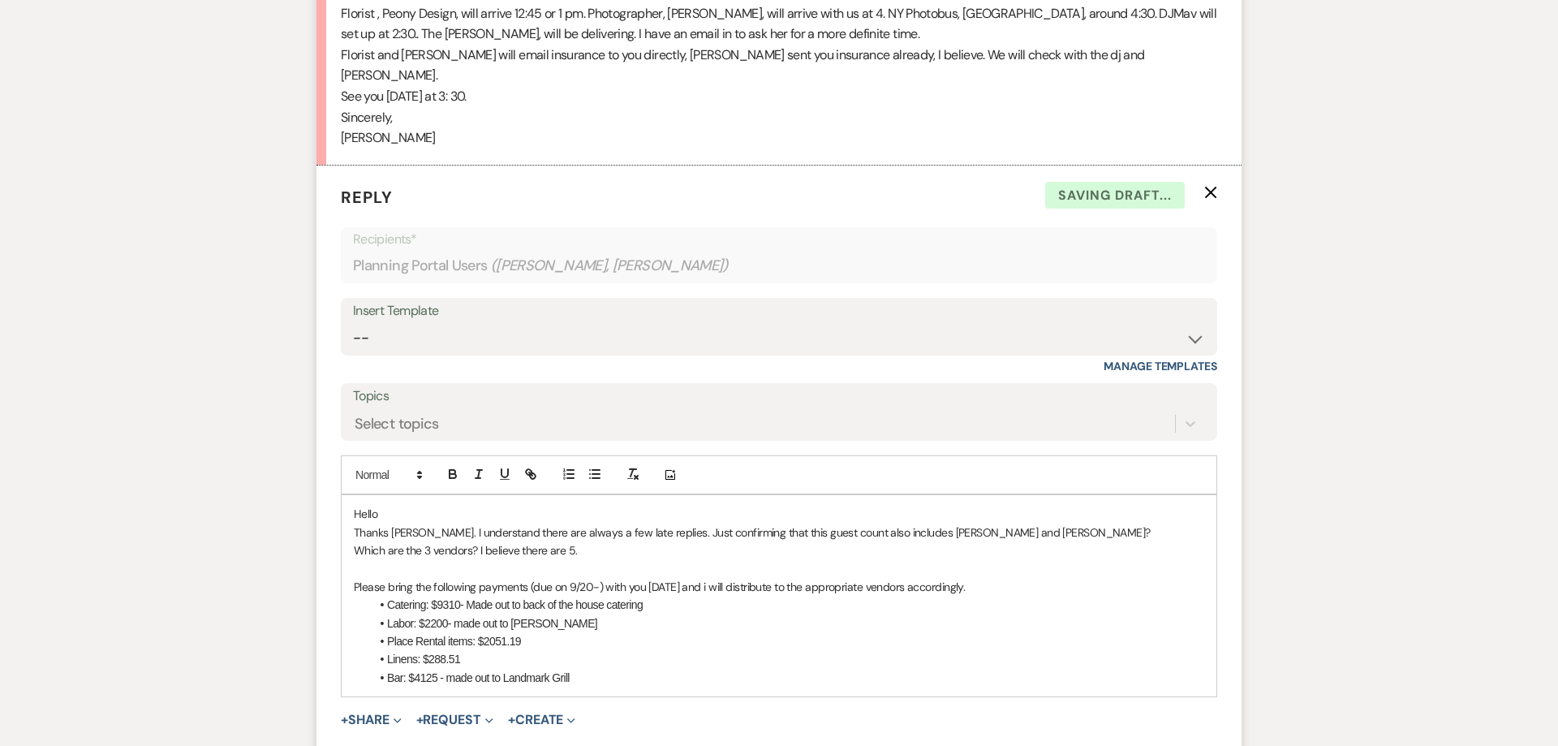
click at [359, 541] on p "Which are the 3 vendors? I believe there are 5." at bounding box center [779, 550] width 850 height 18
click at [567, 559] on p at bounding box center [779, 568] width 850 height 18
click at [612, 541] on p "Which are the 3 vendors? I believe there are 5." at bounding box center [779, 550] width 850 height 18
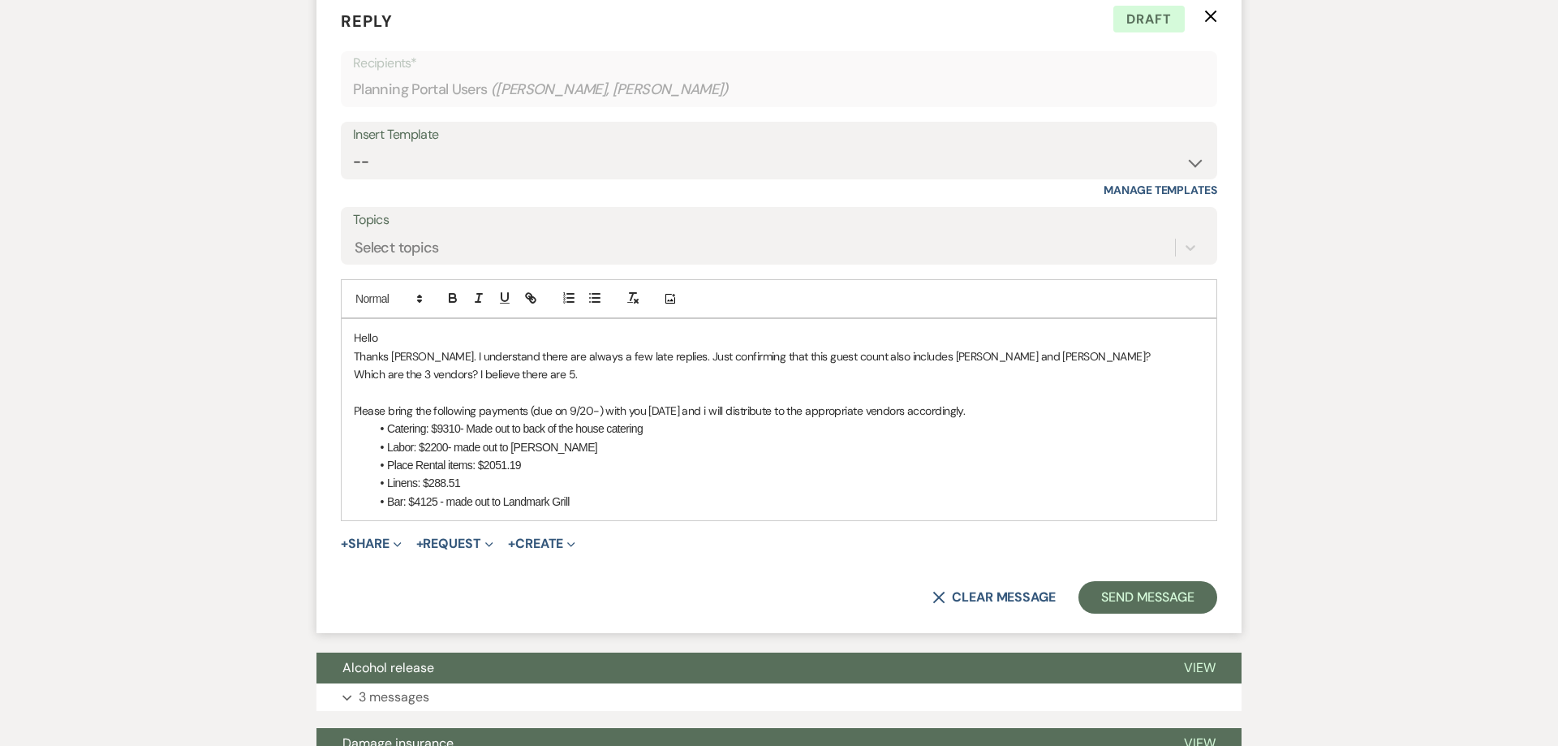
scroll to position [3456, 0]
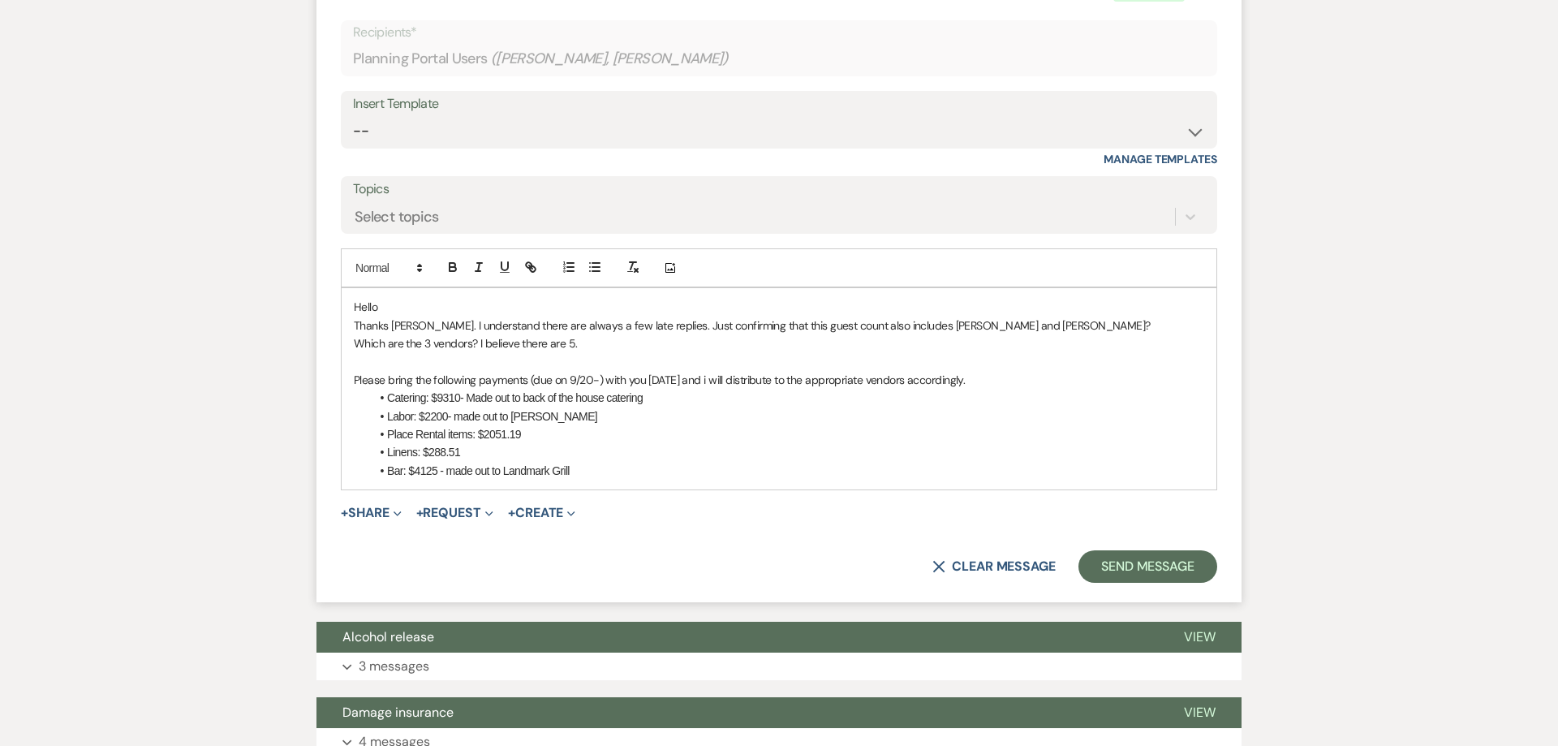
click at [600, 462] on li "Bar: $4125 - made out to Landmark Grill" at bounding box center [787, 471] width 834 height 18
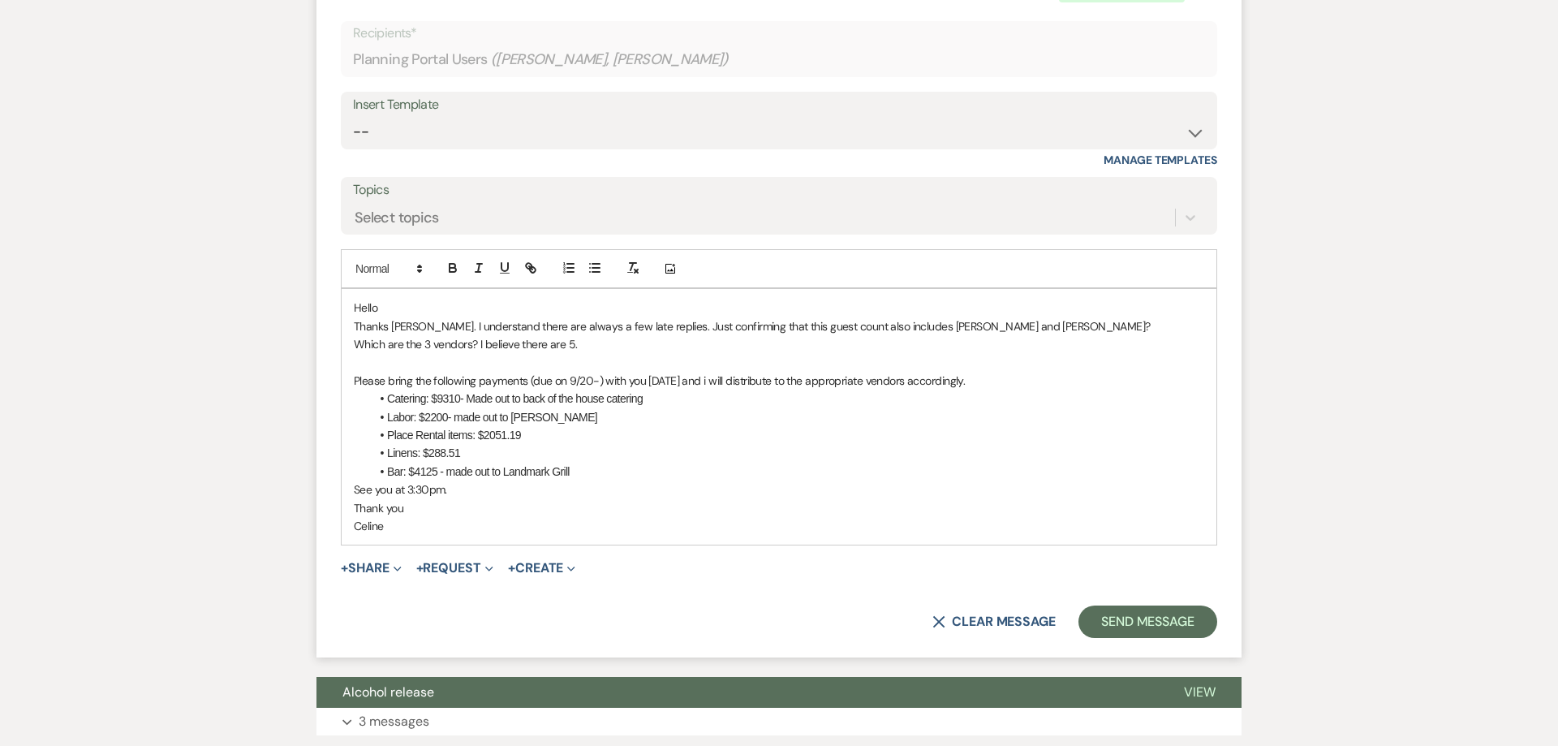
scroll to position [3435, 0]
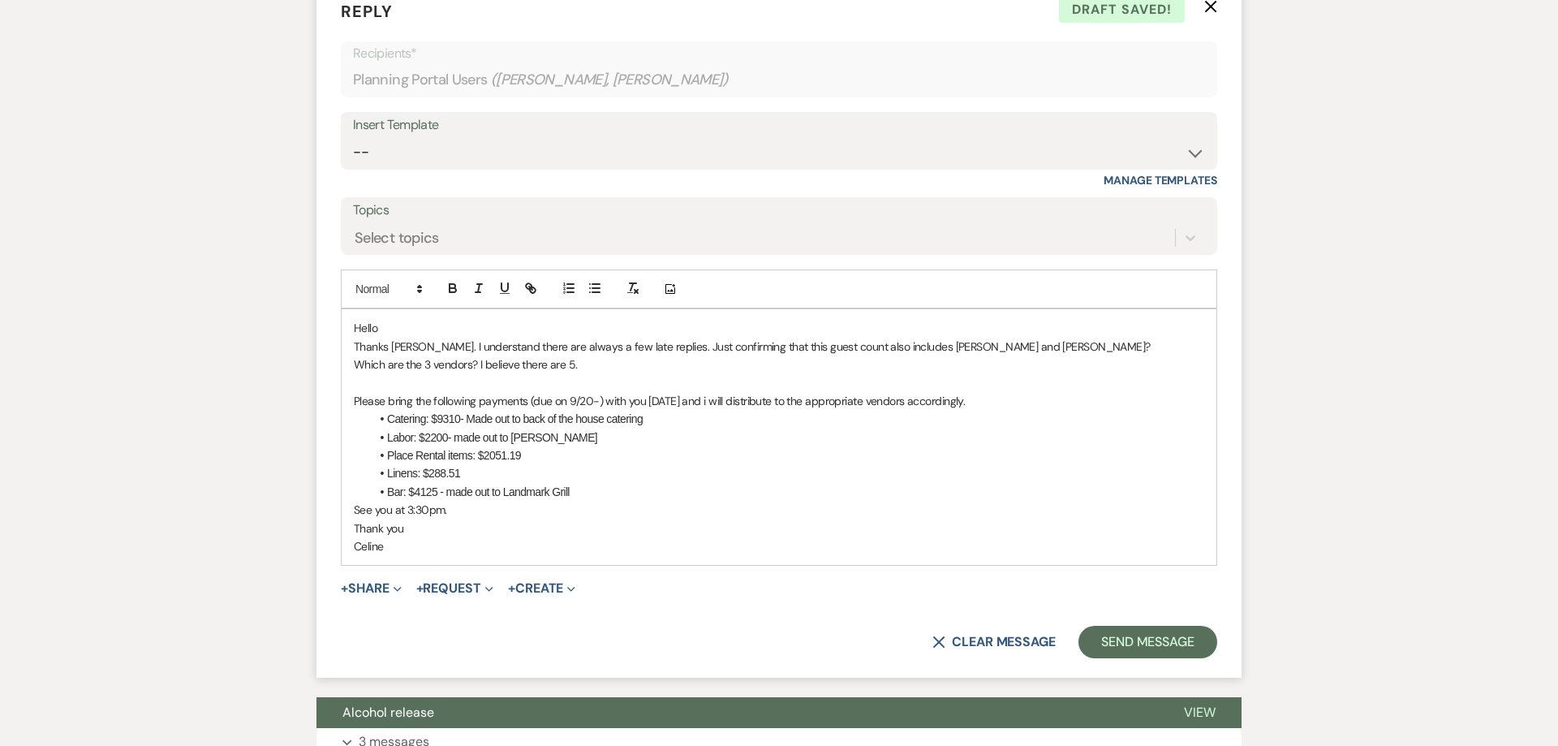
click at [412, 338] on p "Thanks [PERSON_NAME]. I understand there are always a few late replies. Just co…" at bounding box center [779, 347] width 850 height 18
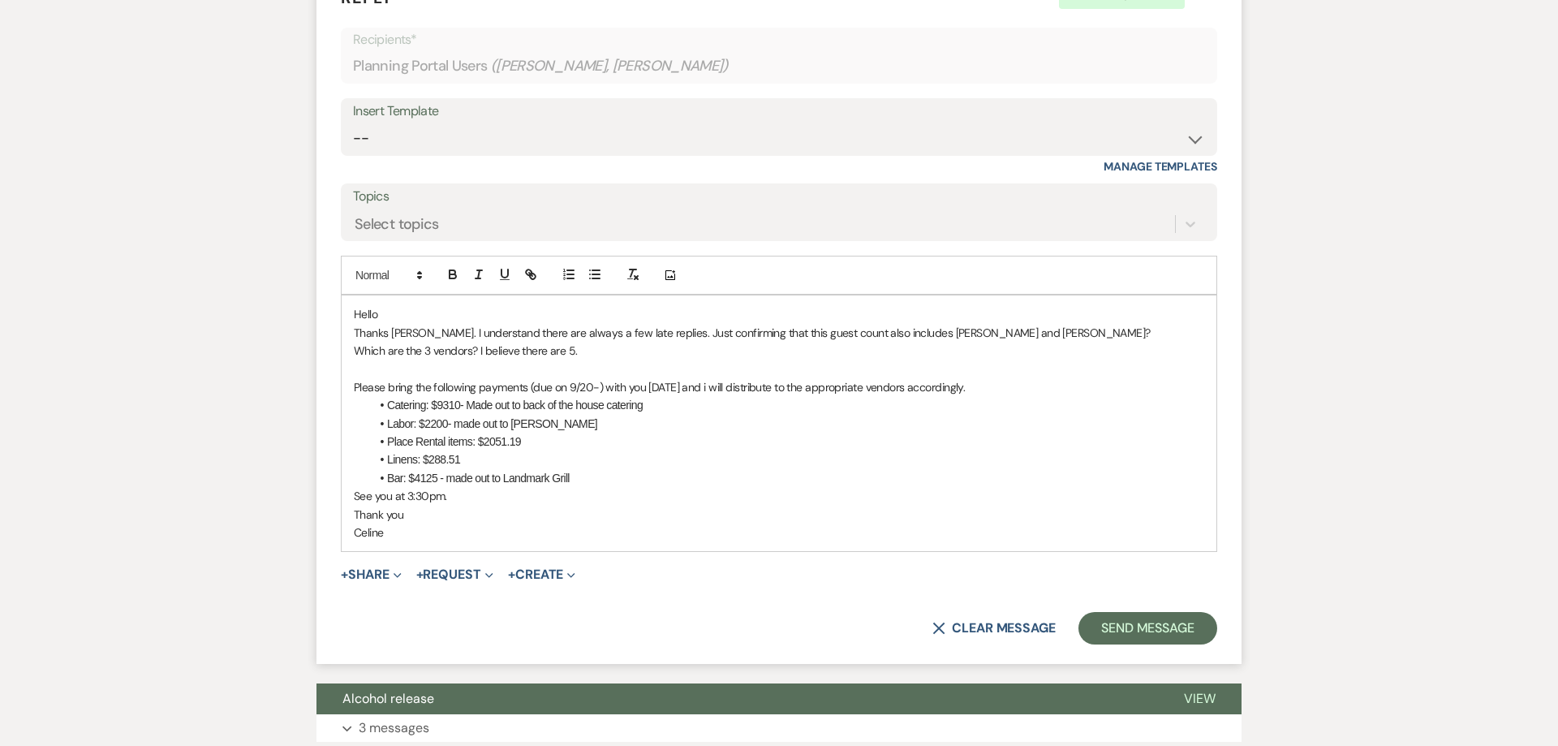
scroll to position [3456, 0]
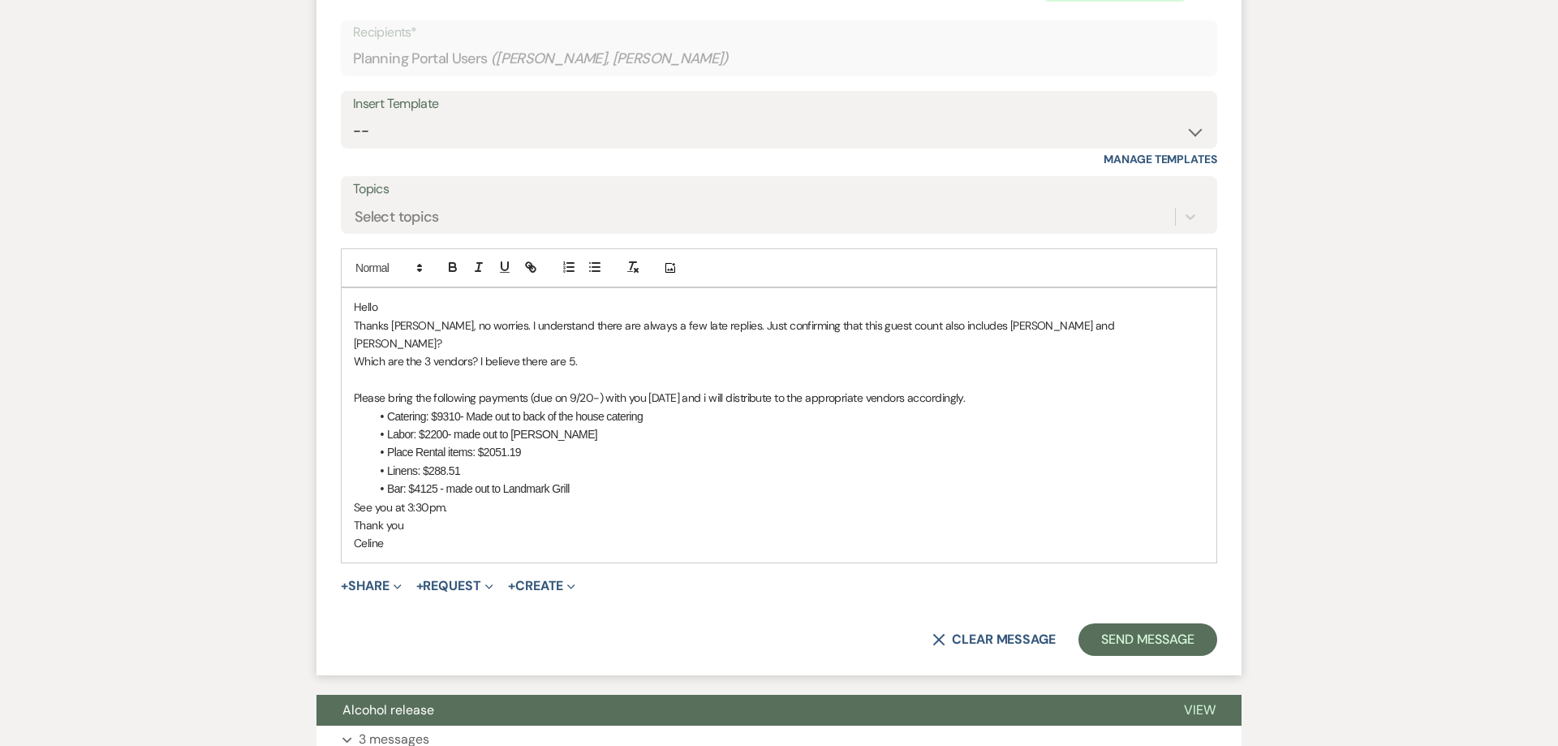
click at [606, 352] on p "Which are the 3 vendors? I believe there are 5." at bounding box center [779, 361] width 850 height 18
click at [522, 407] on li "Catering: $9310- Made out to back of the house catering" at bounding box center [787, 416] width 834 height 18
click at [502, 425] on li "Labor: $2200- made out to [PERSON_NAME]" at bounding box center [787, 434] width 834 height 18
click at [544, 443] on li "Place Rental items: $2051.19" at bounding box center [787, 452] width 834 height 18
click at [666, 443] on li "Place Rental items: $2051.19 made out to Party time rentals" at bounding box center [787, 452] width 834 height 18
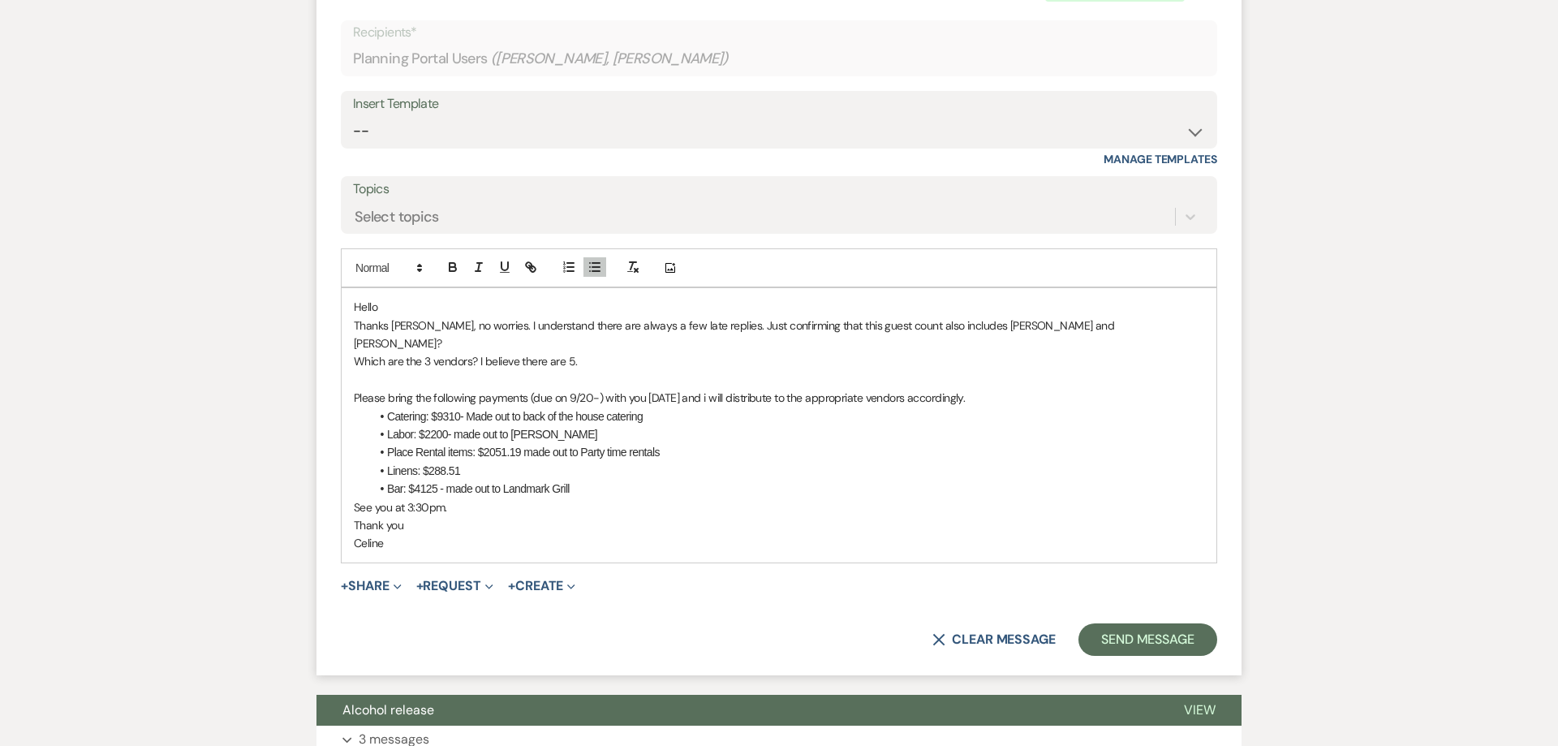
click at [476, 462] on li "Linens: $288.51" at bounding box center [787, 471] width 834 height 18
click at [469, 498] on p "See you at 3:30pm." at bounding box center [779, 507] width 850 height 18
click at [595, 480] on li "Bar: $4125 - made out to Landmark Grill" at bounding box center [787, 489] width 834 height 18
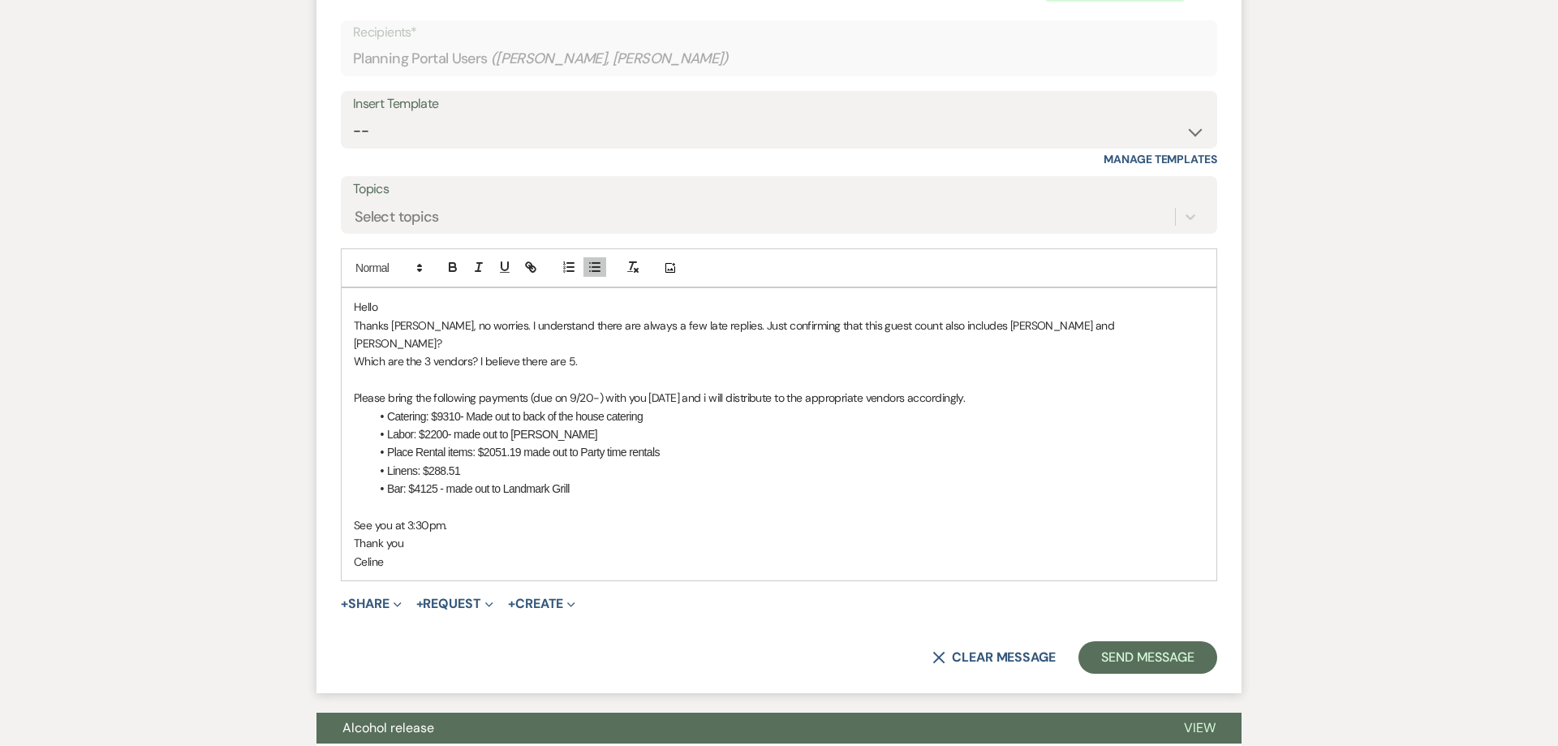
click at [429, 534] on p "Thank you" at bounding box center [779, 543] width 850 height 18
click at [413, 553] on p "Celine" at bounding box center [779, 562] width 850 height 18
click at [1120, 642] on button "Send Message" at bounding box center [1147, 658] width 139 height 32
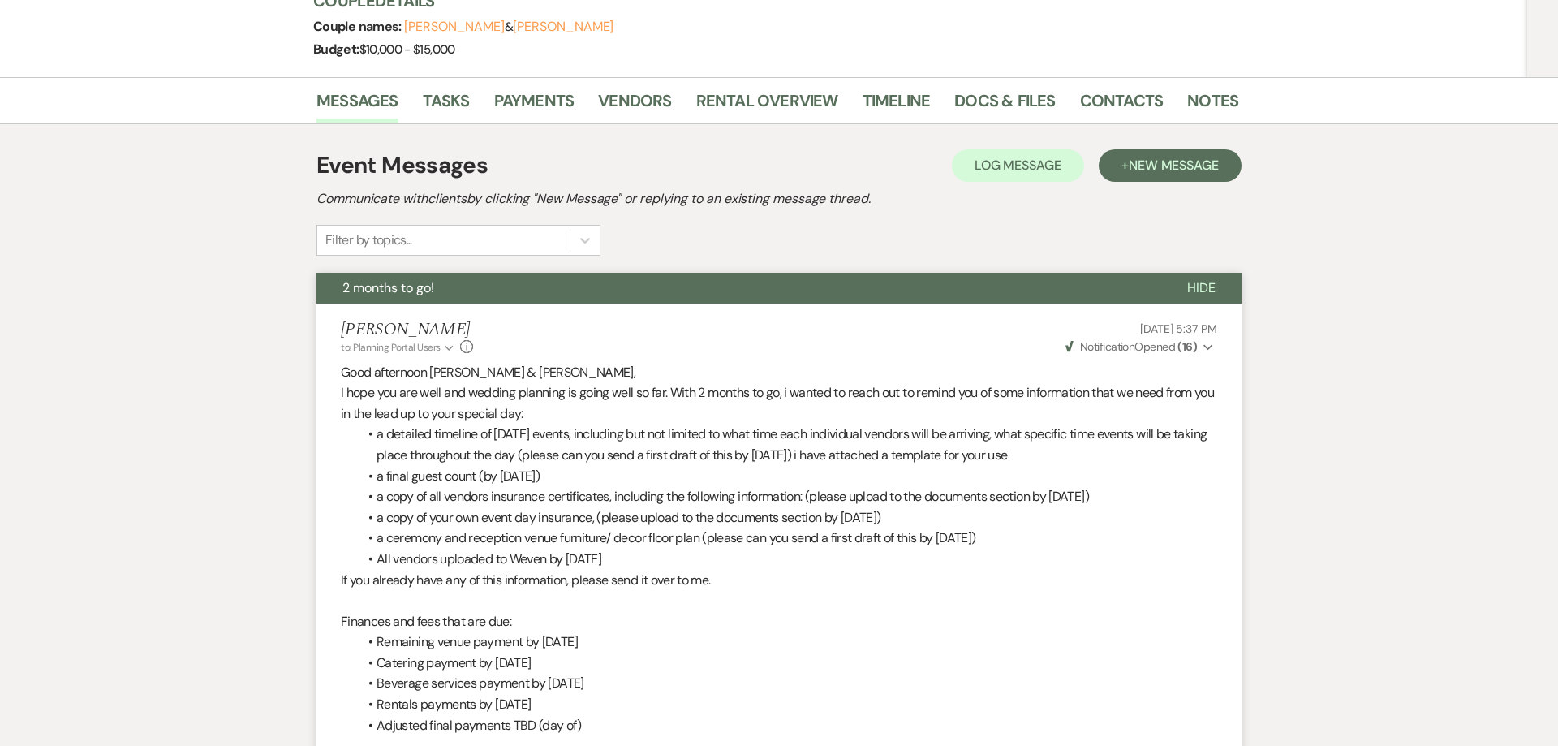
scroll to position [0, 0]
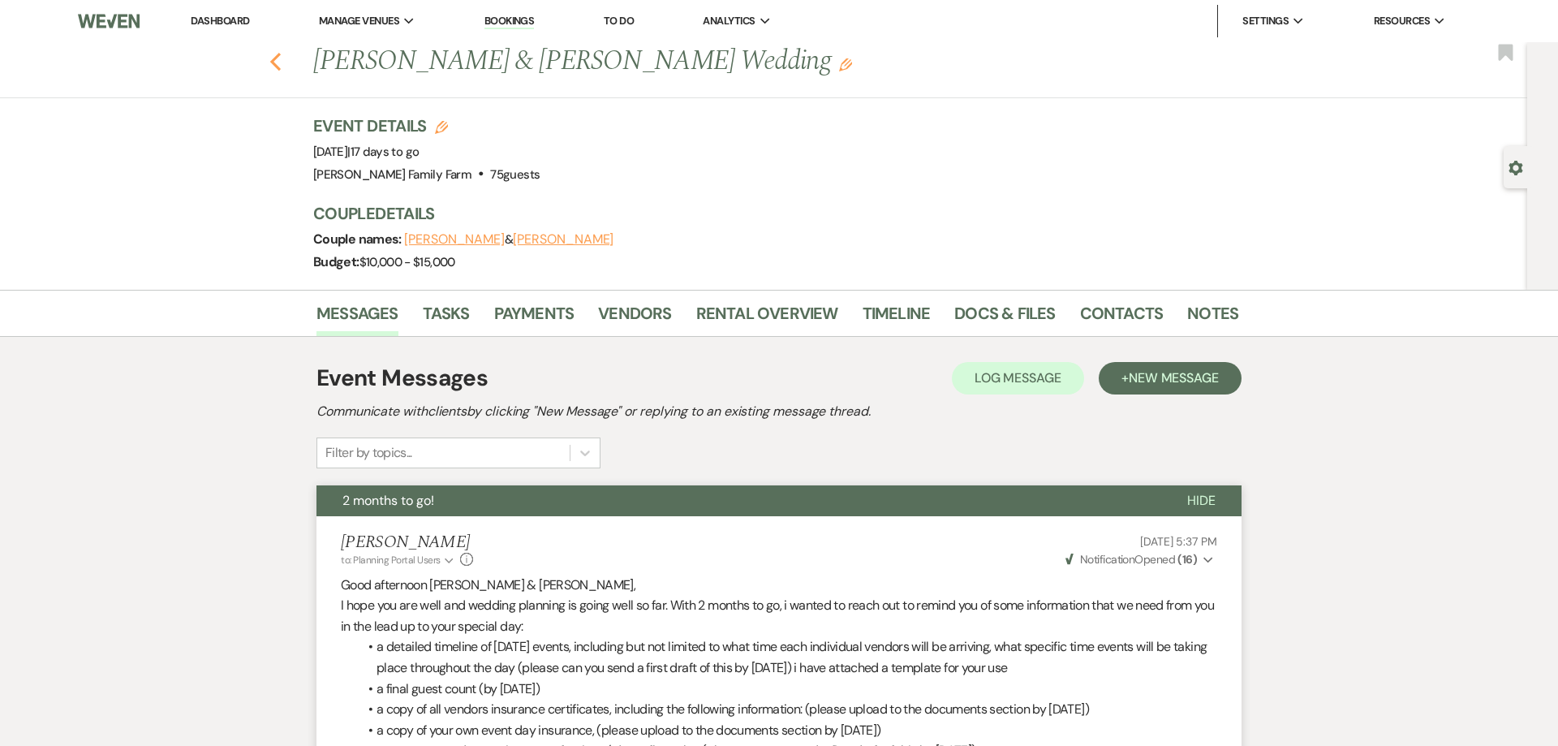
click at [277, 67] on use "button" at bounding box center [275, 62] width 11 height 18
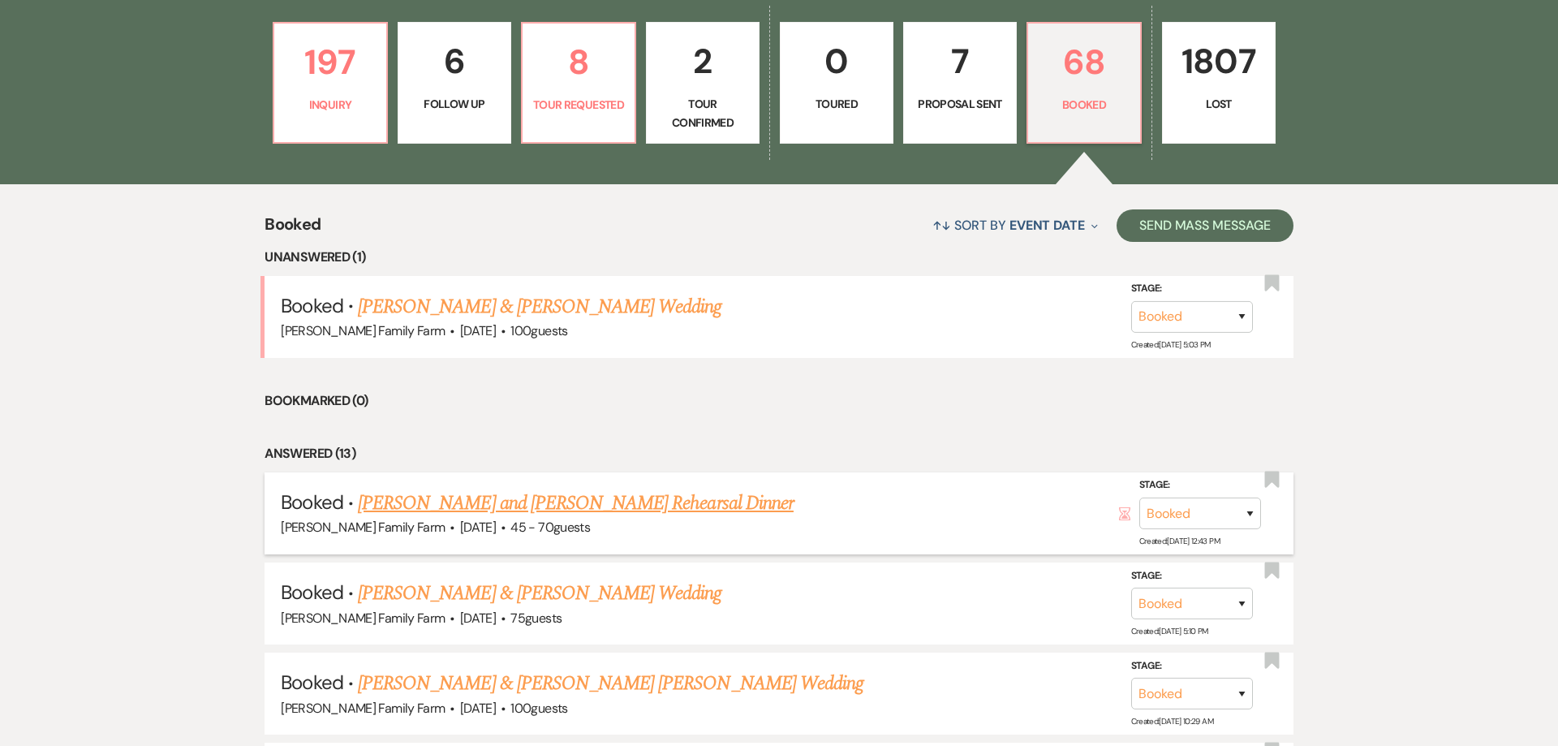
scroll to position [574, 0]
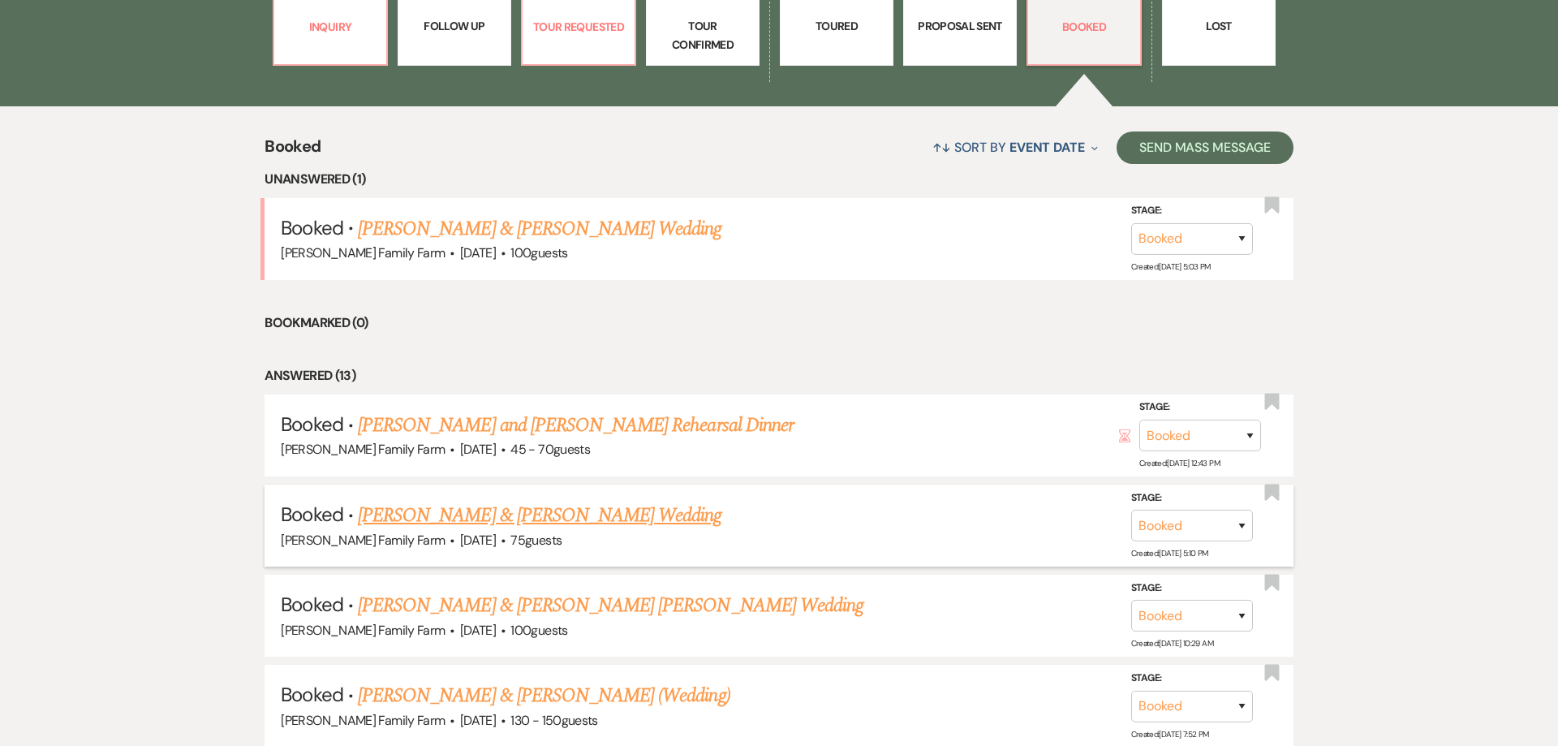
click at [506, 516] on link "[PERSON_NAME] & [PERSON_NAME] Wedding" at bounding box center [539, 515] width 363 height 29
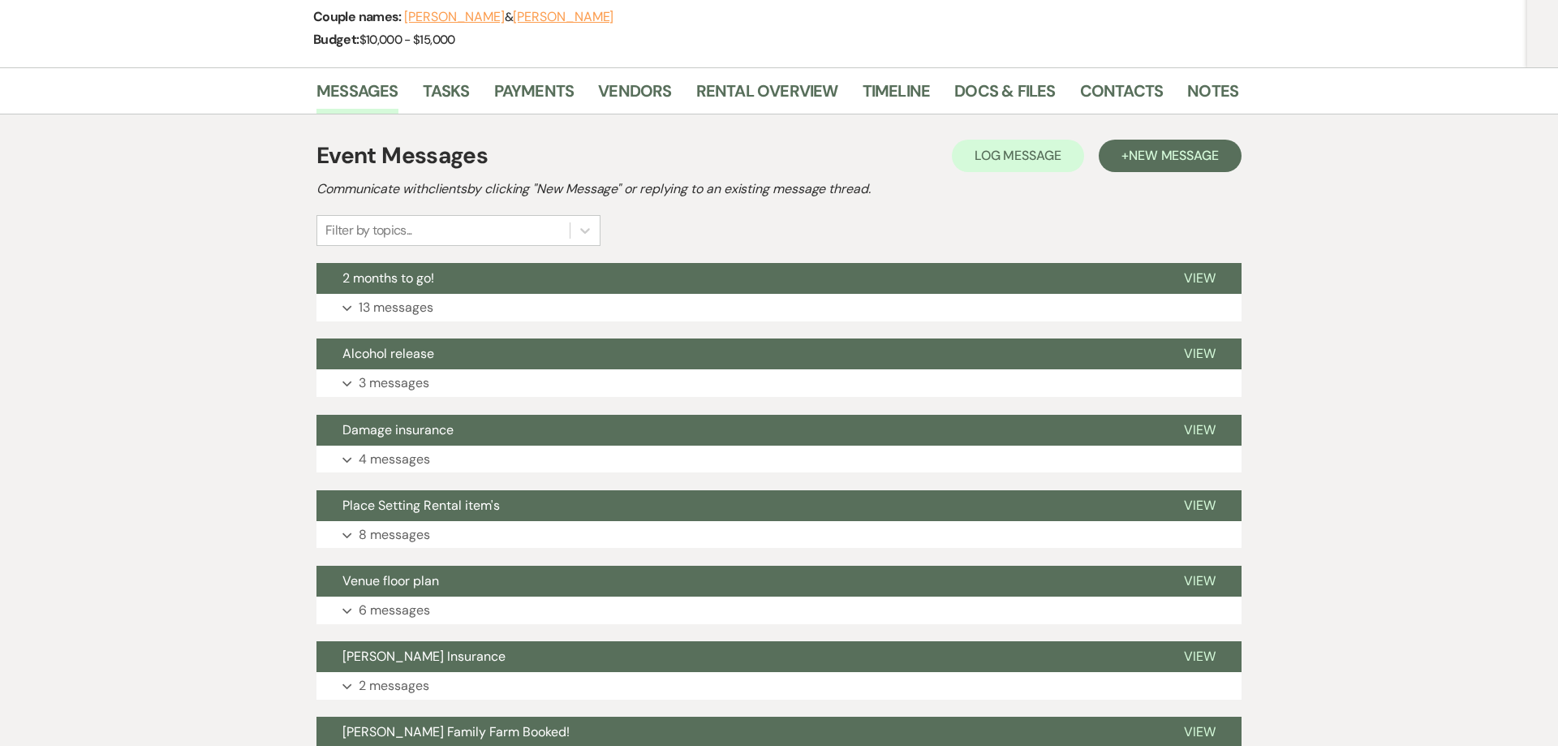
scroll to position [201, 0]
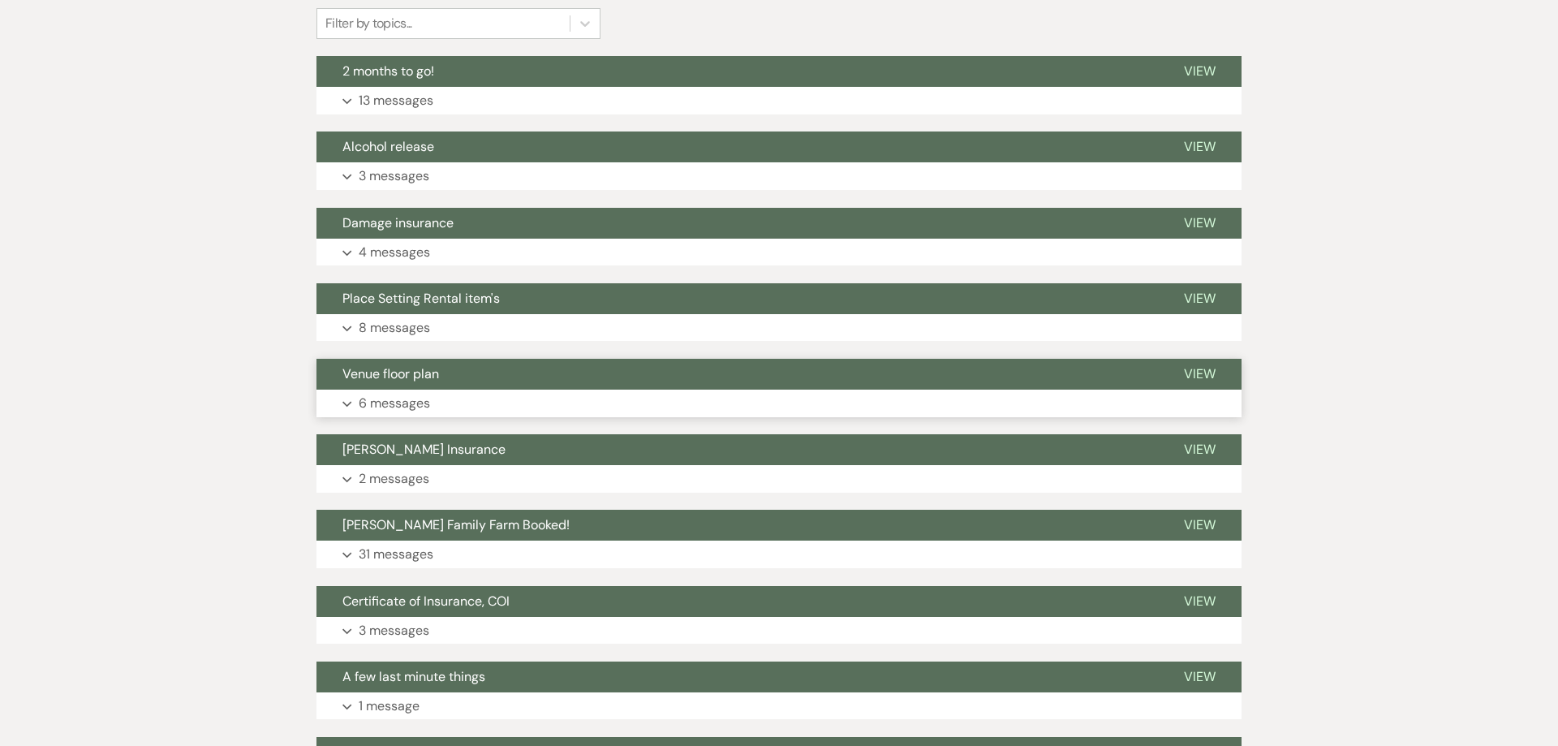
click at [407, 415] on button "Expand 6 messages" at bounding box center [778, 403] width 925 height 28
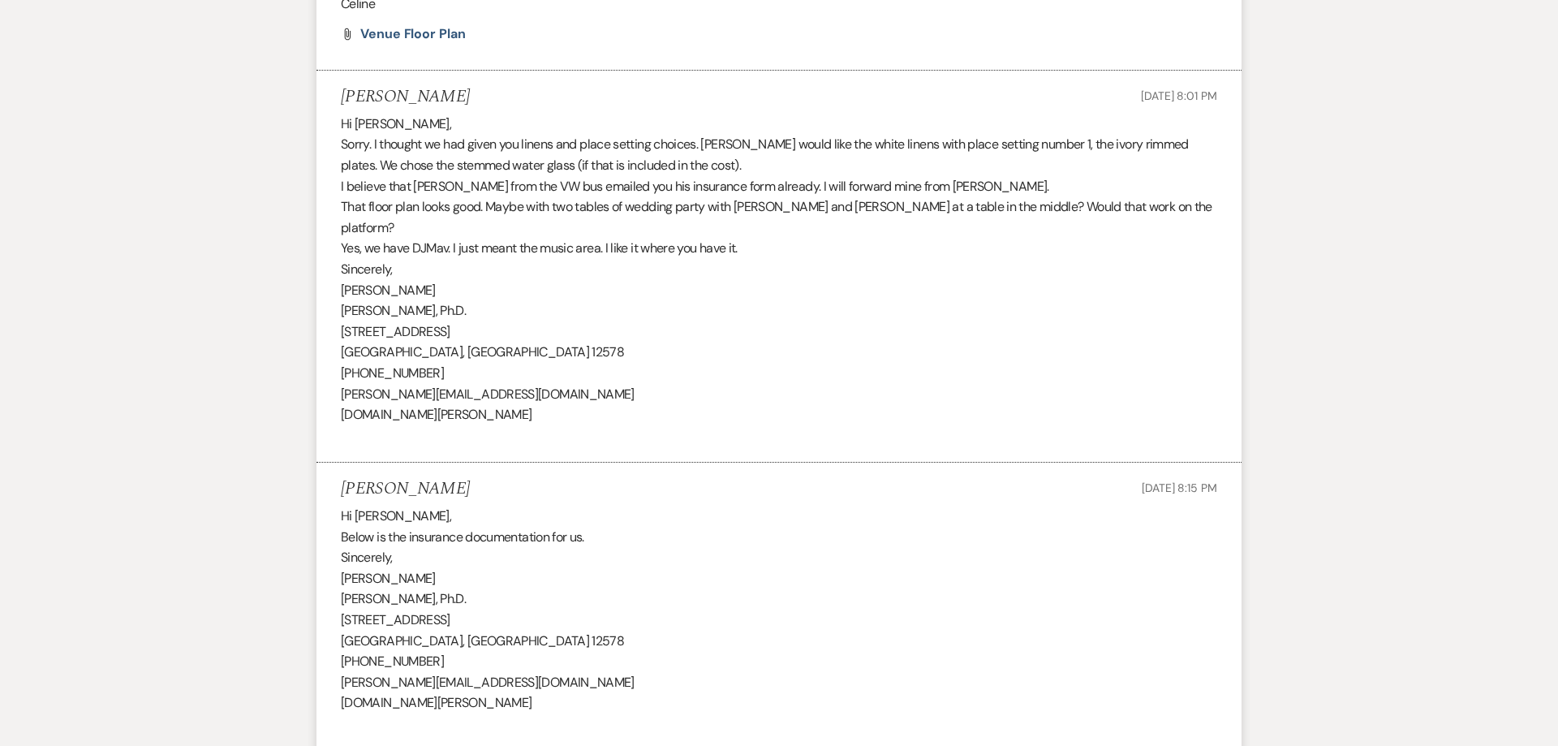
scroll to position [1030, 0]
drag, startPoint x: 478, startPoint y: 209, endPoint x: 717, endPoint y: 249, distance: 242.6
click at [717, 249] on div "Hi [PERSON_NAME], Sorry. I thought we had given you linens and place setting ch…" at bounding box center [779, 278] width 876 height 333
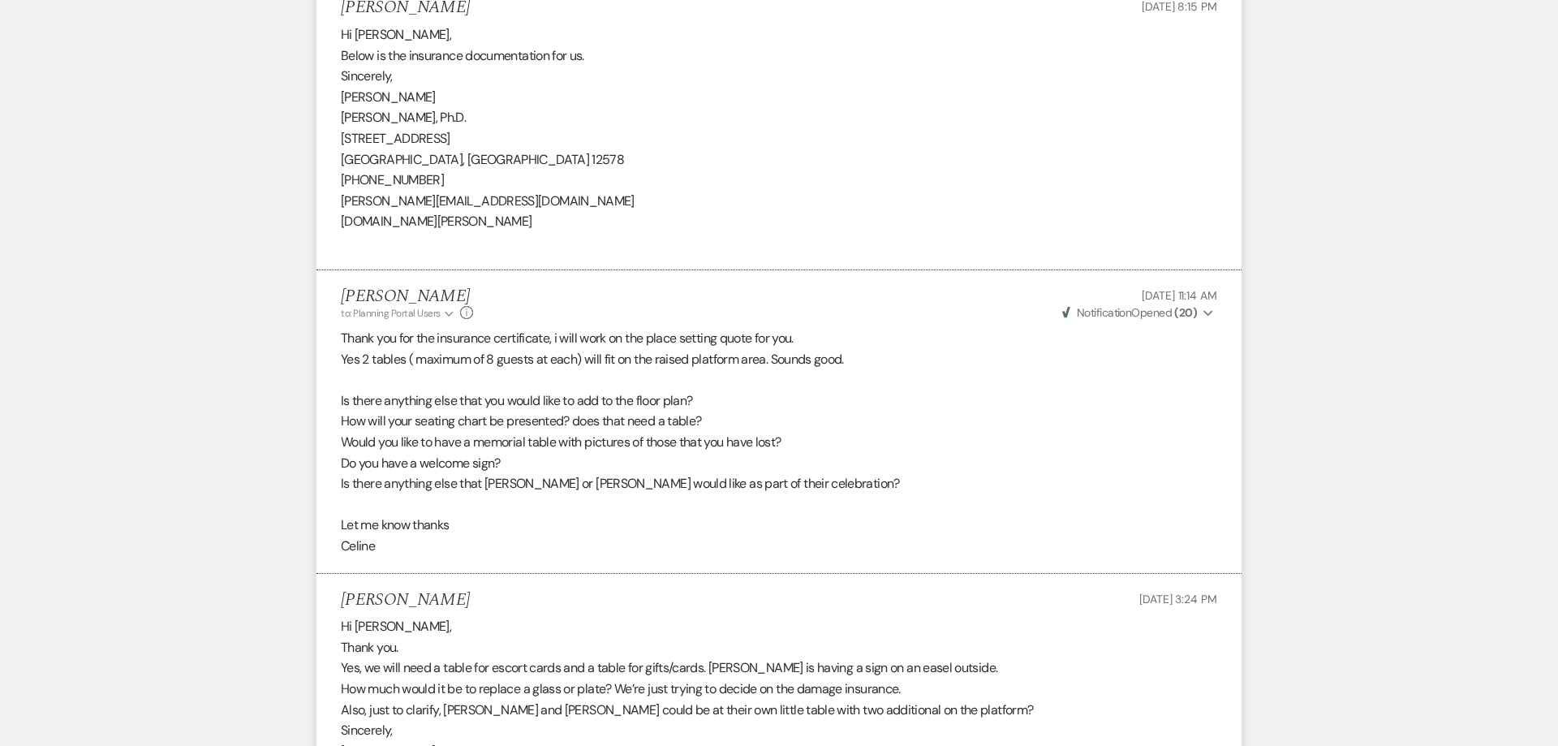
scroll to position [1546, 0]
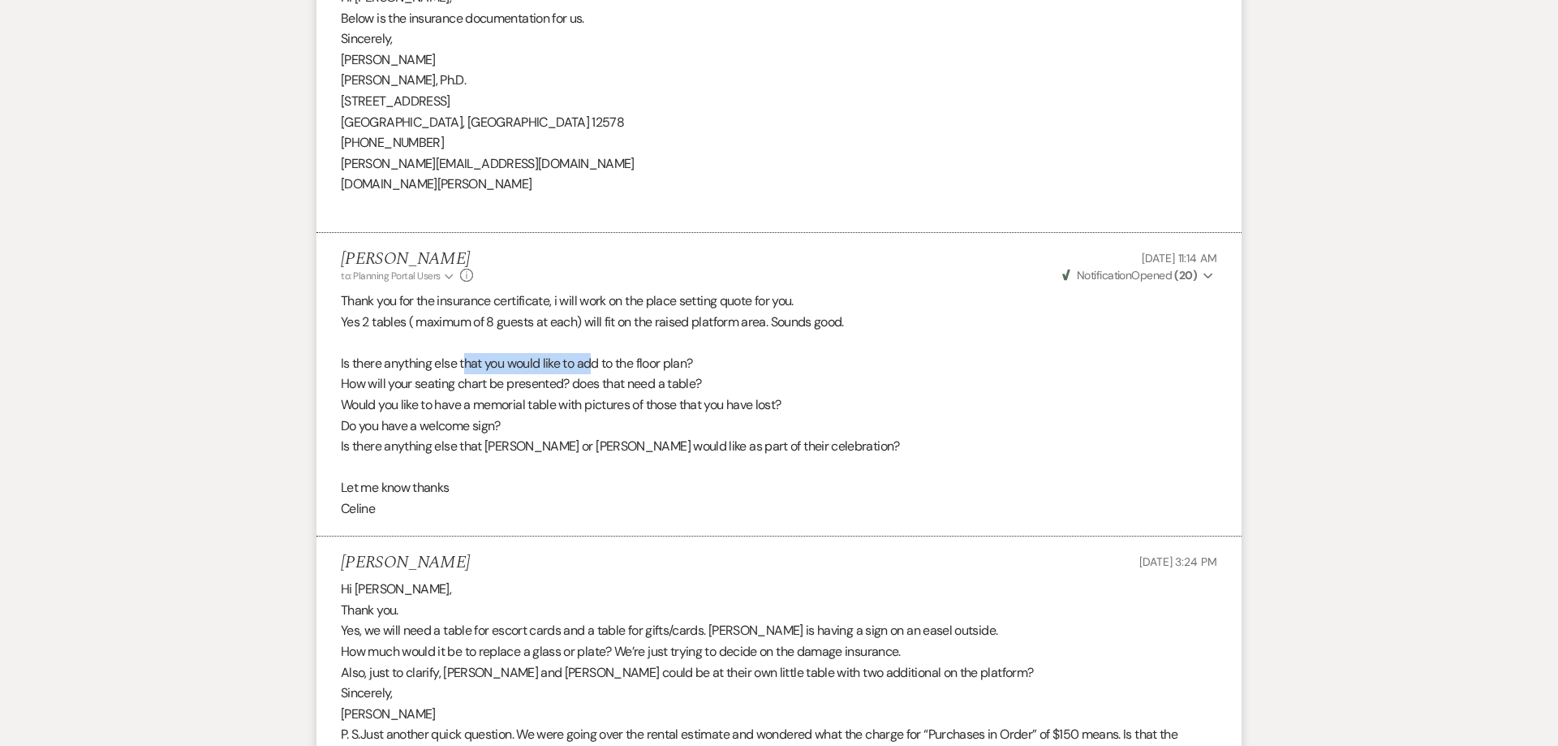
drag, startPoint x: 464, startPoint y: 345, endPoint x: 595, endPoint y: 347, distance: 130.7
click at [595, 353] on p "Is there anything else that you would like to add to the floor plan?" at bounding box center [779, 363] width 876 height 21
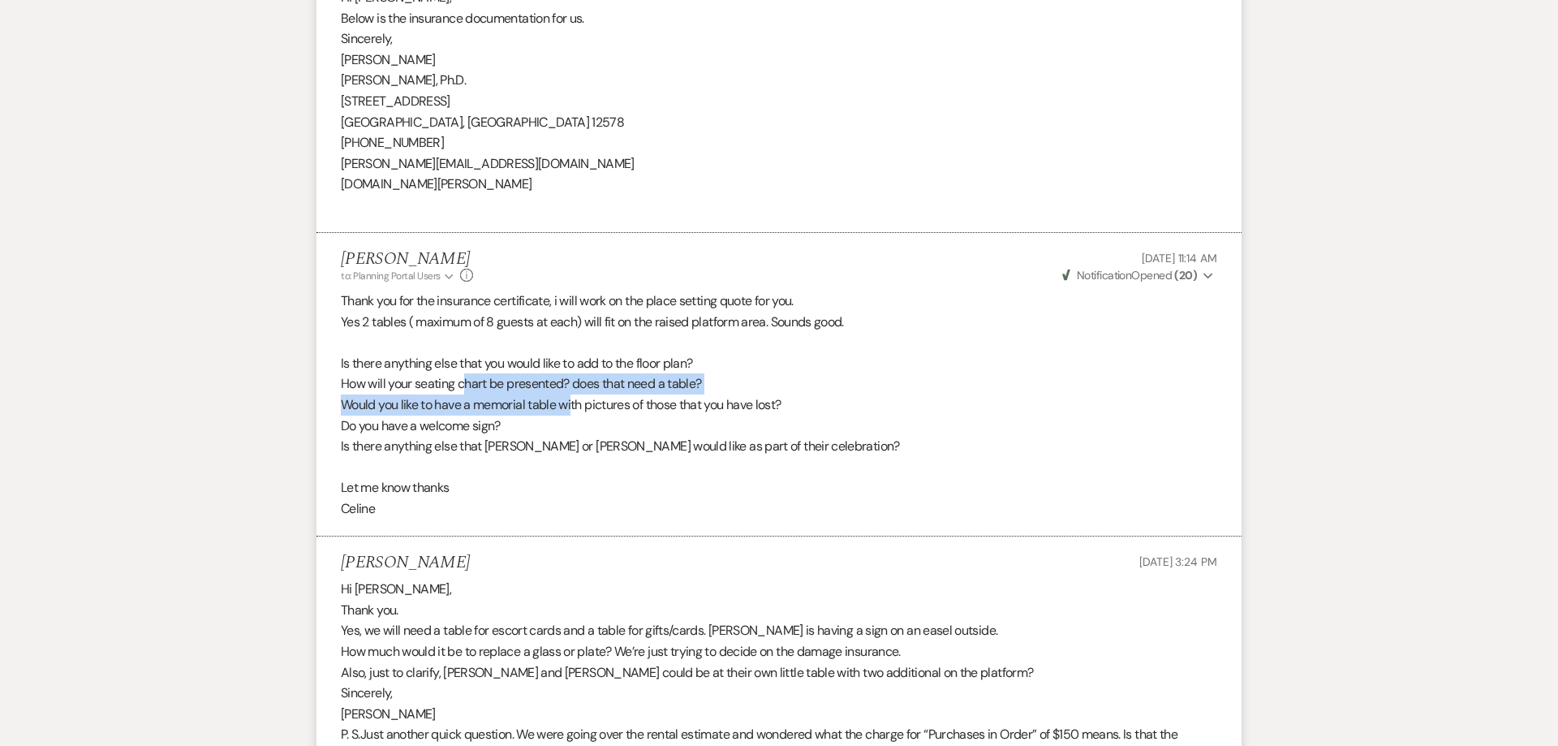
drag, startPoint x: 463, startPoint y: 368, endPoint x: 574, endPoint y: 383, distance: 111.3
click at [574, 383] on div "Thank you for the insurance certificate, i will work on the place setting quote…" at bounding box center [779, 404] width 876 height 229
click at [520, 415] on p "Do you have a welcome sign?" at bounding box center [779, 425] width 876 height 21
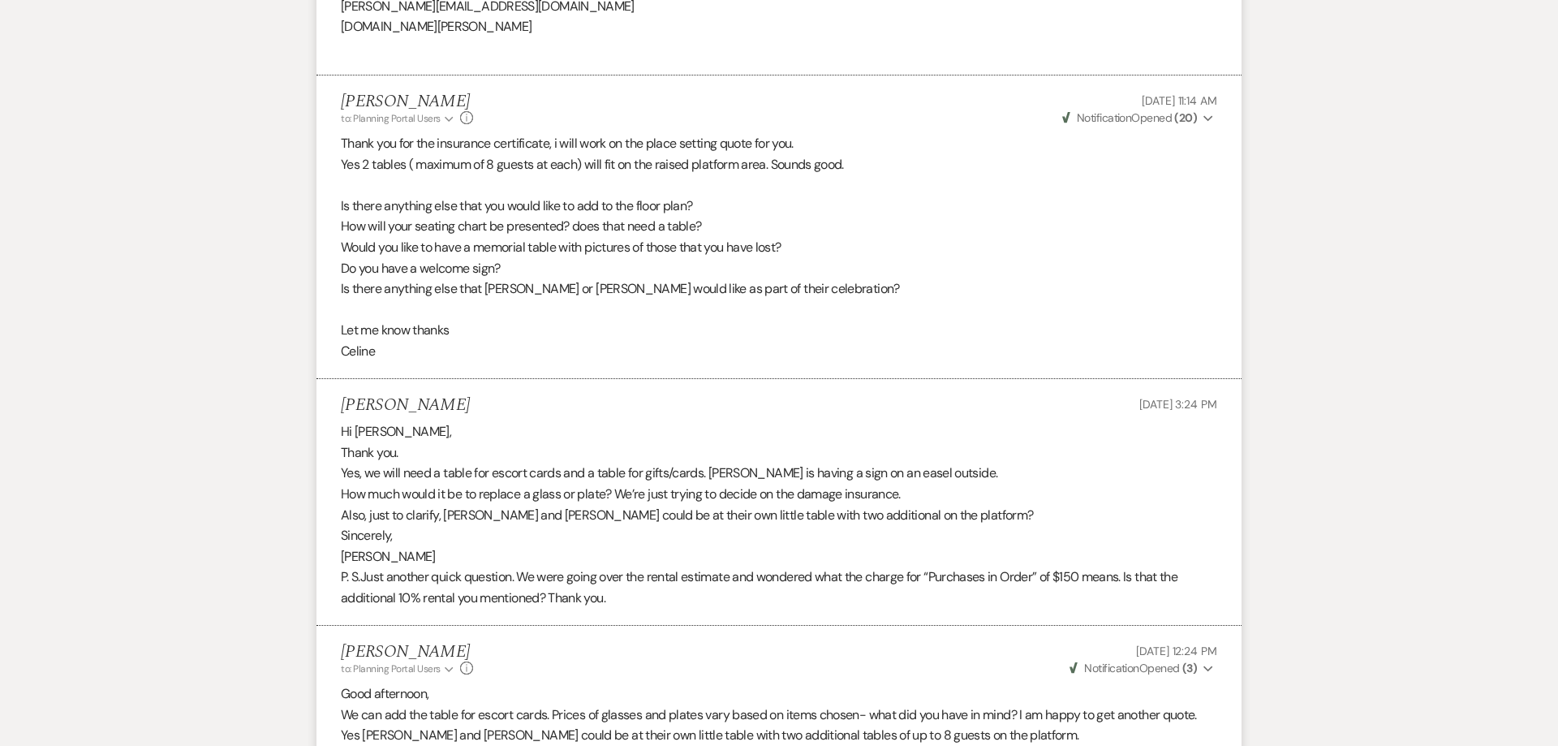
scroll to position [1712, 0]
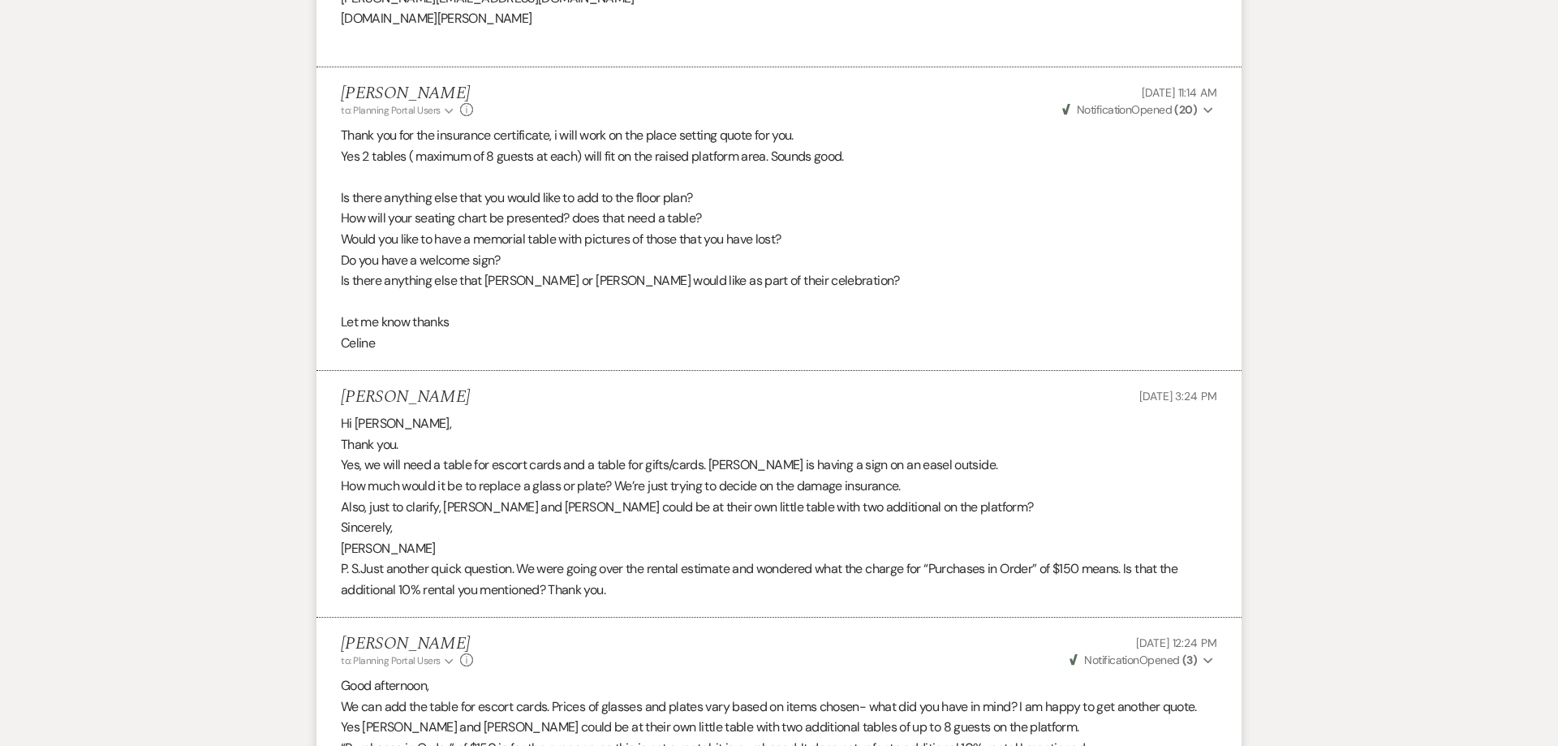
click at [507, 477] on span "How much would it be to replace a glass or plate? We’re just trying to decide o…" at bounding box center [621, 485] width 560 height 17
drag, startPoint x: 456, startPoint y: 487, endPoint x: 503, endPoint y: 491, distance: 47.2
click at [503, 498] on span "Also, just to clarify, [PERSON_NAME] and [PERSON_NAME] could be at their own li…" at bounding box center [687, 506] width 692 height 17
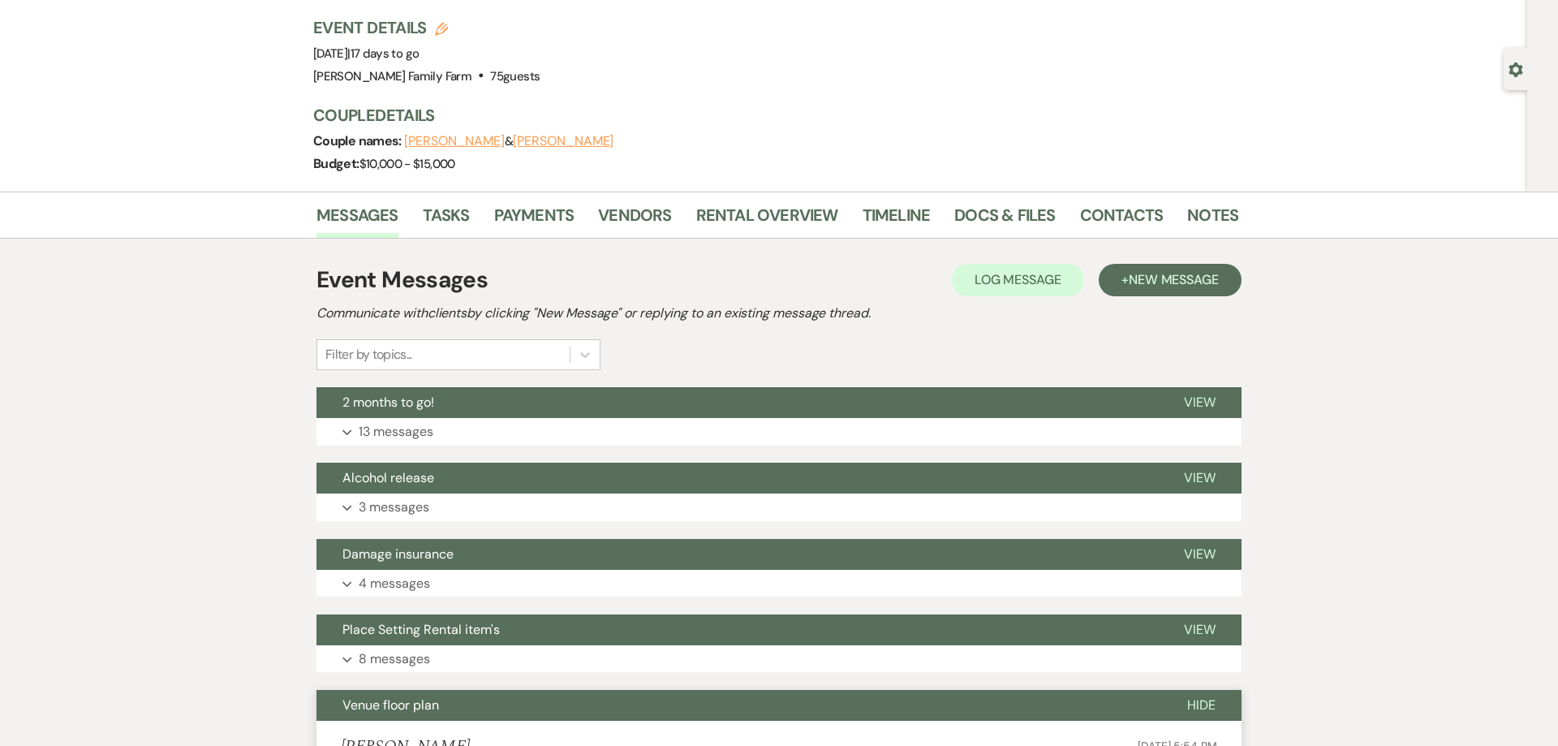
scroll to position [0, 0]
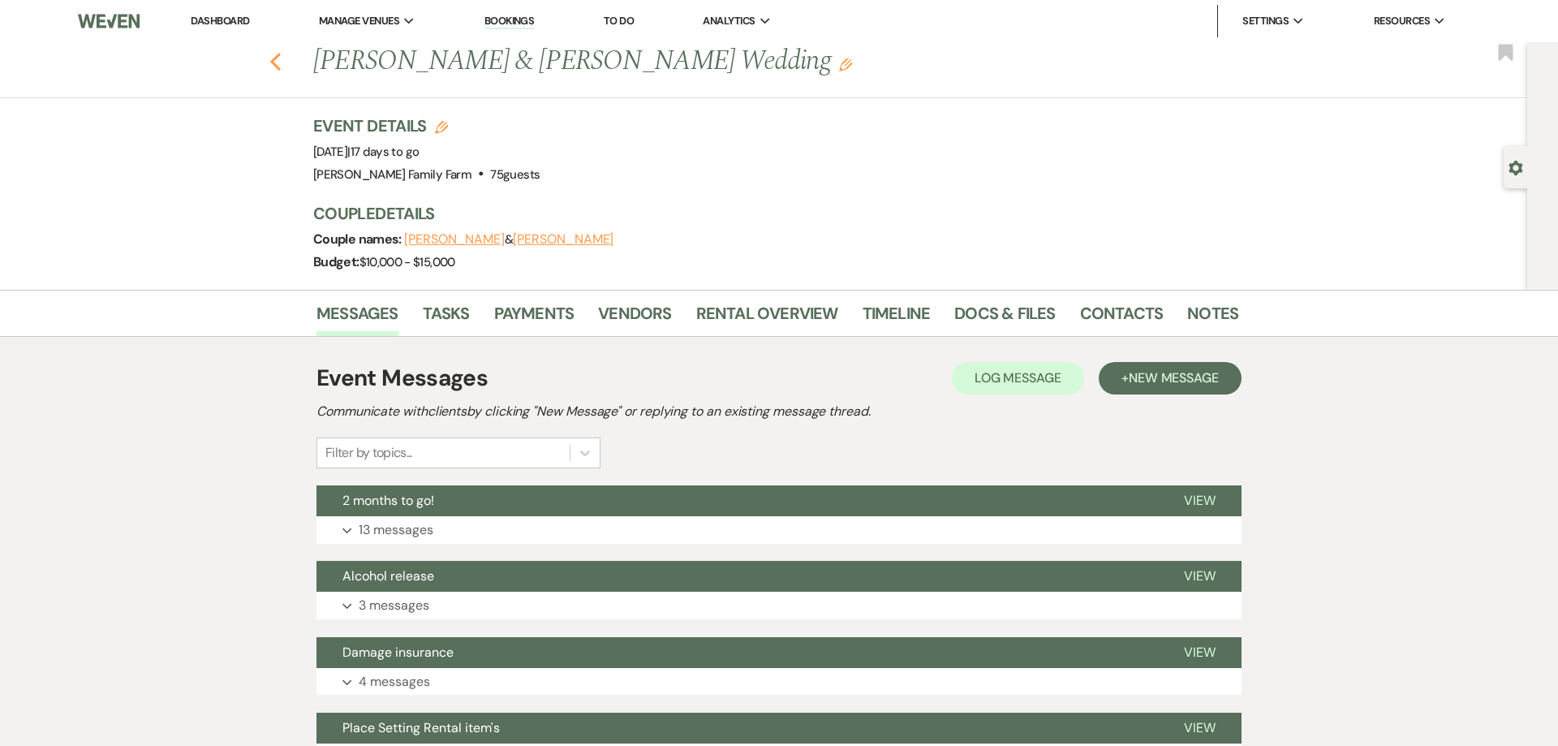
click at [272, 62] on use "button" at bounding box center [275, 62] width 11 height 18
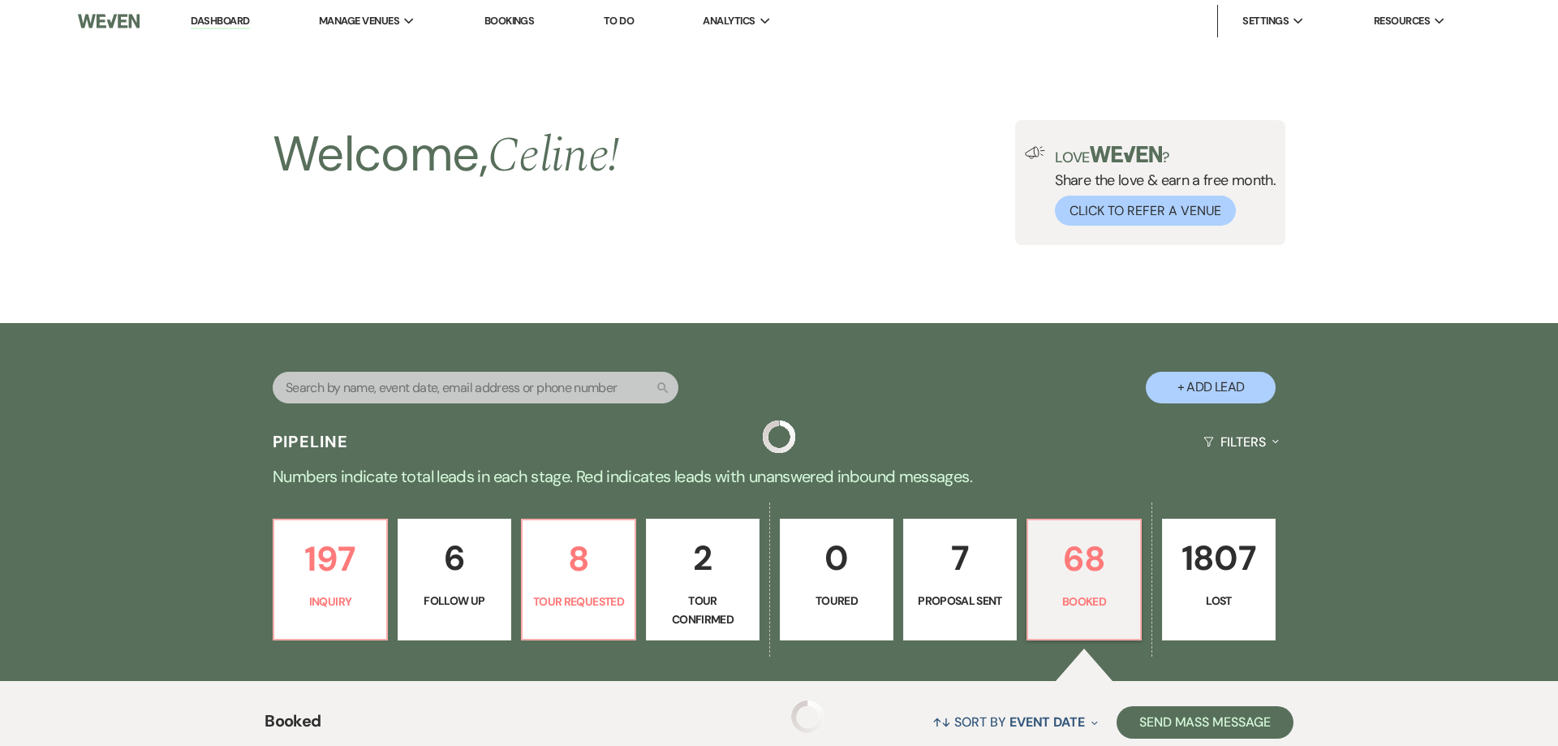
scroll to position [574, 0]
